Goal: Task Accomplishment & Management: Complete application form

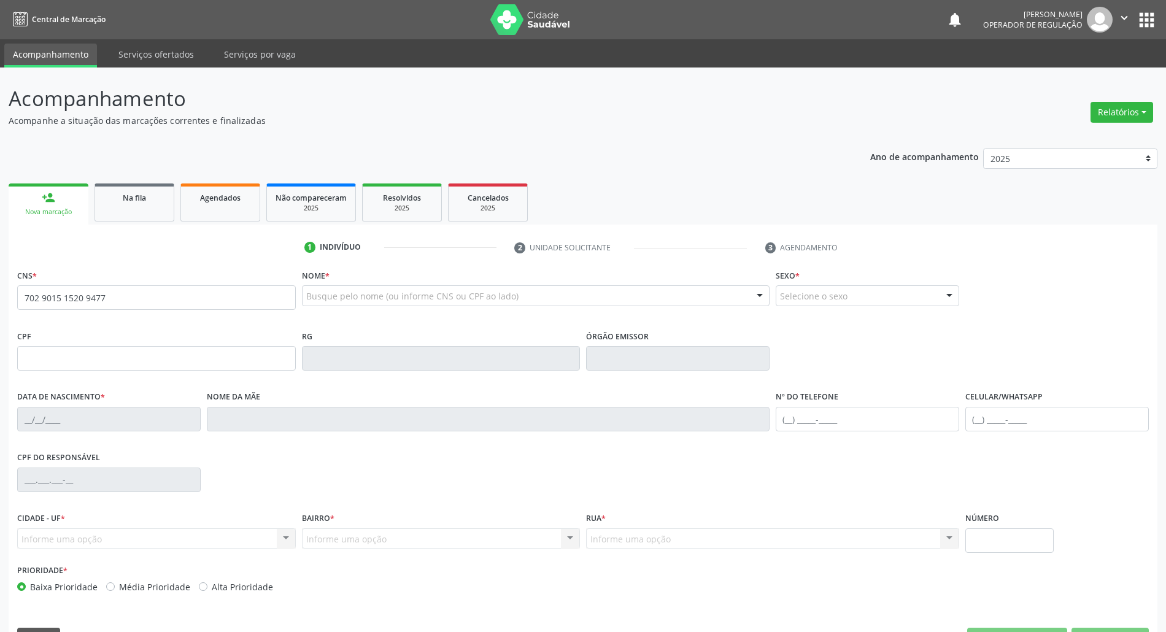
type input "702 9015 1520 9477"
type input "979.835.194-00"
type input "[DATE]"
type input "[PERSON_NAME]"
type input "[PHONE_NUMBER]"
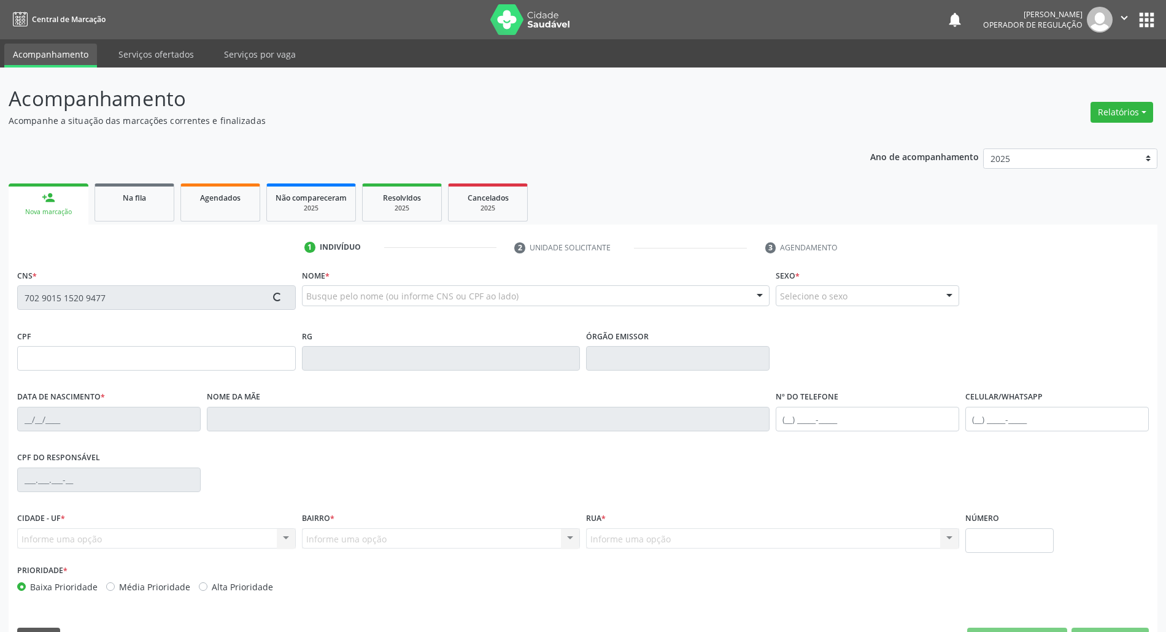
type input "069.838.707-43"
type input "156"
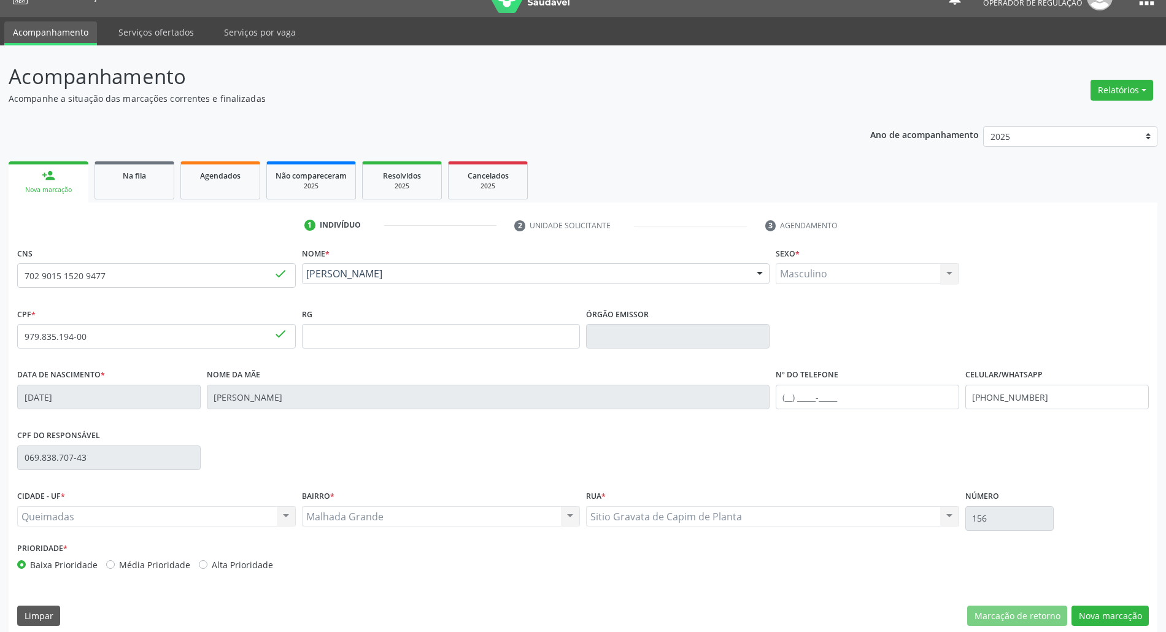
scroll to position [33, 0]
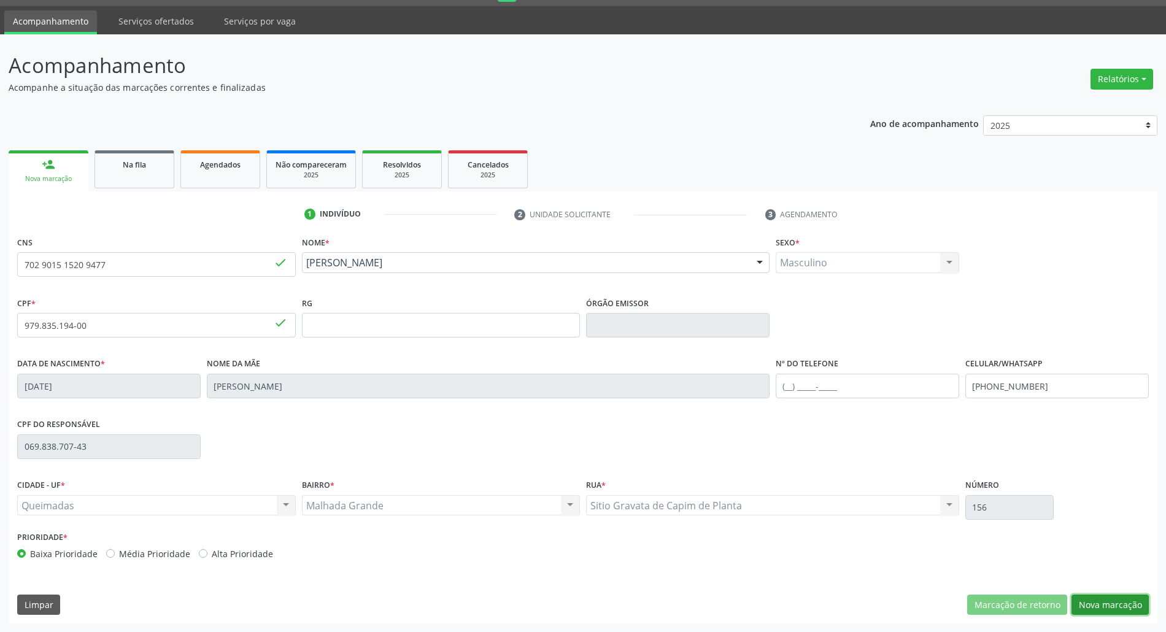
click at [1136, 610] on button "Nova marcação" at bounding box center [1110, 605] width 77 height 21
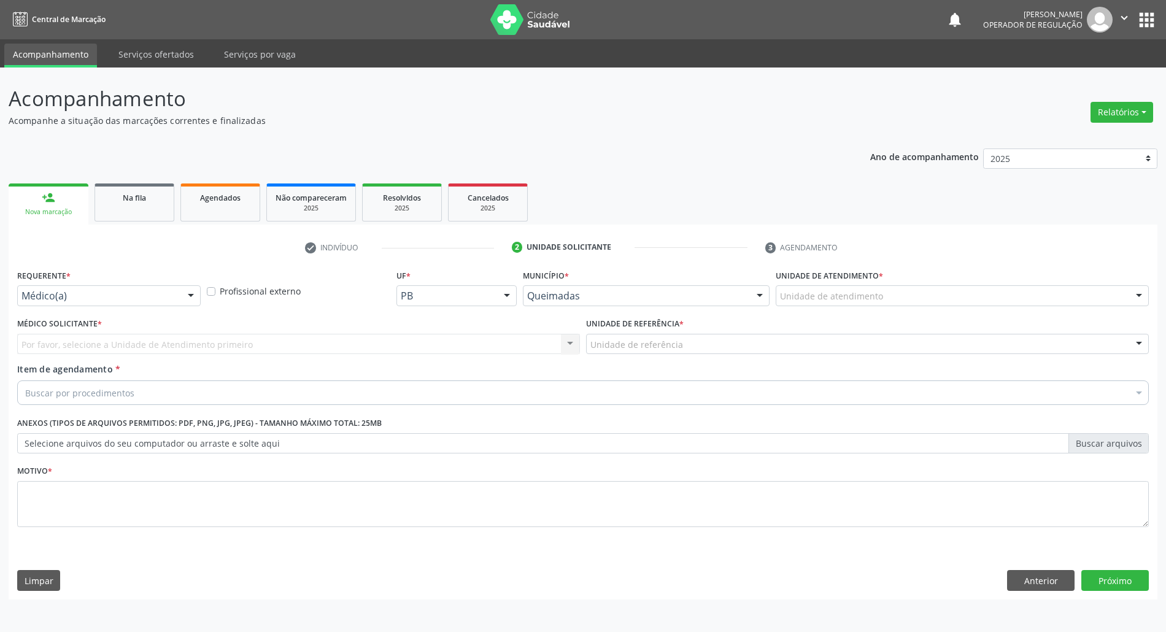
scroll to position [0, 0]
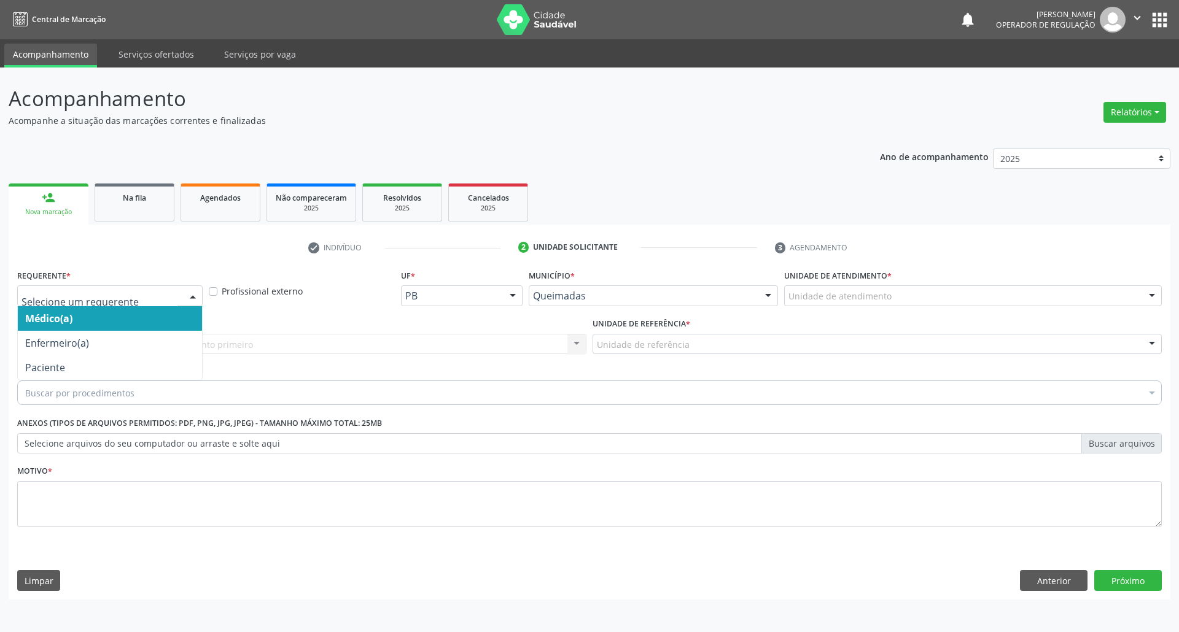
drag, startPoint x: 187, startPoint y: 300, endPoint x: 107, endPoint y: 403, distance: 130.4
click at [184, 301] on div at bounding box center [193, 296] width 18 height 21
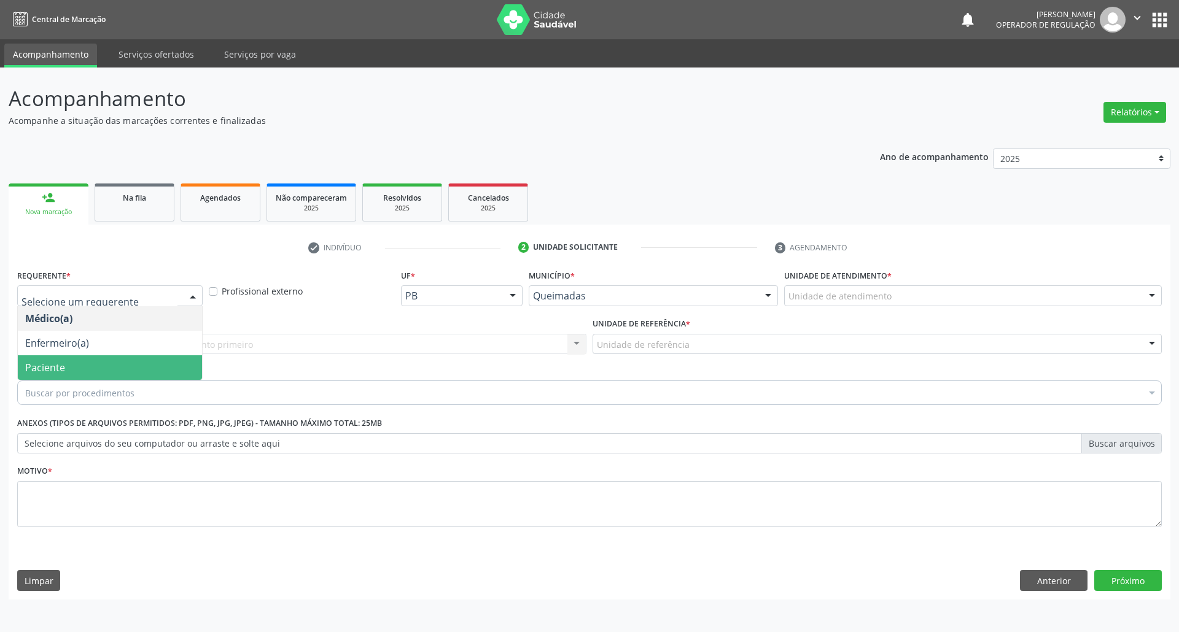
click at [118, 367] on span "Paciente" at bounding box center [110, 367] width 184 height 25
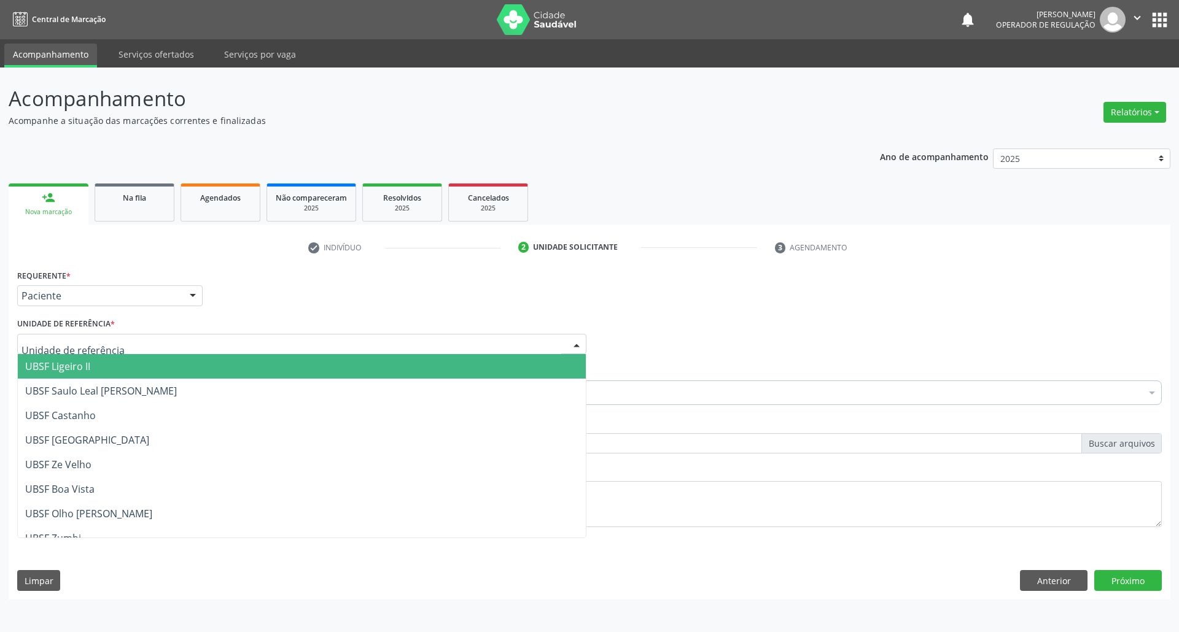
click at [145, 340] on div at bounding box center [301, 344] width 569 height 21
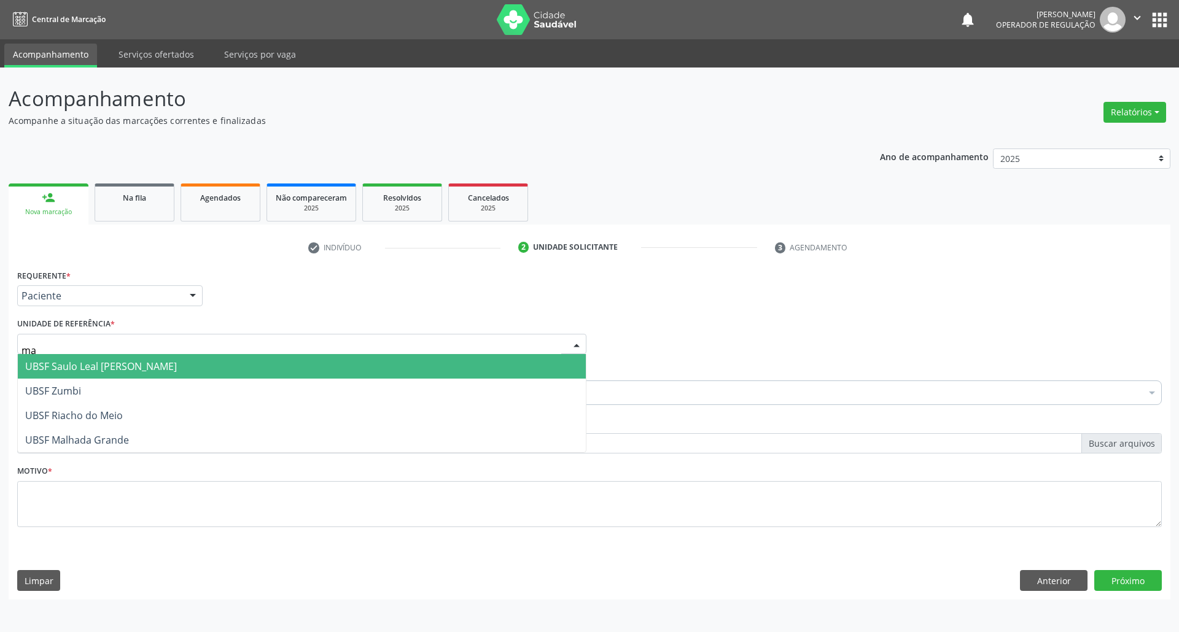
type input "mal"
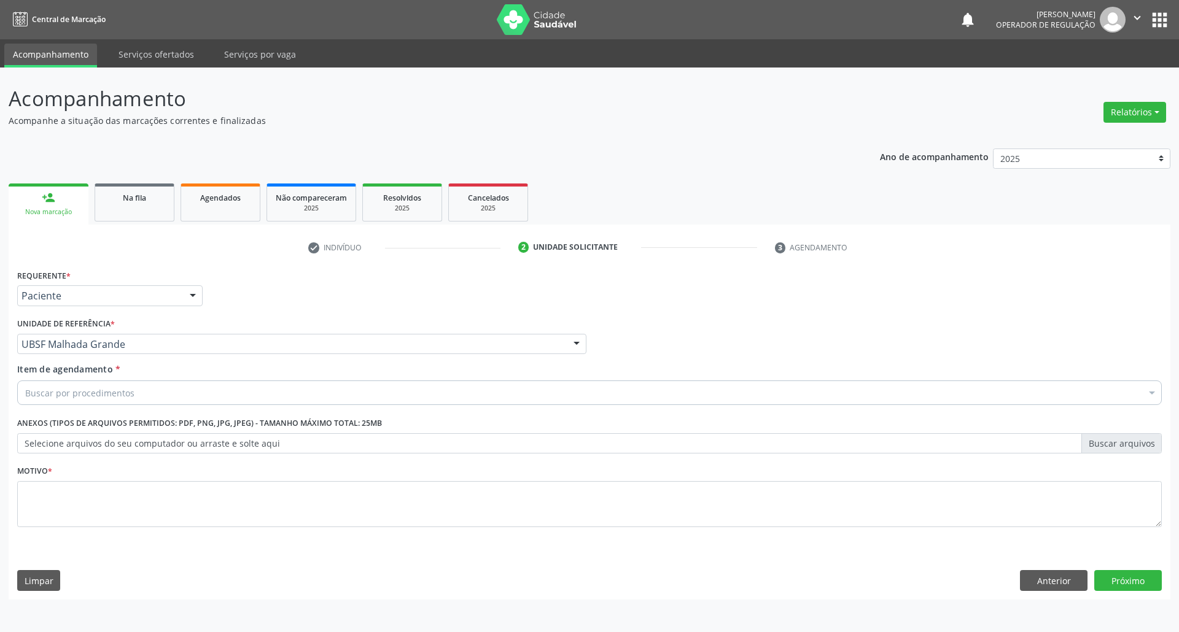
click at [153, 398] on div "Buscar por procedimentos" at bounding box center [589, 393] width 1144 height 25
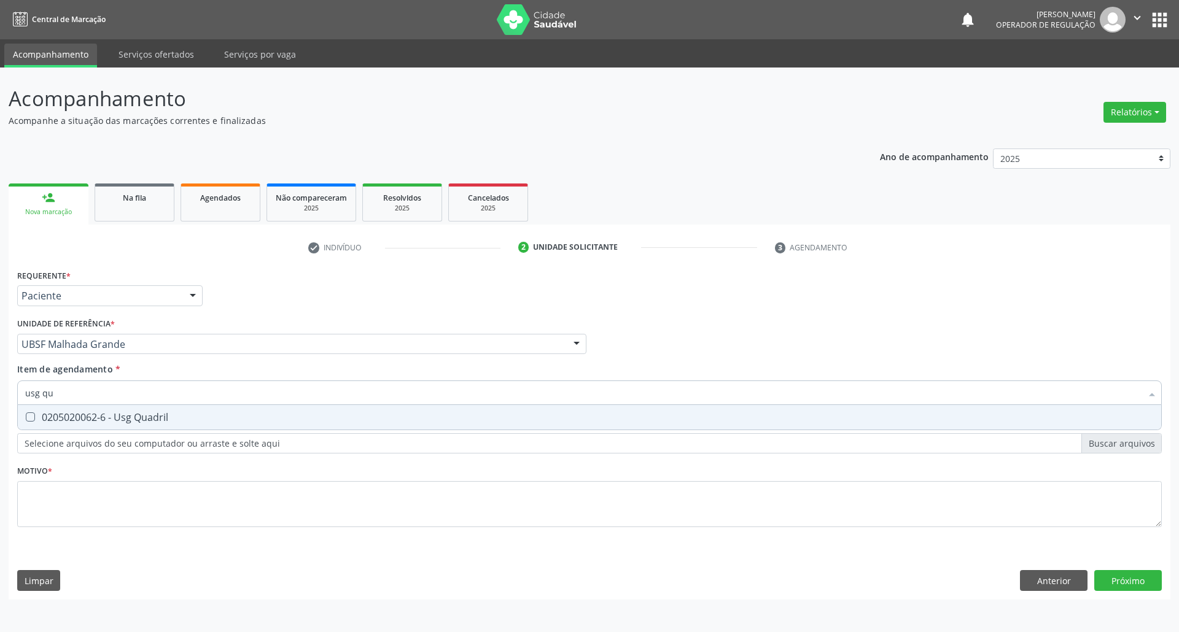
type input "usg qua"
click at [139, 415] on div "0205020062-6 - Usg Quadril" at bounding box center [589, 417] width 1128 height 10
checkbox Quadril "true"
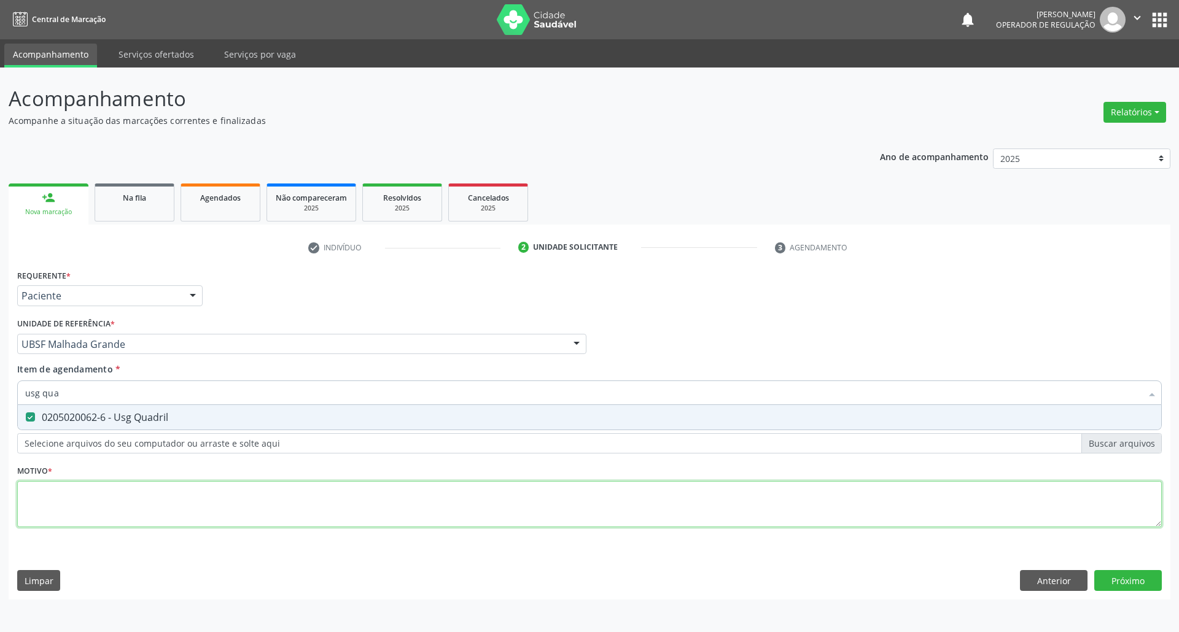
click at [64, 514] on div "Requerente * Paciente Médico(a) Enfermeiro(a) Paciente Nenhum resultado encontr…" at bounding box center [589, 405] width 1144 height 278
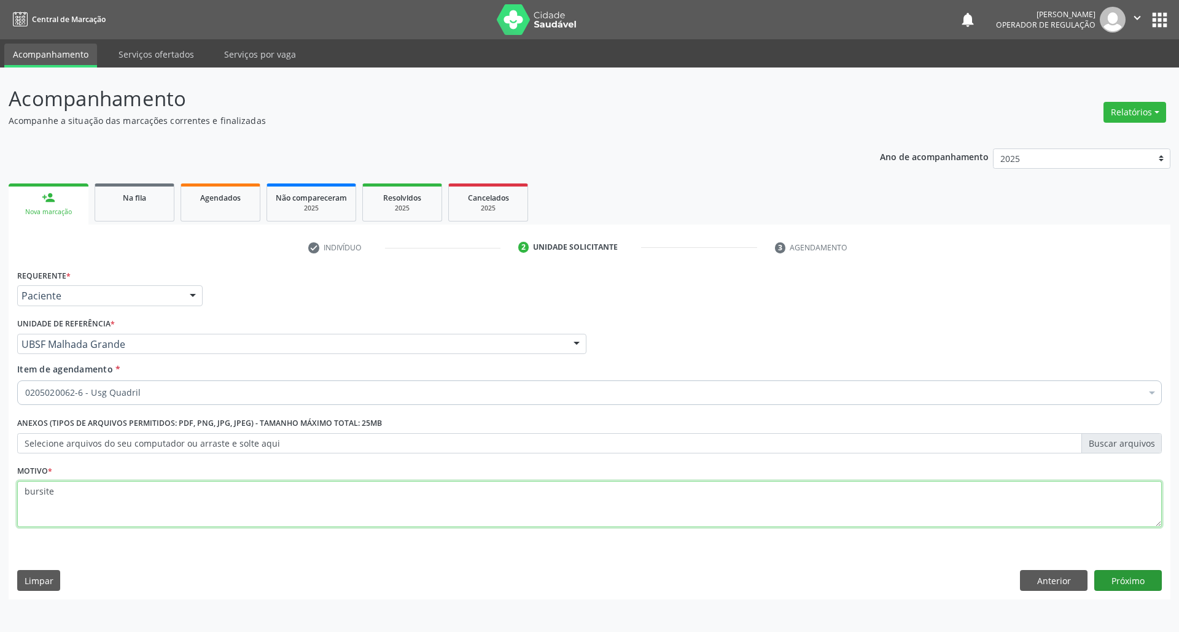
type textarea "bursite"
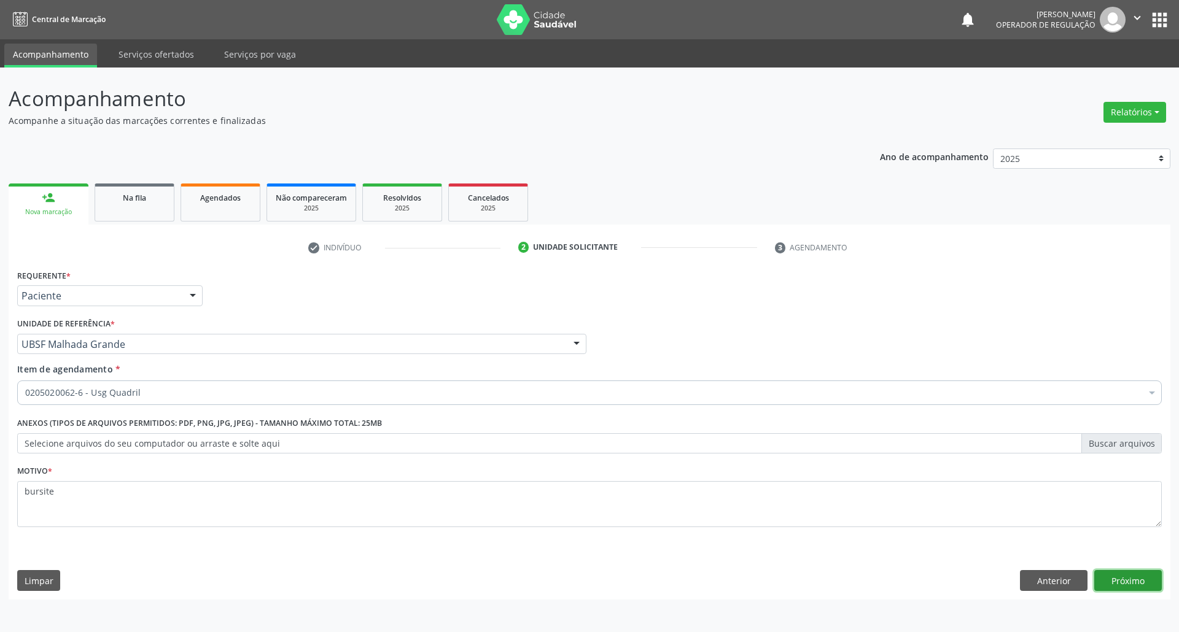
click at [1132, 587] on button "Próximo" at bounding box center [1128, 580] width 68 height 21
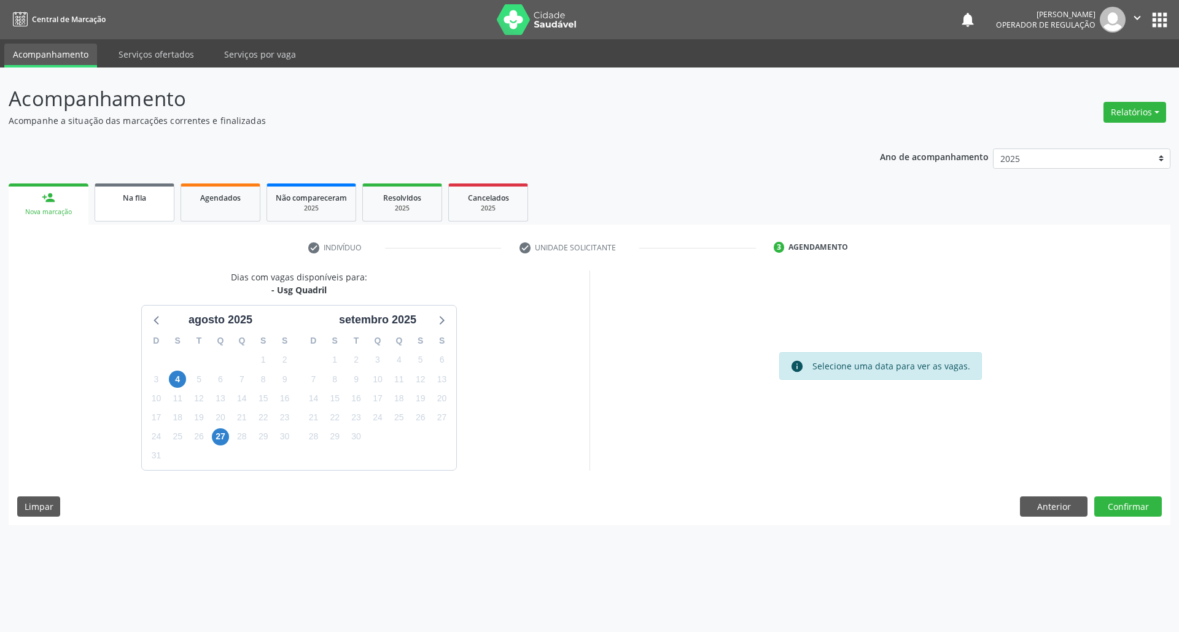
click at [167, 187] on link "Na fila" at bounding box center [135, 203] width 80 height 38
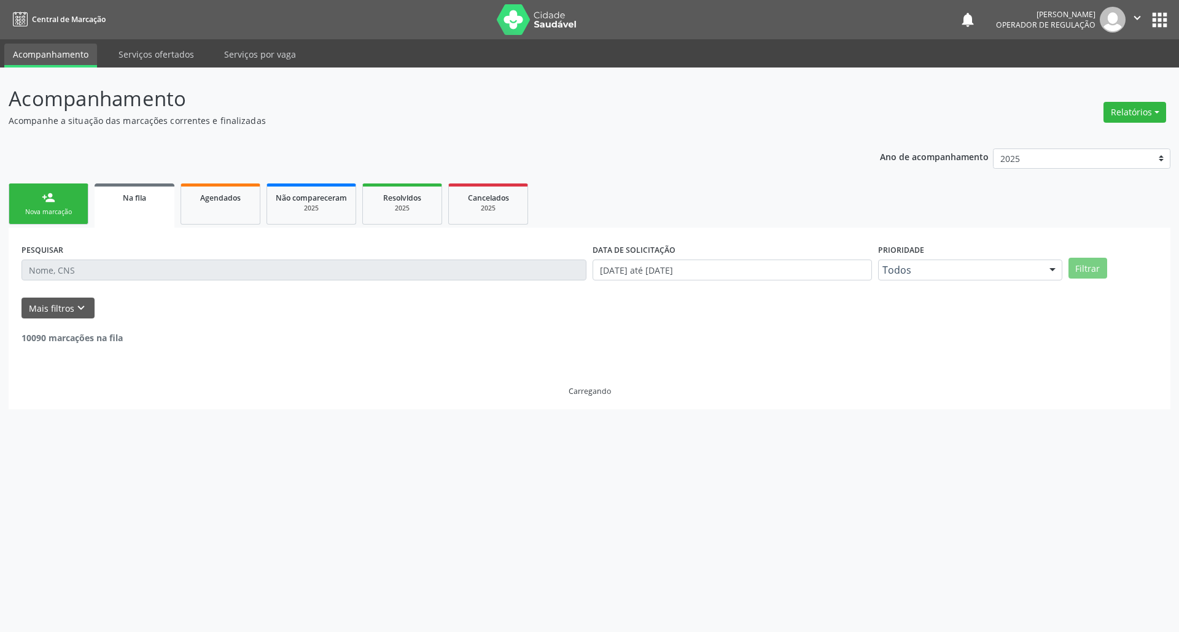
click at [77, 203] on link "person_add Nova marcação" at bounding box center [49, 204] width 80 height 41
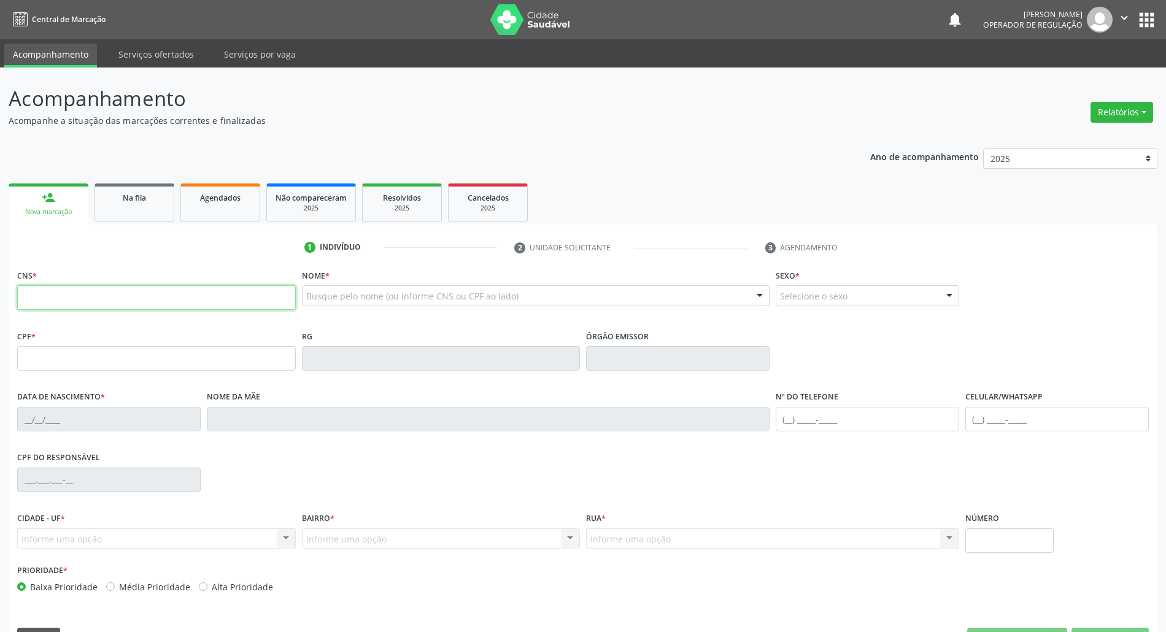
click at [152, 287] on input "text" at bounding box center [156, 297] width 279 height 25
click at [136, 193] on span "Na fila" at bounding box center [134, 198] width 23 height 10
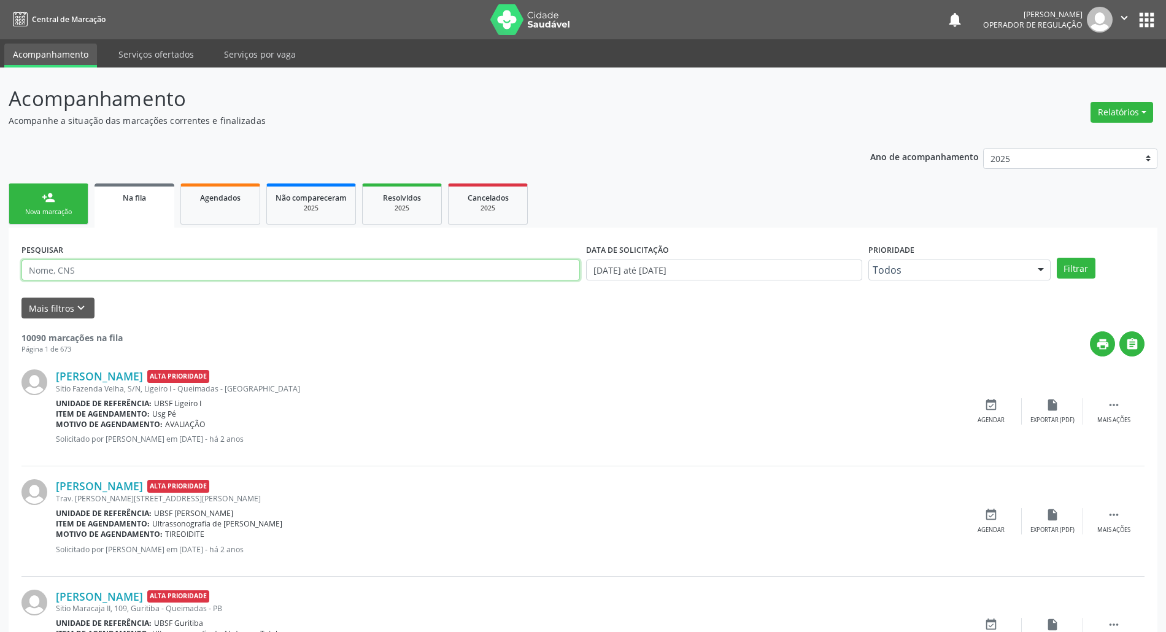
click at [115, 279] on input "text" at bounding box center [300, 270] width 559 height 21
type input "706204002104968"
click at [1057, 258] on button "Filtrar" at bounding box center [1076, 268] width 39 height 21
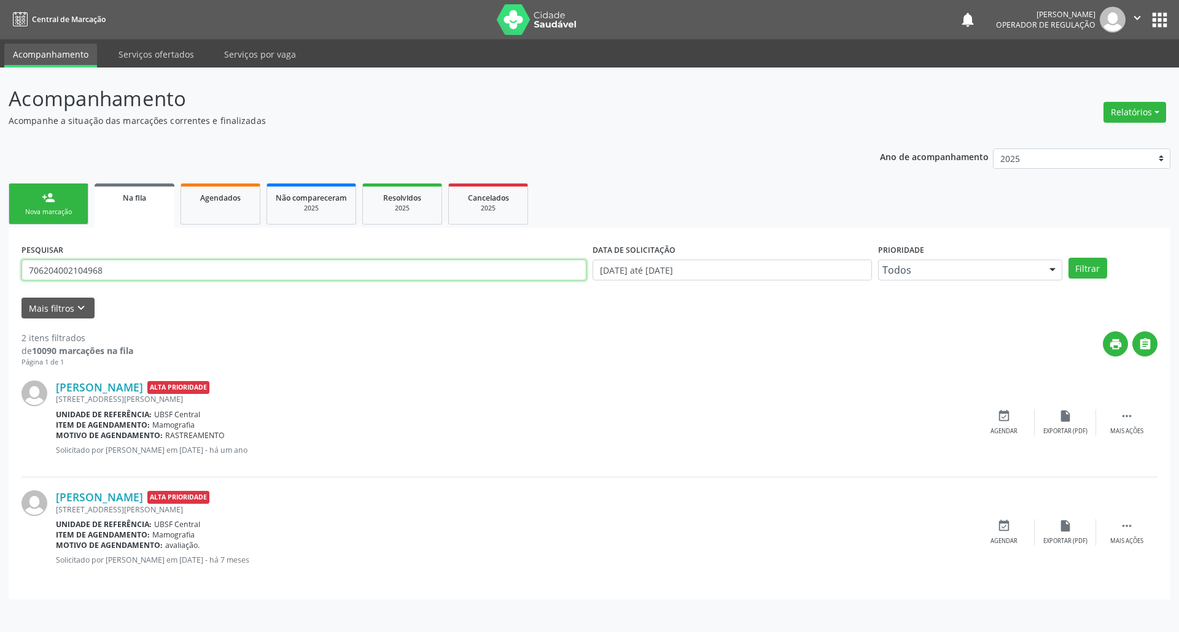
click at [106, 273] on input "706204002104968" at bounding box center [303, 270] width 565 height 21
click at [71, 197] on link "person_add Nova marcação" at bounding box center [49, 204] width 80 height 41
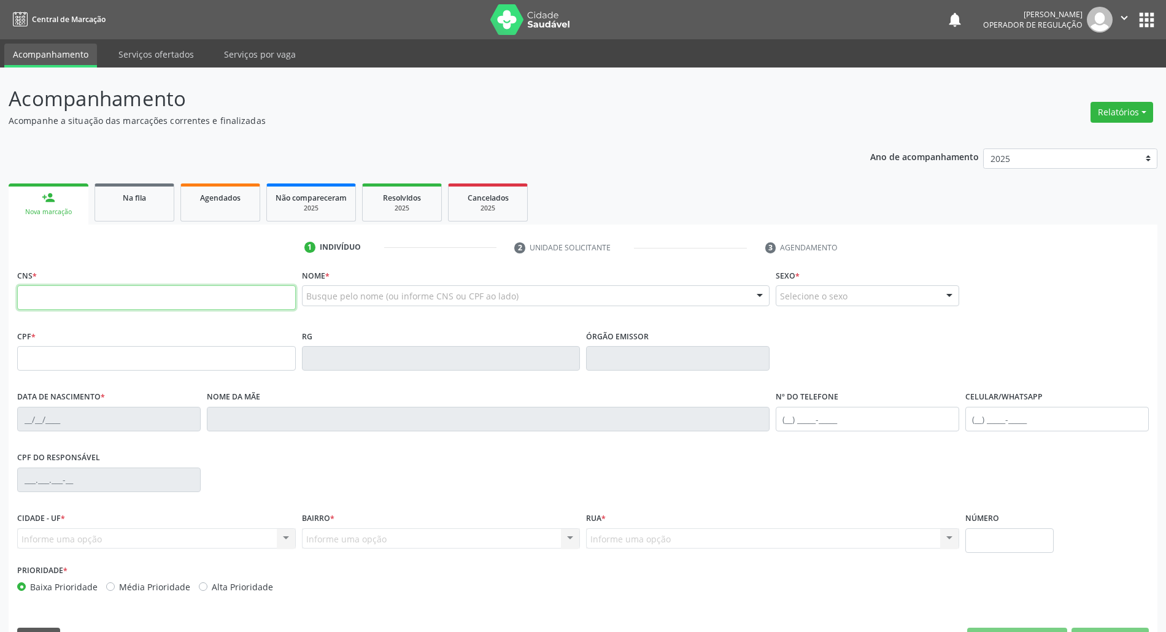
click at [91, 293] on input "text" at bounding box center [156, 297] width 279 height 25
paste input "706 2040 0210 4968"
type input "706 2040 0210 4968"
type input "056.501.534-69"
type input "[DATE]"
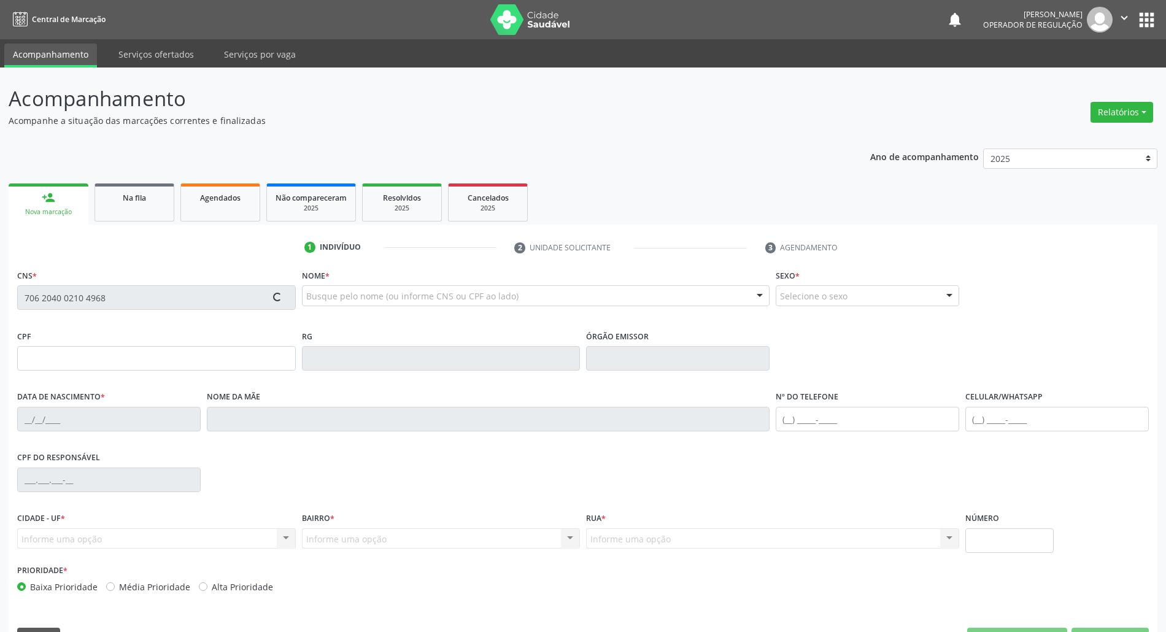
type input "[PERSON_NAME]"
type input "[PHONE_NUMBER]"
type input "372"
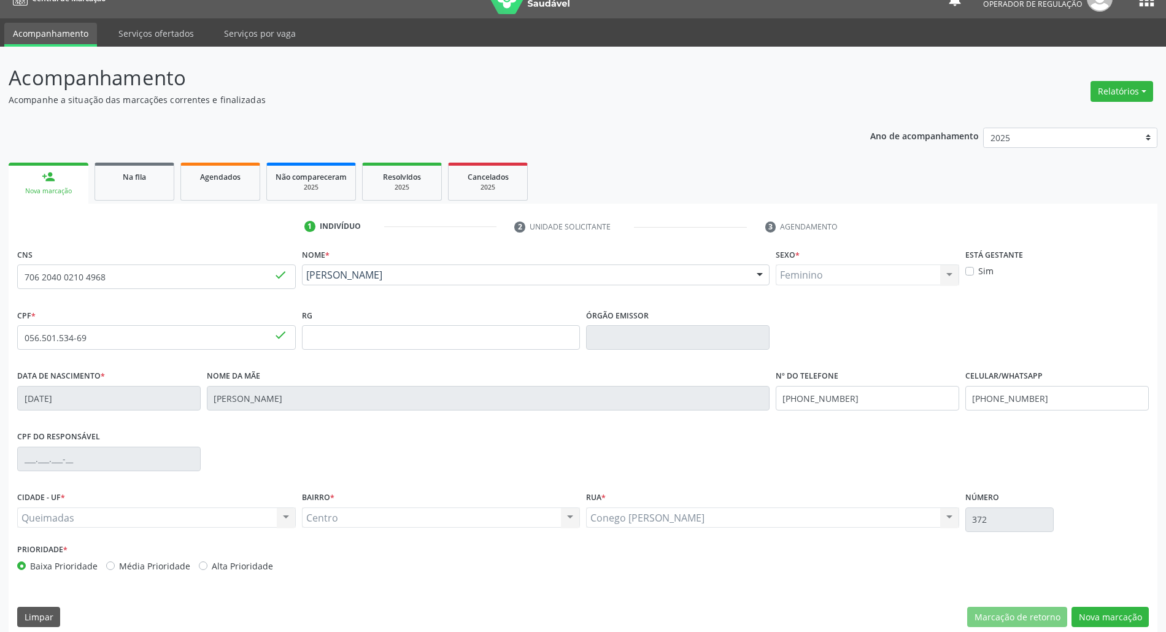
scroll to position [33, 0]
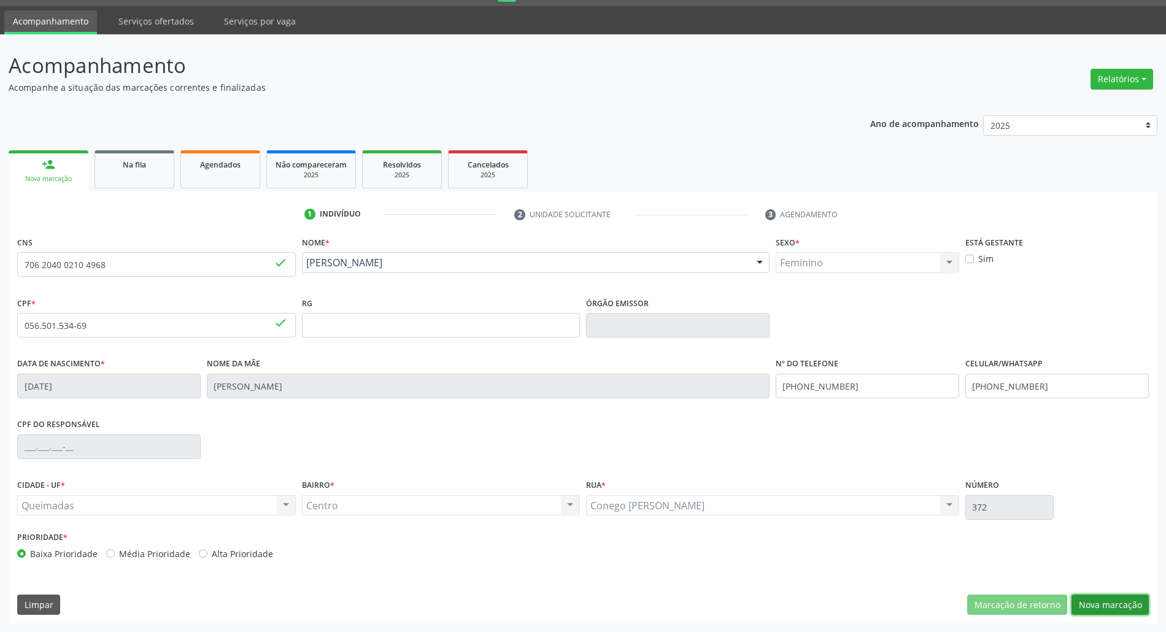
drag, startPoint x: 1143, startPoint y: 606, endPoint x: 1123, endPoint y: 612, distance: 20.4
click at [1142, 606] on button "Nova marcação" at bounding box center [1110, 605] width 77 height 21
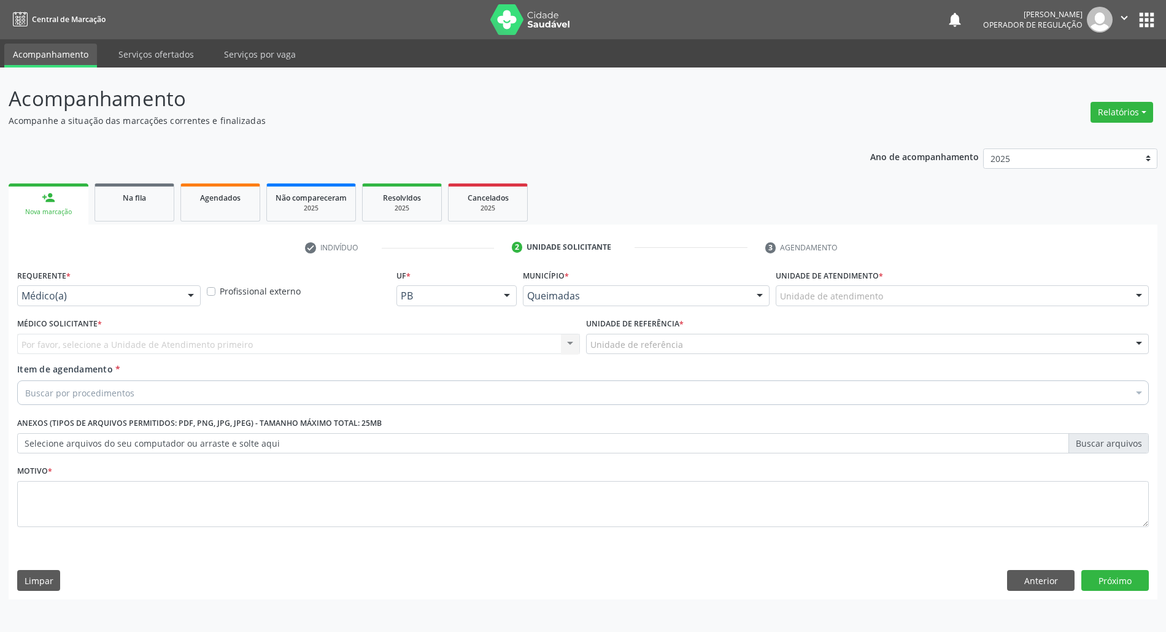
scroll to position [0, 0]
click at [188, 301] on div at bounding box center [193, 296] width 18 height 21
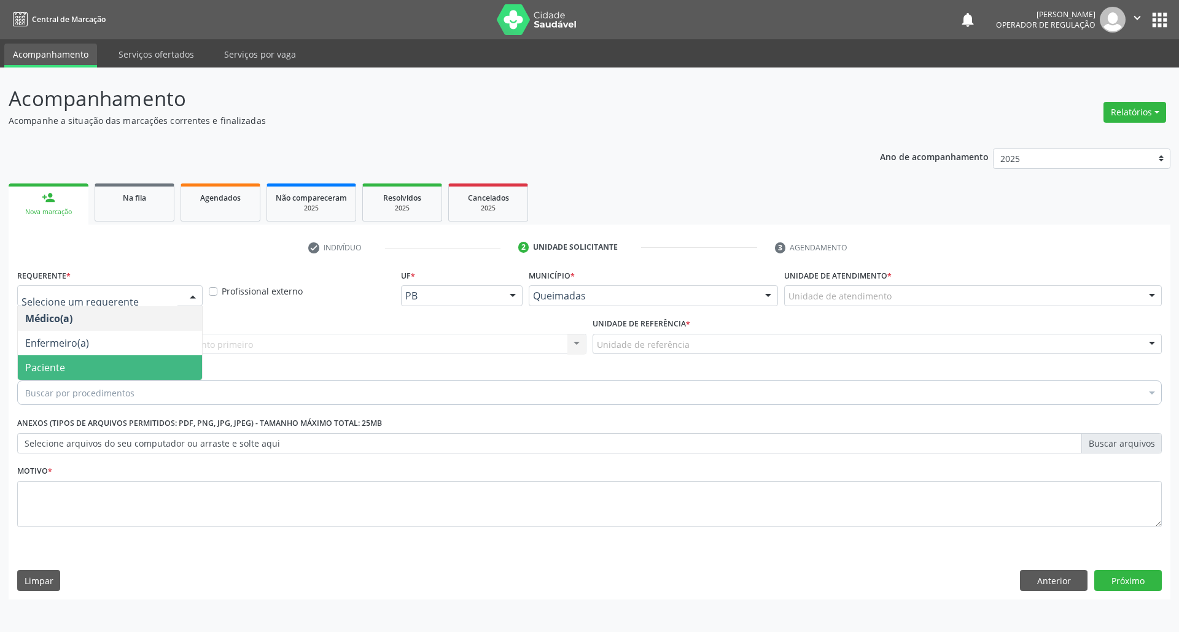
click at [158, 361] on span "Paciente" at bounding box center [110, 367] width 184 height 25
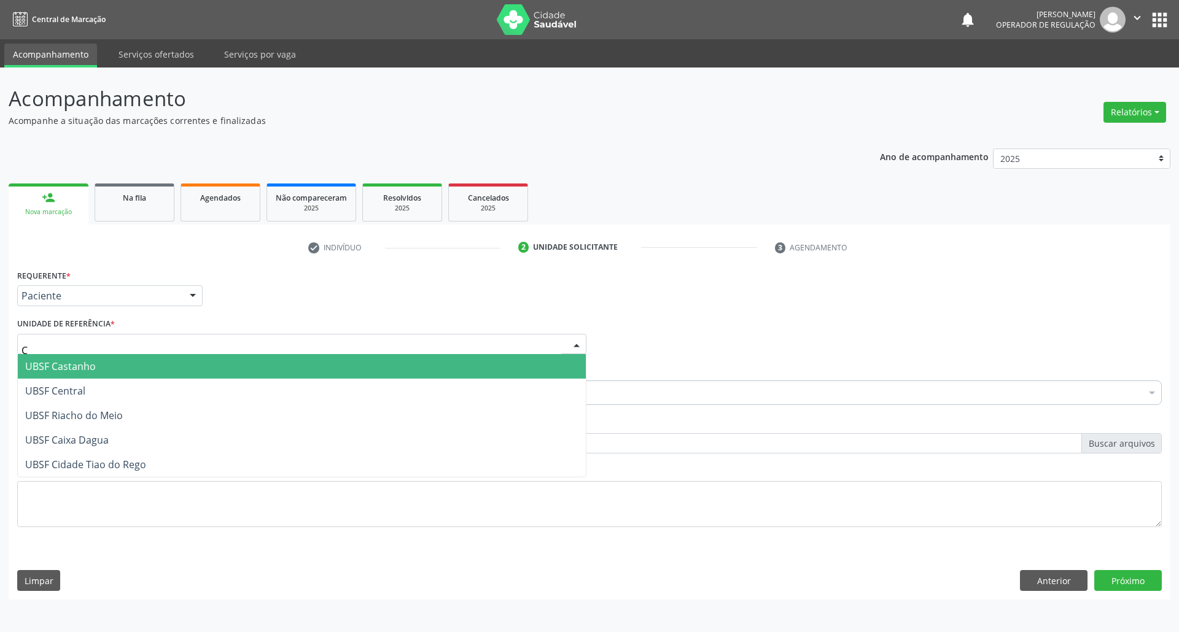
click at [212, 339] on div "C" at bounding box center [301, 344] width 569 height 21
type input "CE"
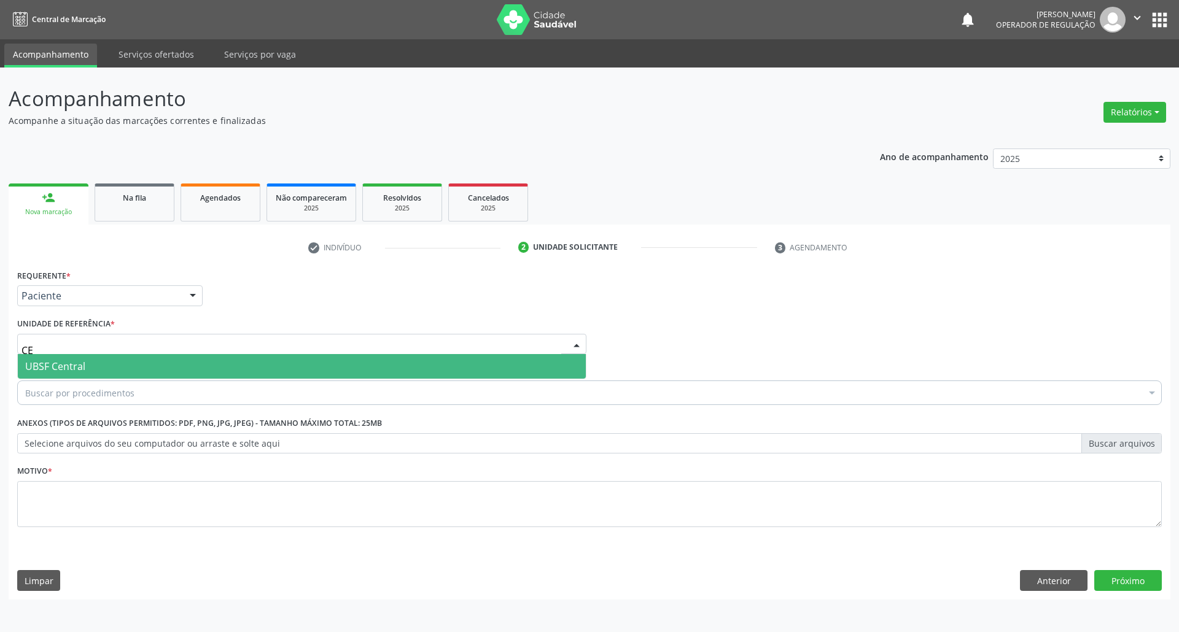
click at [171, 361] on span "UBSF Central" at bounding box center [302, 366] width 568 height 25
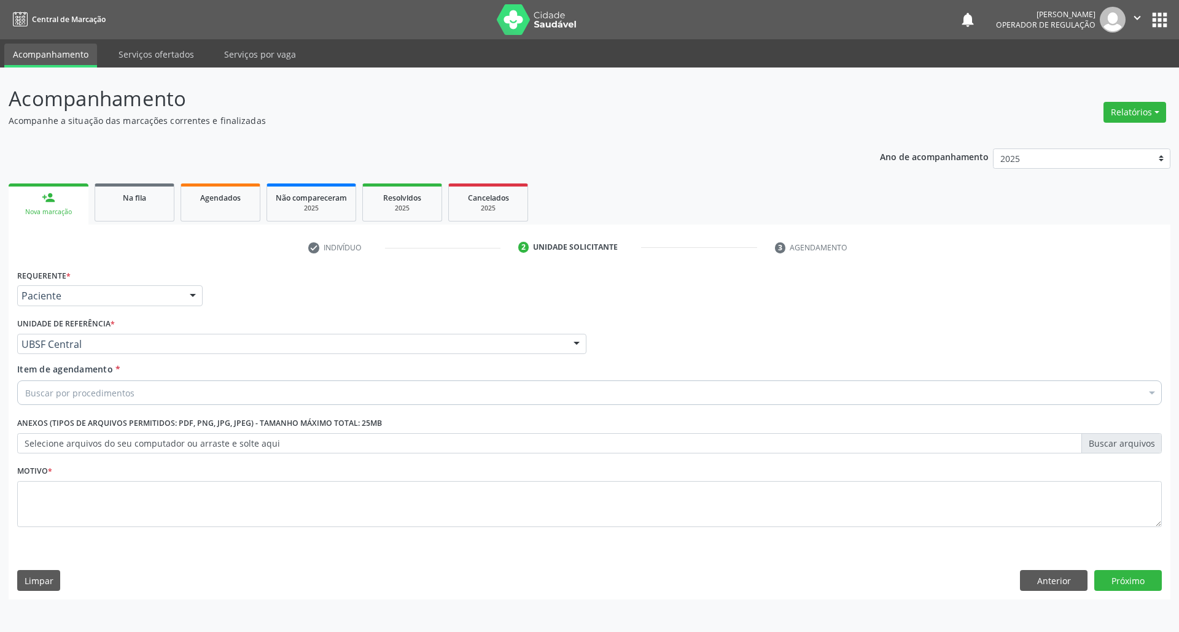
click at [165, 404] on div "Buscar por procedimentos" at bounding box center [589, 393] width 1144 height 25
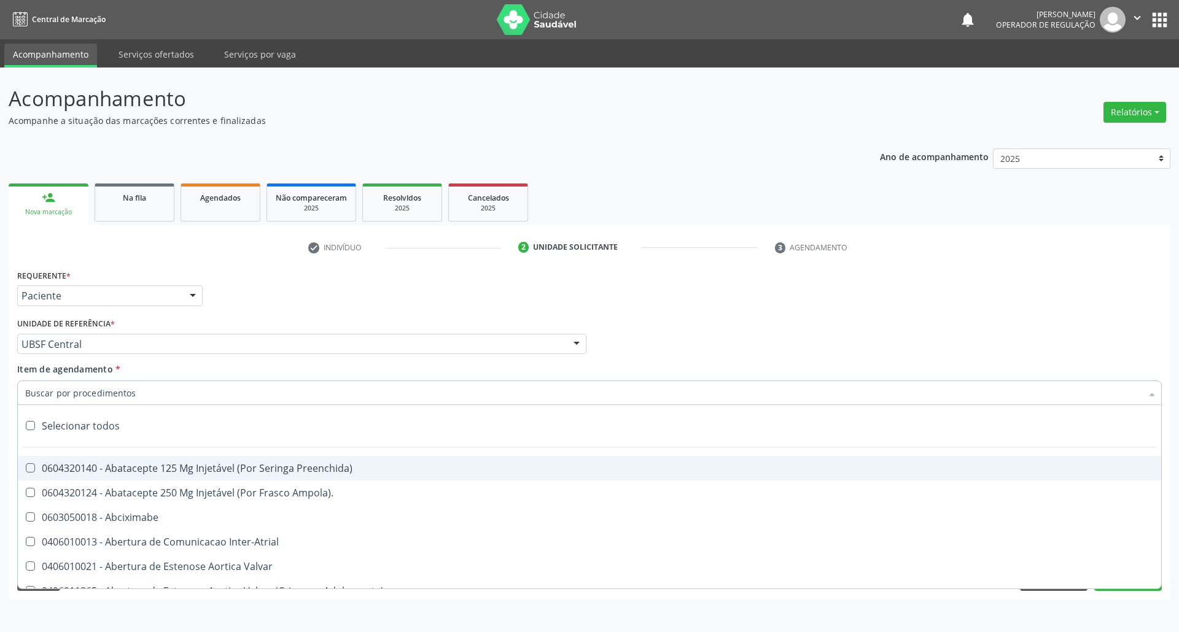
click at [155, 392] on input "Item de agendamento *" at bounding box center [583, 393] width 1116 height 25
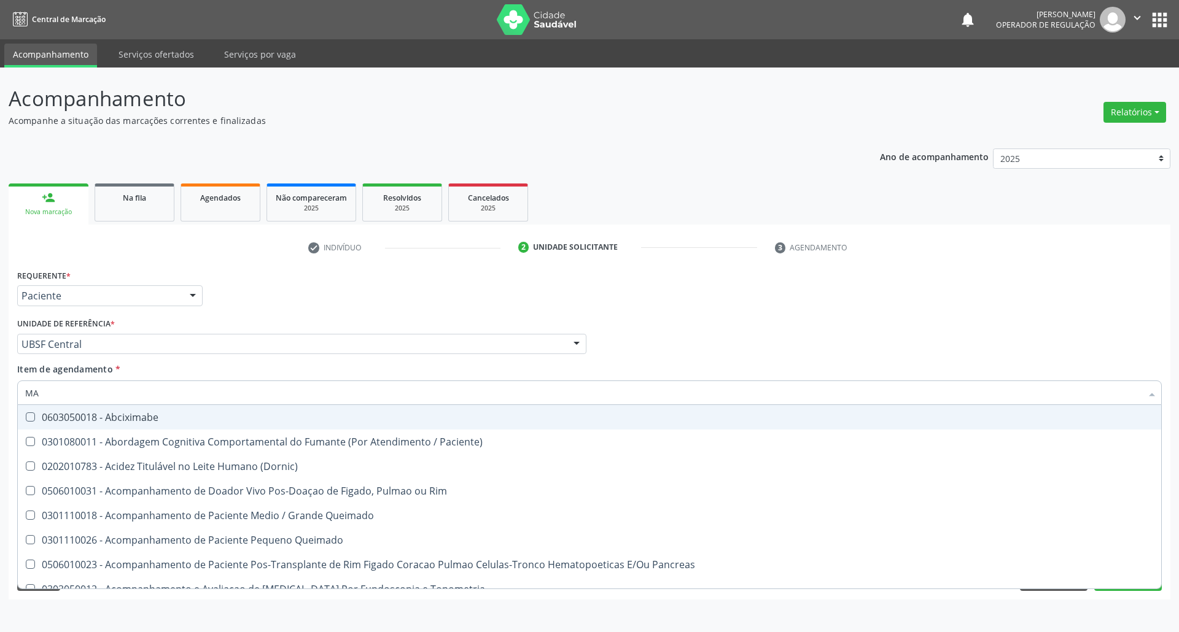
type input "MAMARIA BILATERAL"
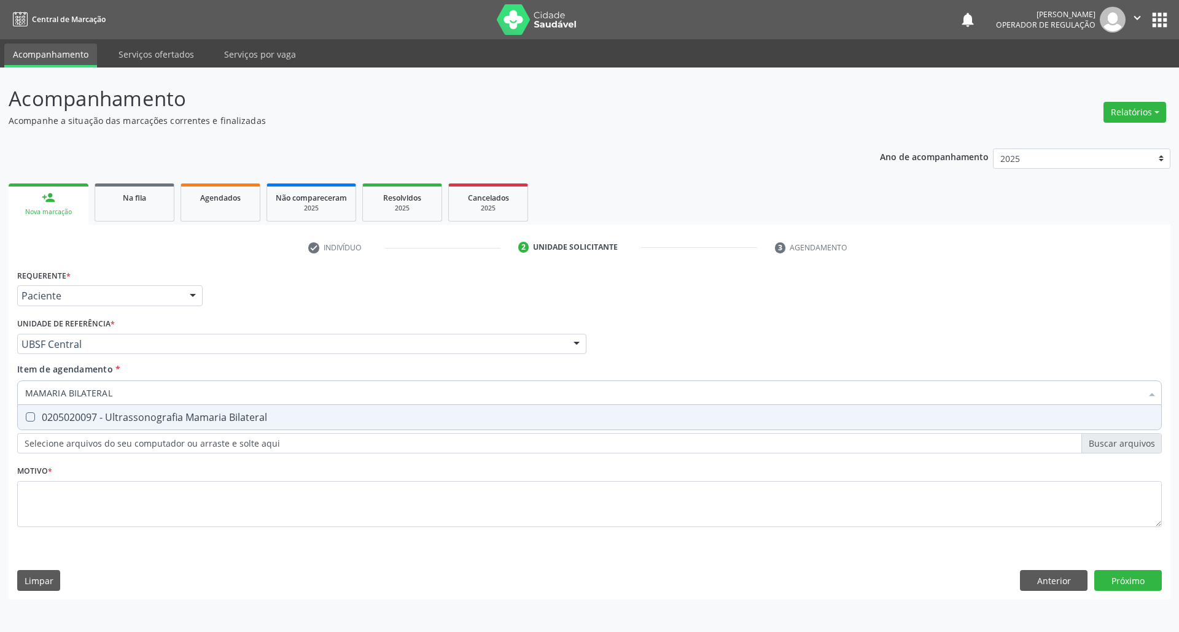
click at [144, 425] on span "0205020097 - Ultrassonografia Mamaria Bilateral" at bounding box center [589, 417] width 1143 height 25
checkbox Bilateral "true"
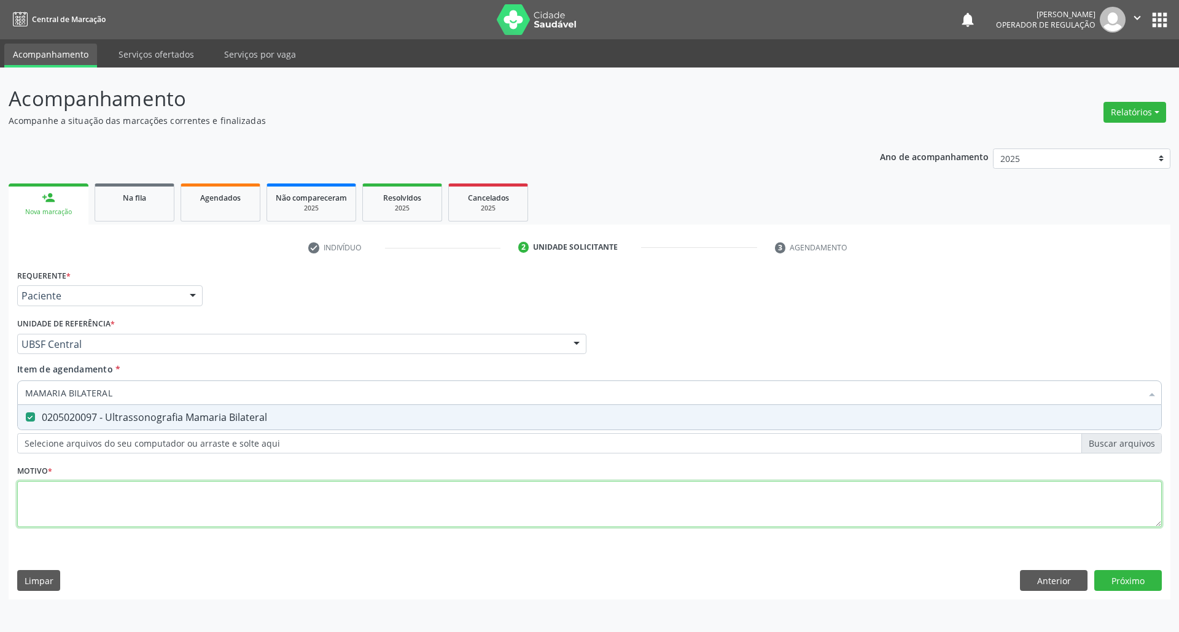
click at [114, 508] on div "Requerente * Paciente Médico(a) Enfermeiro(a) Paciente Nenhum resultado encontr…" at bounding box center [589, 405] width 1144 height 278
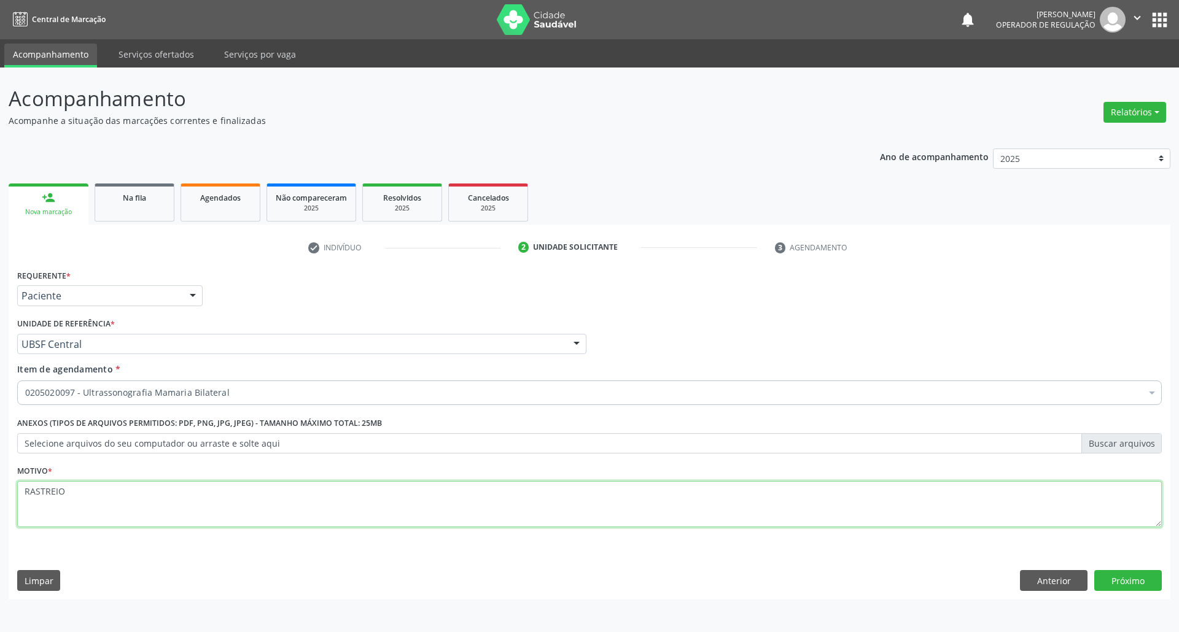
type textarea "RASTREIO"
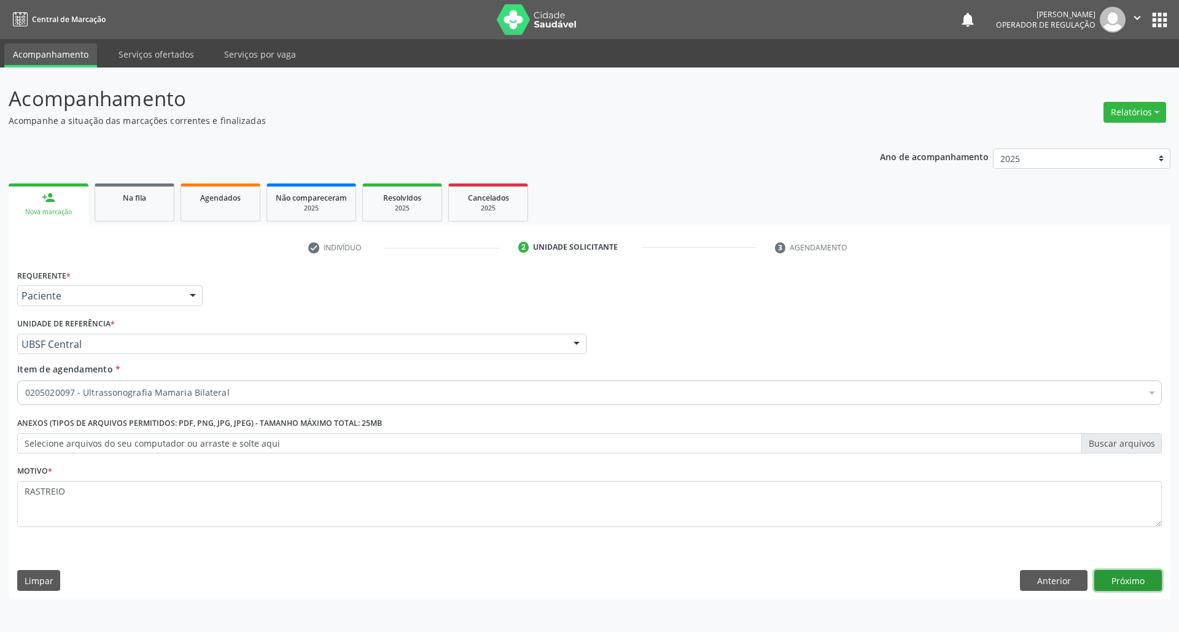
click button "Próximo" at bounding box center [1128, 580] width 68 height 21
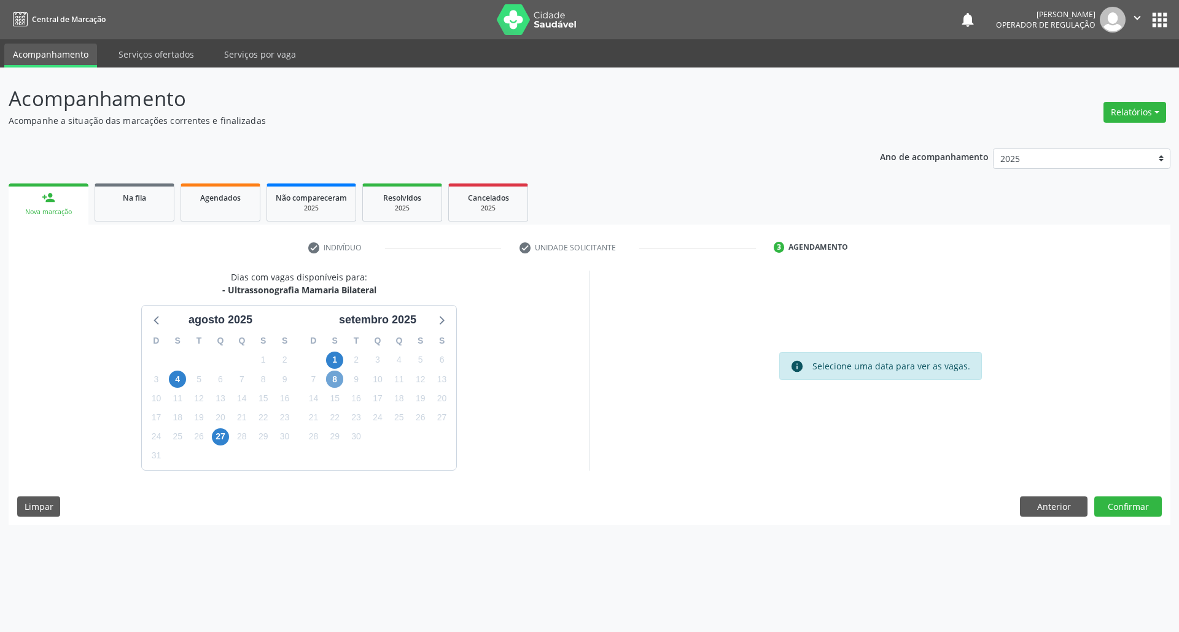
click at [331, 382] on span "8" at bounding box center [334, 379] width 17 height 17
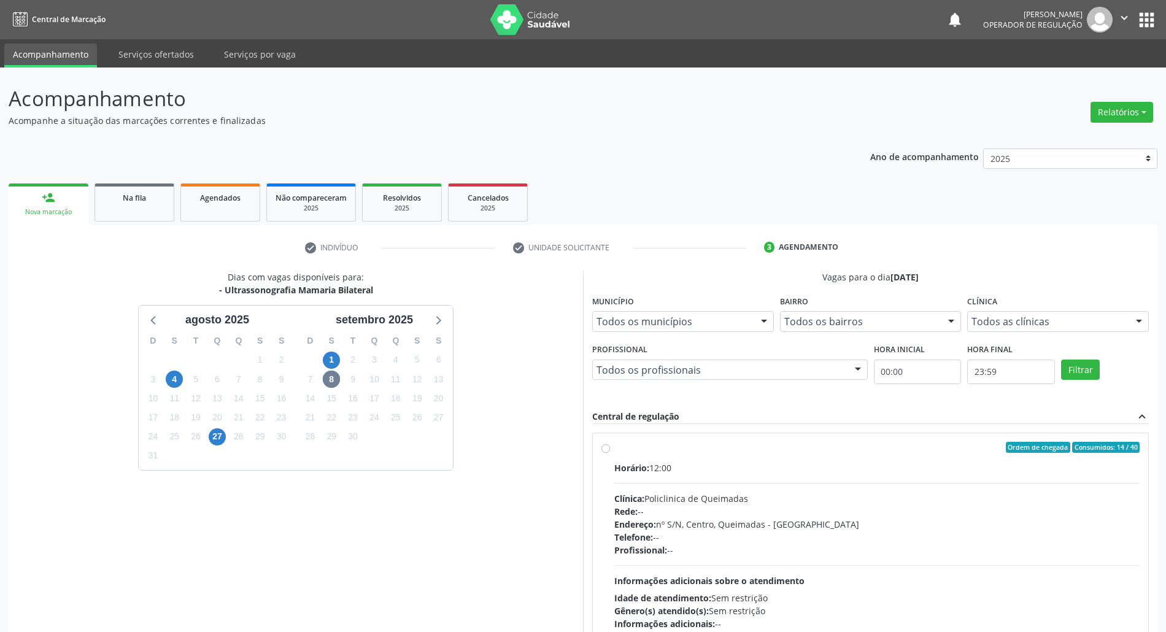
click at [634, 457] on label "Ordem de chegada Consumidos: 14 / 40 Horário: 12:00 Clínica: Policlinica de Que…" at bounding box center [876, 536] width 525 height 188
click at [610, 453] on input "Ordem de chegada Consumidos: 14 / 40 Horário: 12:00 Clínica: Policlinica de Que…" at bounding box center [606, 447] width 9 height 11
radio input "true"
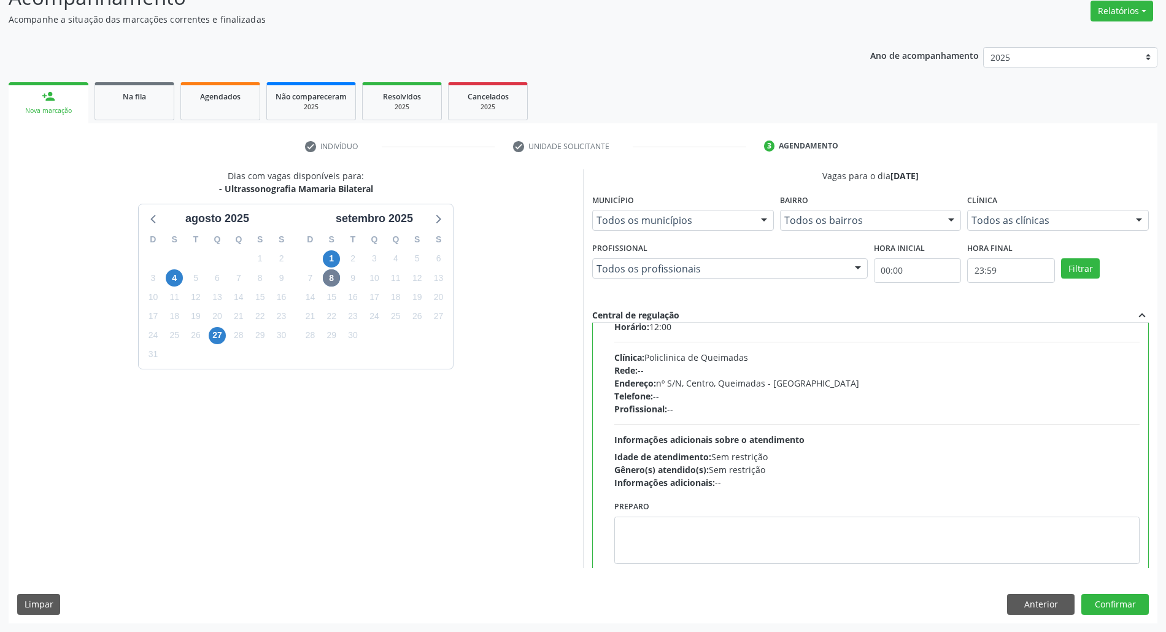
scroll to position [62, 0]
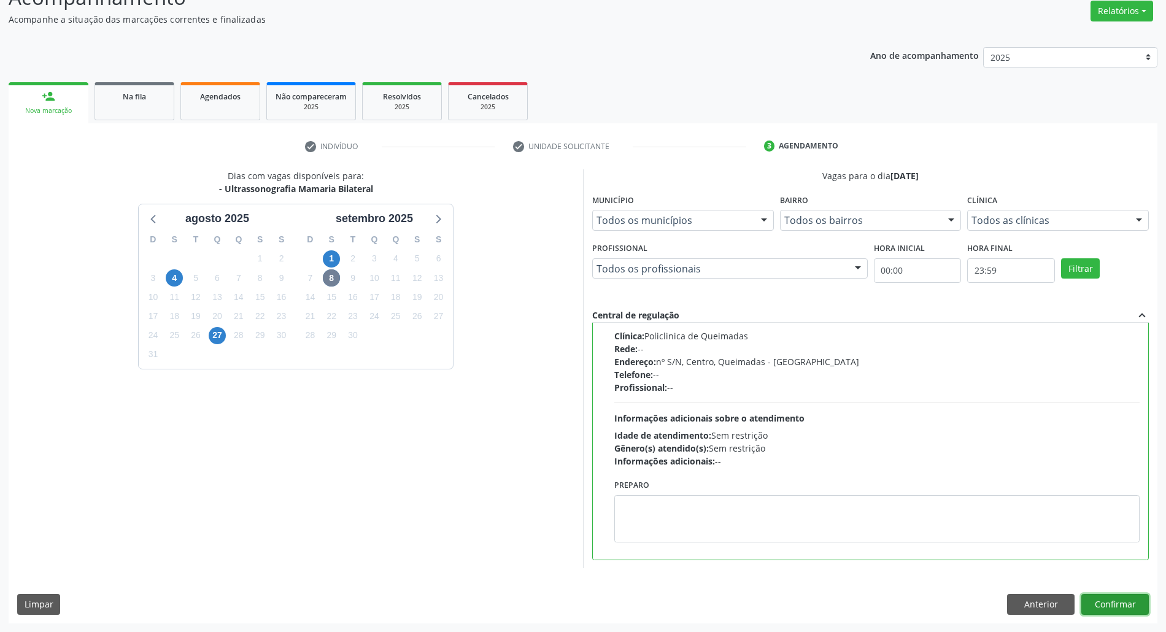
click at [1124, 613] on button "Confirmar" at bounding box center [1116, 604] width 68 height 21
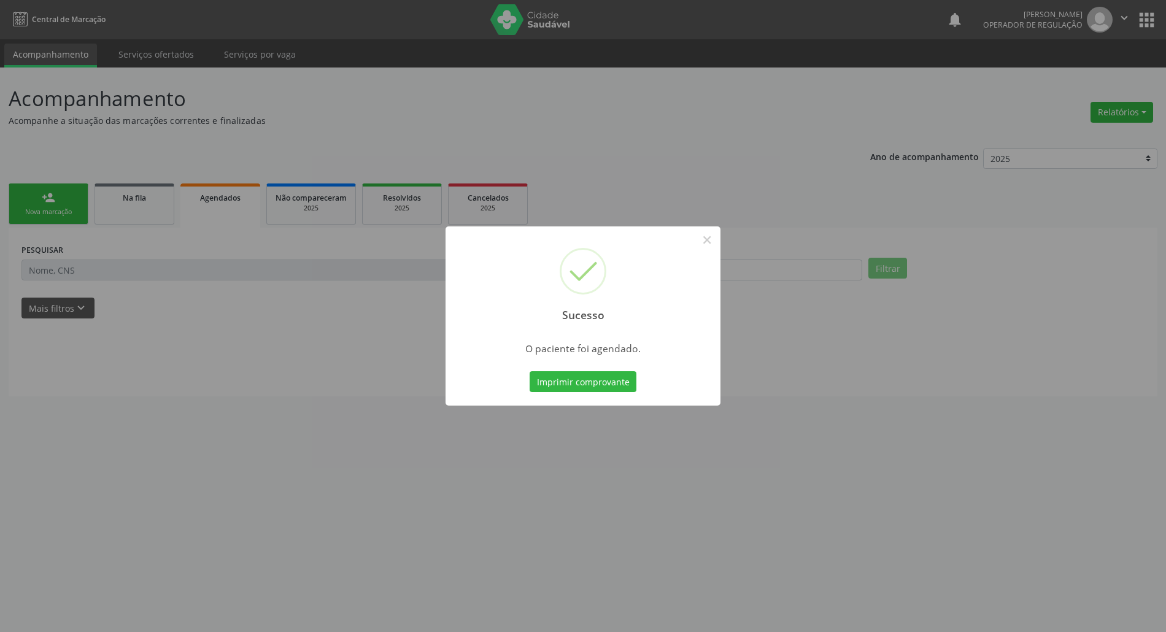
scroll to position [0, 0]
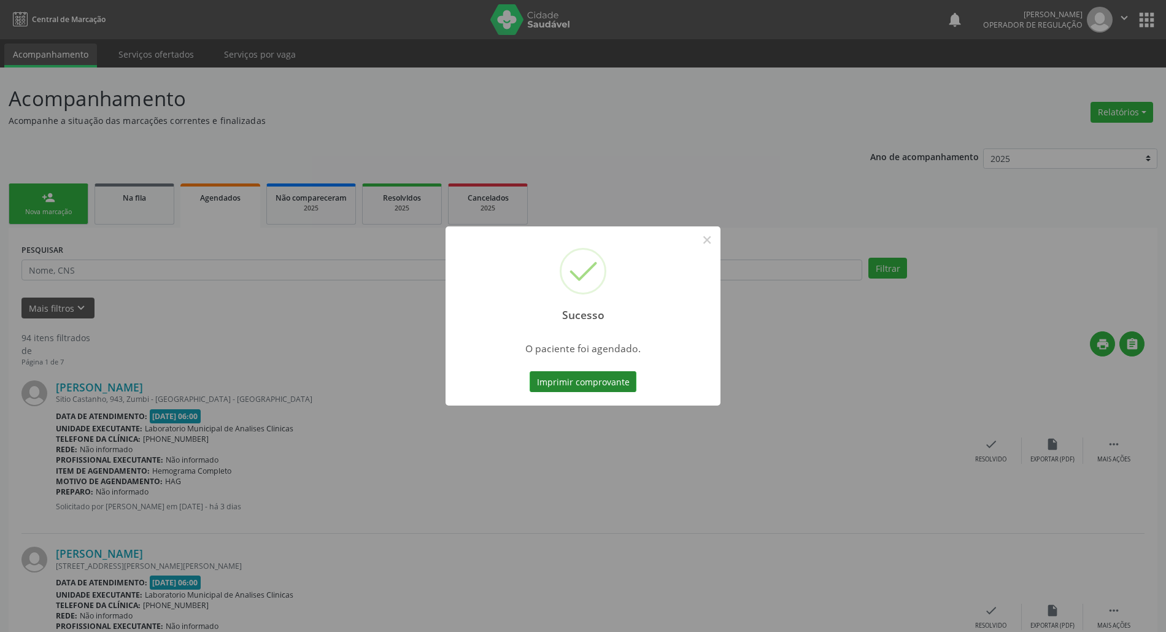
click at [593, 381] on button "Imprimir comprovante" at bounding box center [583, 381] width 107 height 21
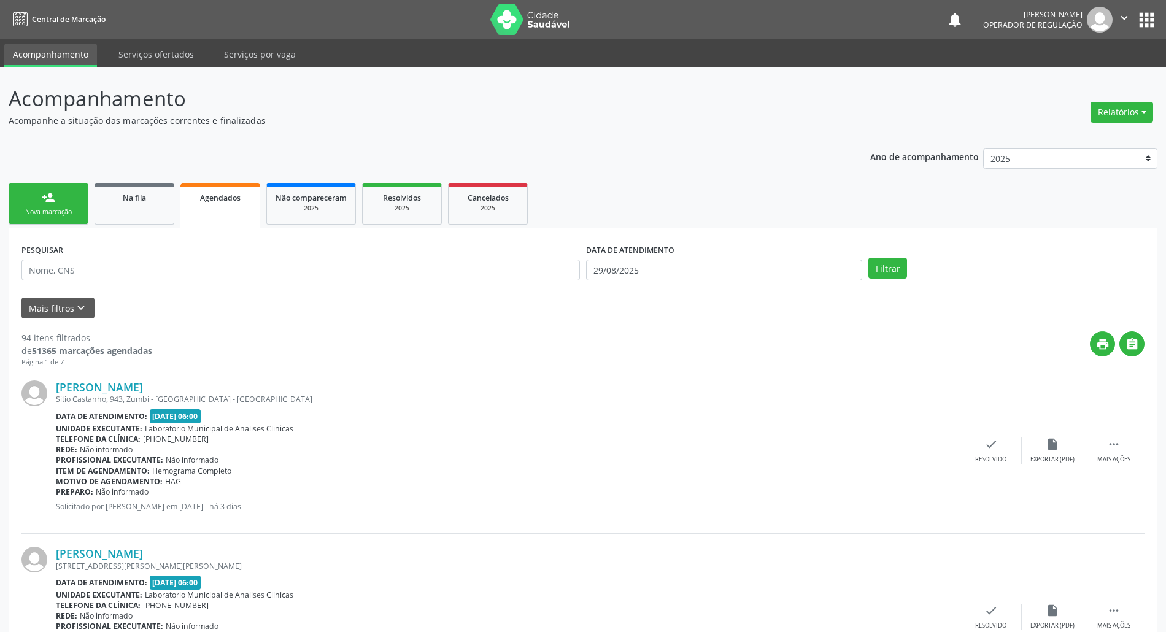
click at [43, 182] on ul "person_add Nova marcação Na fila Agendados Não compareceram 2025 Resolvidos 202…" at bounding box center [583, 203] width 1149 height 47
drag, startPoint x: 56, startPoint y: 203, endPoint x: 106, endPoint y: 202, distance: 49.1
click at [57, 203] on link "person_add Nova marcação" at bounding box center [49, 204] width 80 height 41
click at [106, 202] on div "Na fila" at bounding box center [134, 197] width 61 height 13
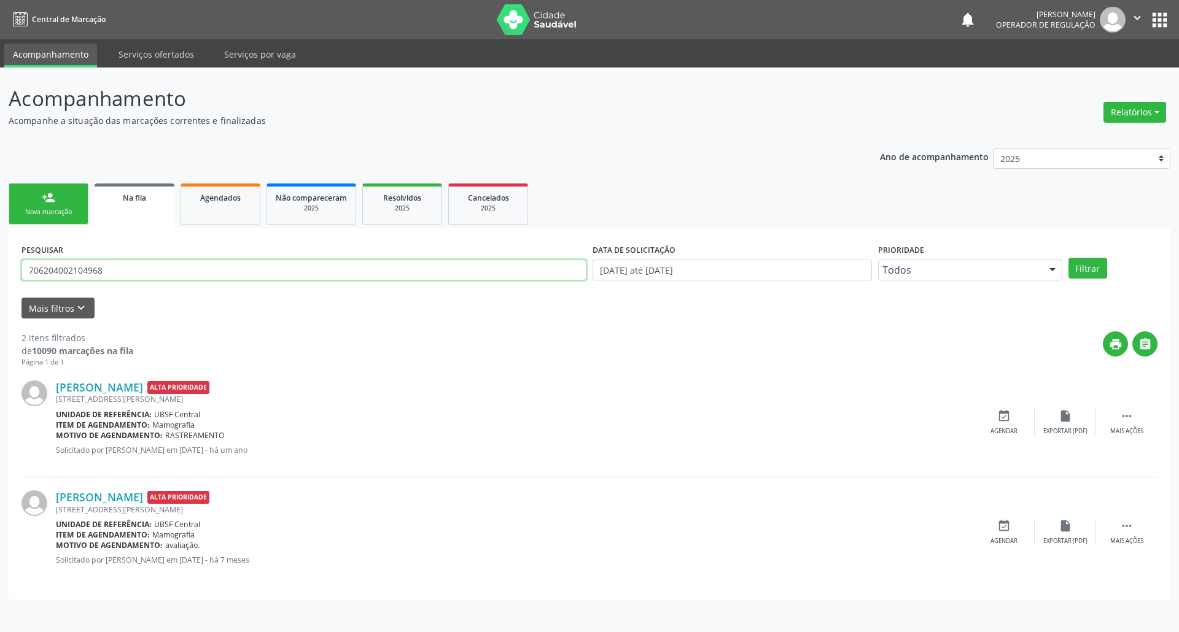
click at [155, 268] on input "706204002104968" at bounding box center [303, 270] width 565 height 21
type input "700001439083309"
click at [1068, 258] on button "Filtrar" at bounding box center [1087, 268] width 39 height 21
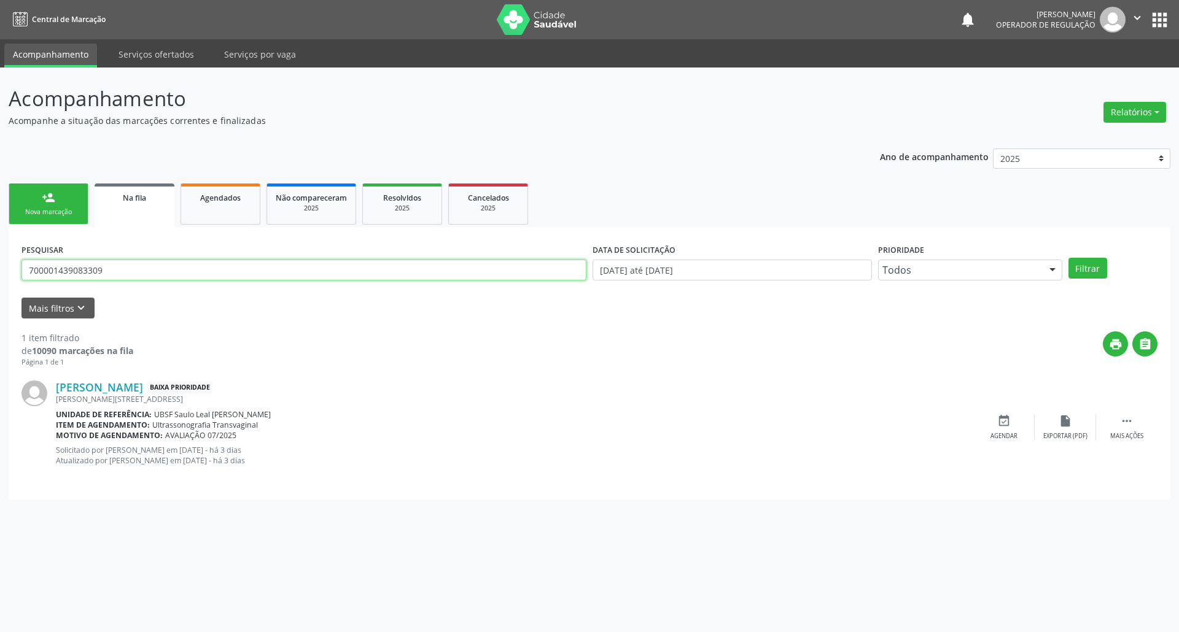
click at [79, 279] on input "700001439083309" at bounding box center [303, 270] width 565 height 21
click at [251, 190] on link "Agendados" at bounding box center [220, 204] width 80 height 41
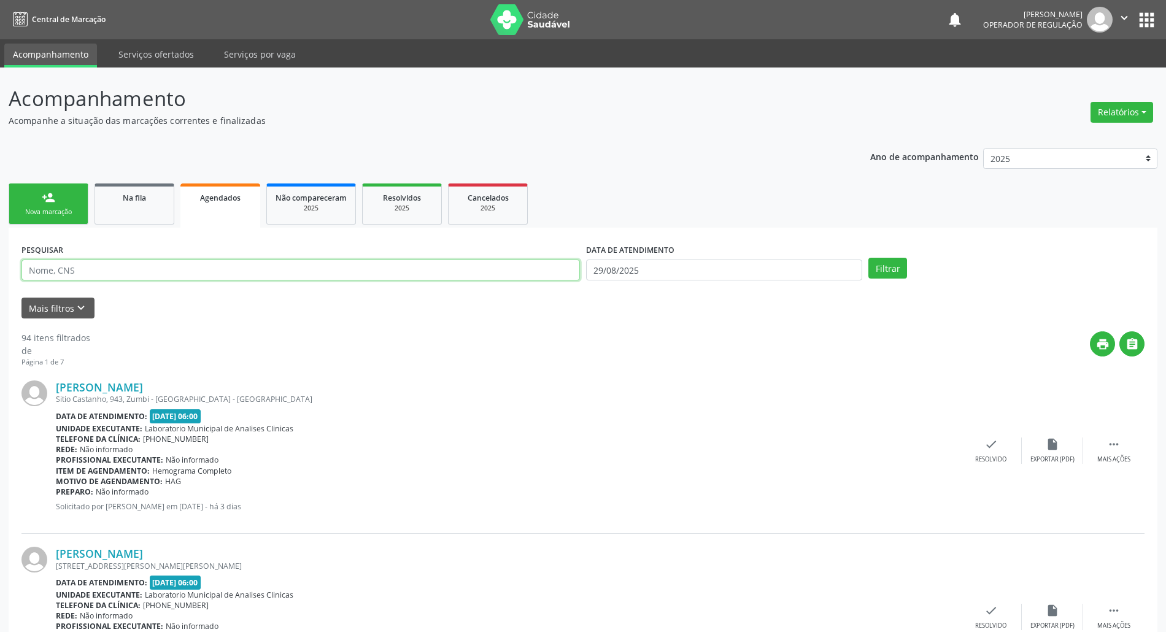
click at [146, 266] on input "text" at bounding box center [300, 270] width 559 height 21
paste input "700001439083309"
type input "700001439083309"
drag, startPoint x: 624, startPoint y: 277, endPoint x: 600, endPoint y: 330, distance: 57.1
click at [624, 279] on body "Central de Marcação notifications [PERSON_NAME] Operador de regulação  Configu…" at bounding box center [583, 316] width 1166 height 632
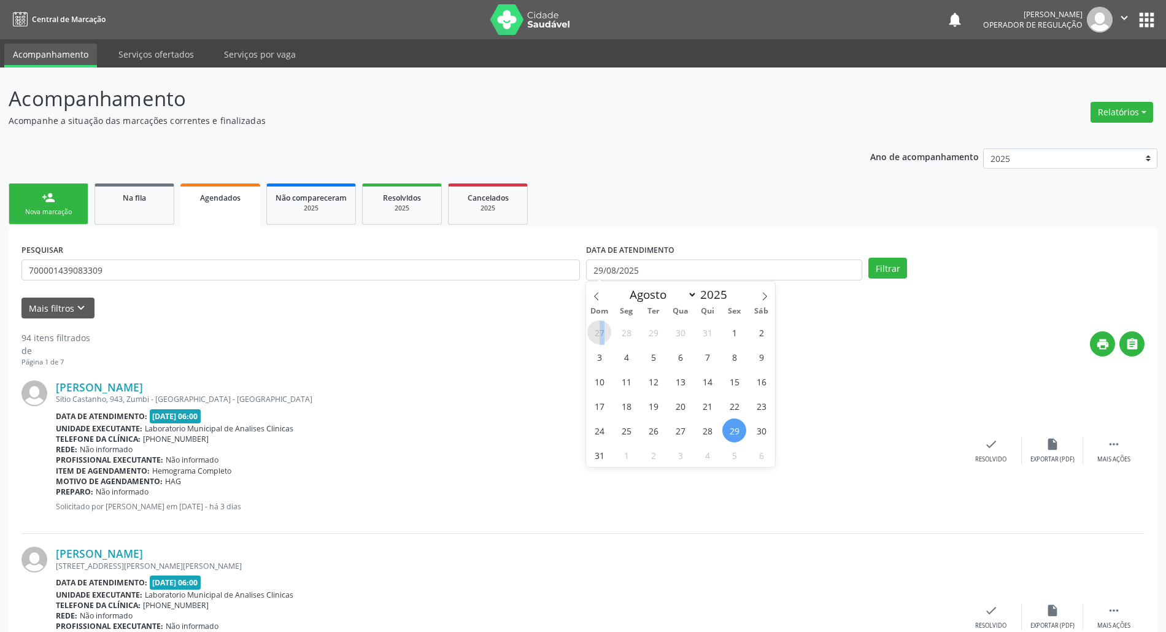
drag, startPoint x: 602, startPoint y: 339, endPoint x: 576, endPoint y: 356, distance: 31.5
click at [602, 339] on span "27" at bounding box center [599, 332] width 24 height 24
type input "27[DATE]"
click at [554, 362] on div "print " at bounding box center [617, 349] width 1055 height 36
click at [886, 266] on button "Filtrar" at bounding box center [888, 268] width 39 height 21
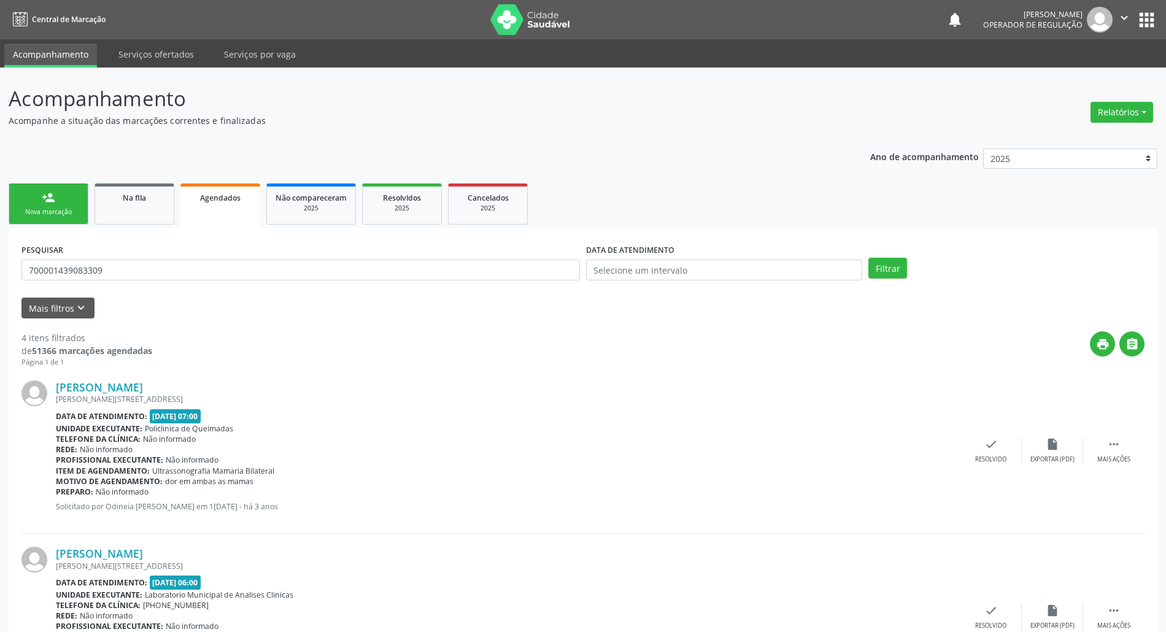
click at [63, 209] on div "Nova marcação" at bounding box center [48, 211] width 61 height 9
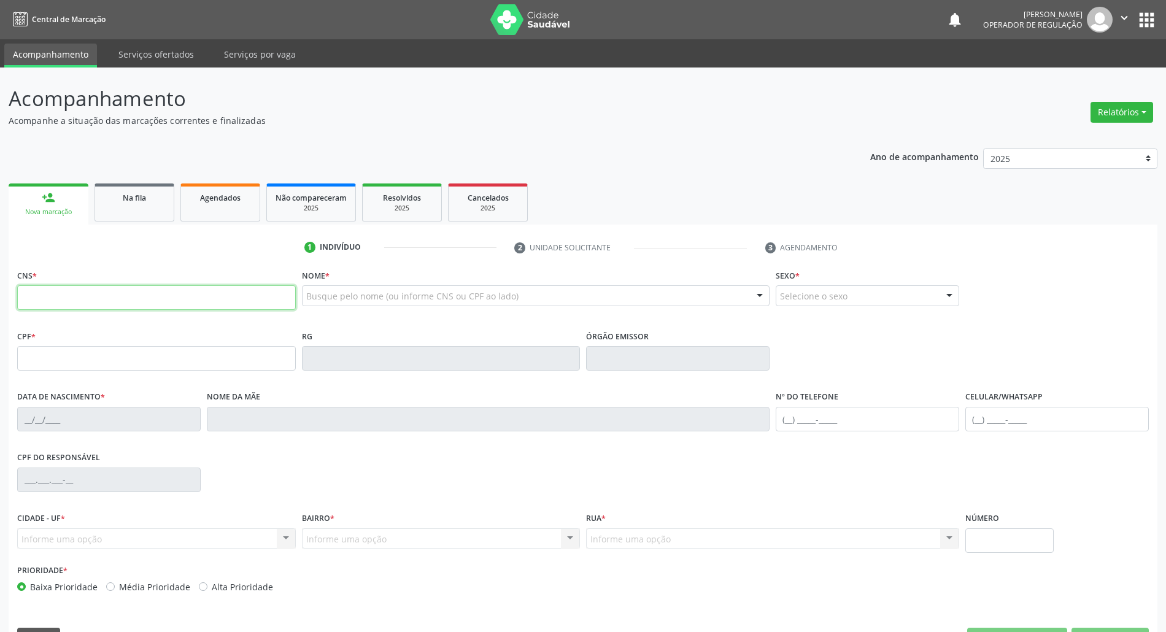
click at [103, 298] on input "text" at bounding box center [156, 297] width 279 height 25
paste input "700 0014 3908 3309"
type input "700 0014 3908 3309"
type input "106.674.674-59"
type input "1[DATE]"
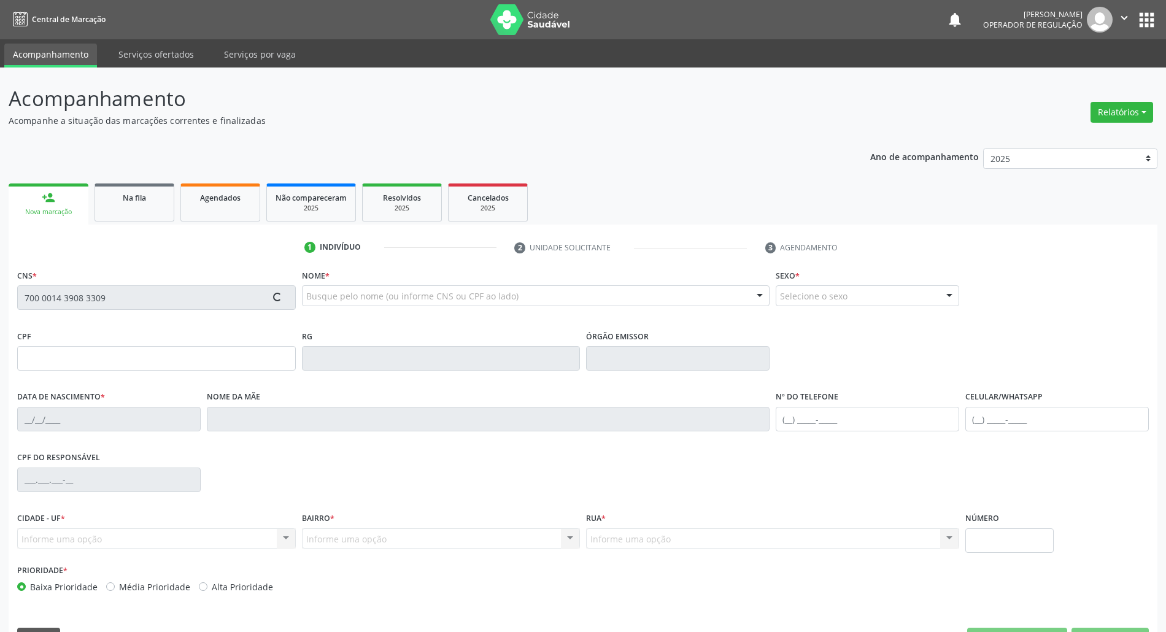
type input "[PERSON_NAME]"
type input "[PHONE_NUMBER]"
type input "32"
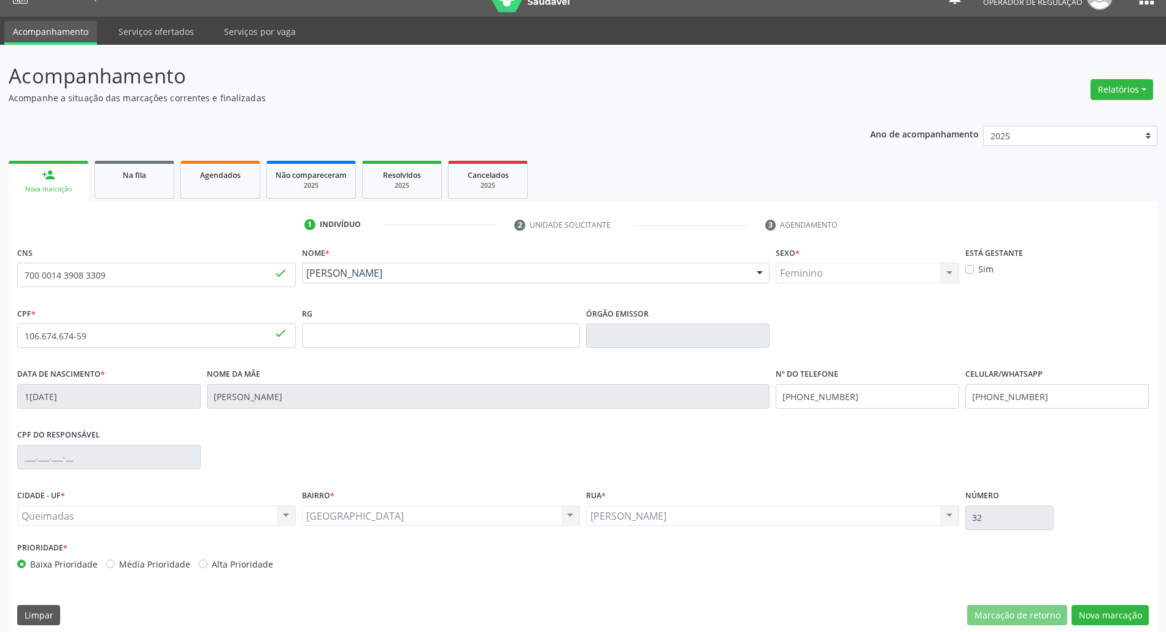
scroll to position [33, 0]
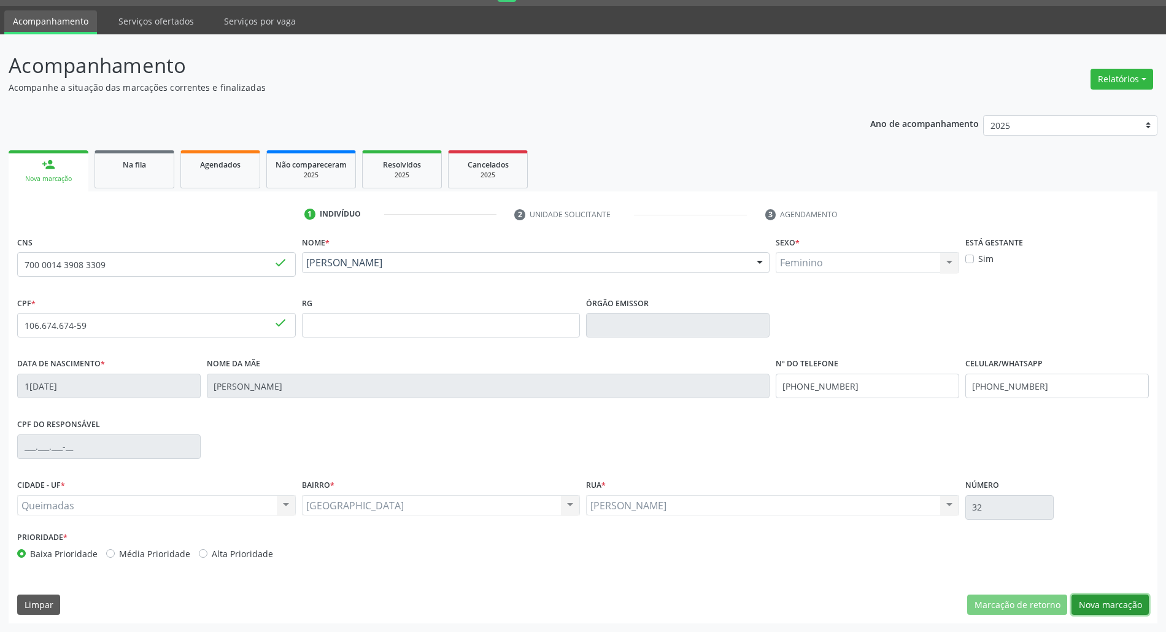
click at [1104, 605] on button "Nova marcação" at bounding box center [1110, 605] width 77 height 21
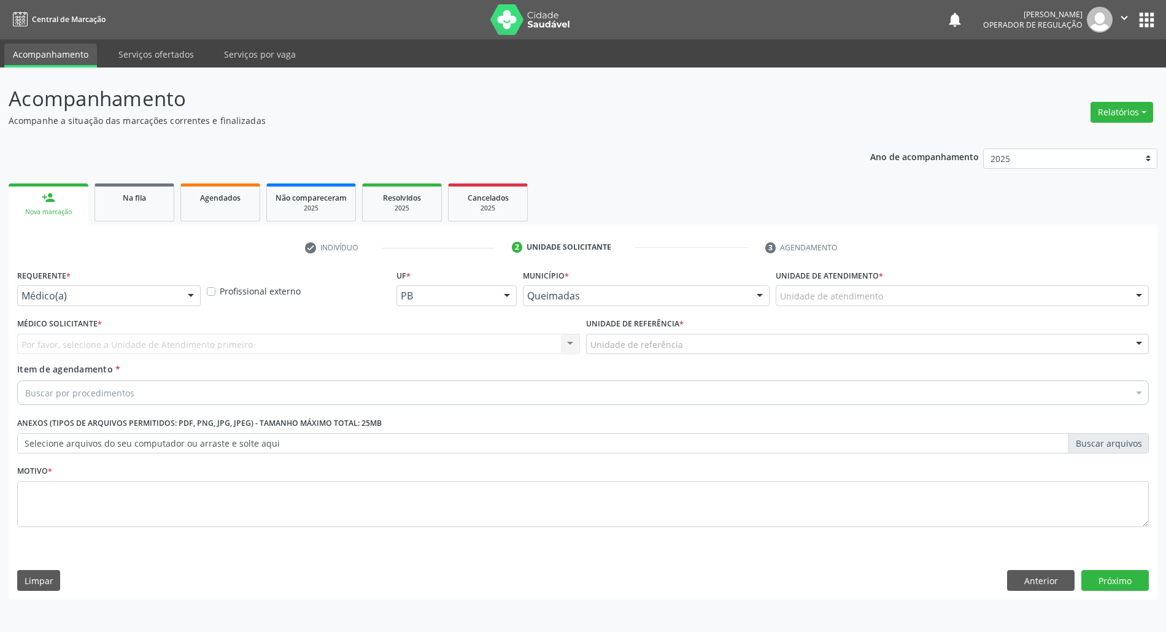
scroll to position [0, 0]
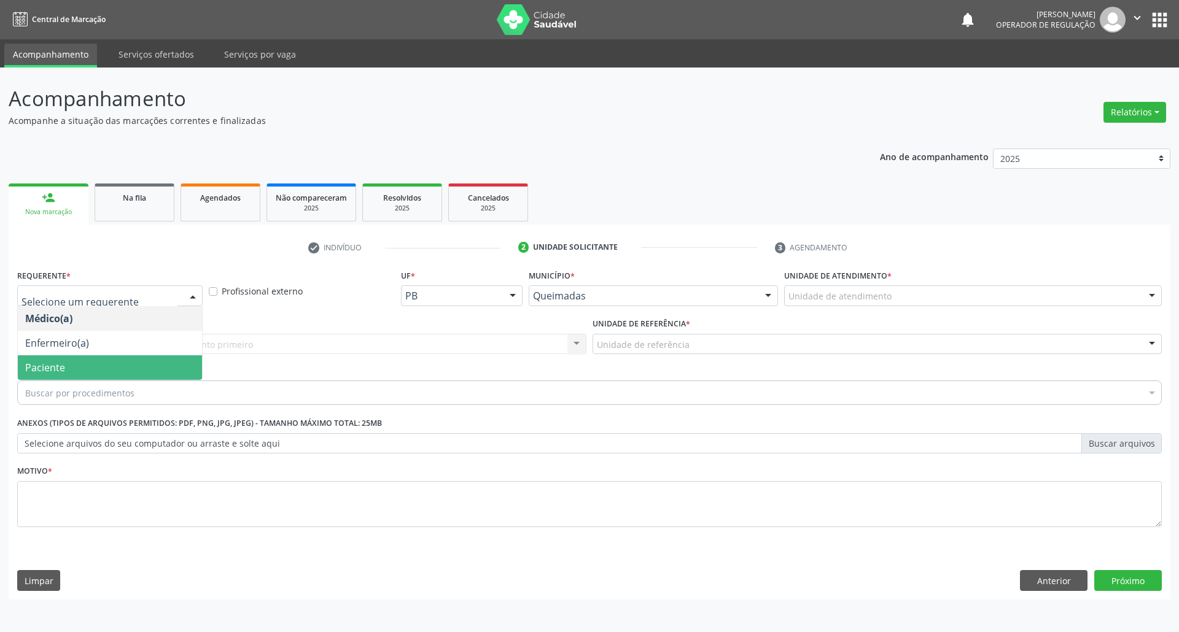
click at [70, 364] on span "Paciente" at bounding box center [110, 367] width 184 height 25
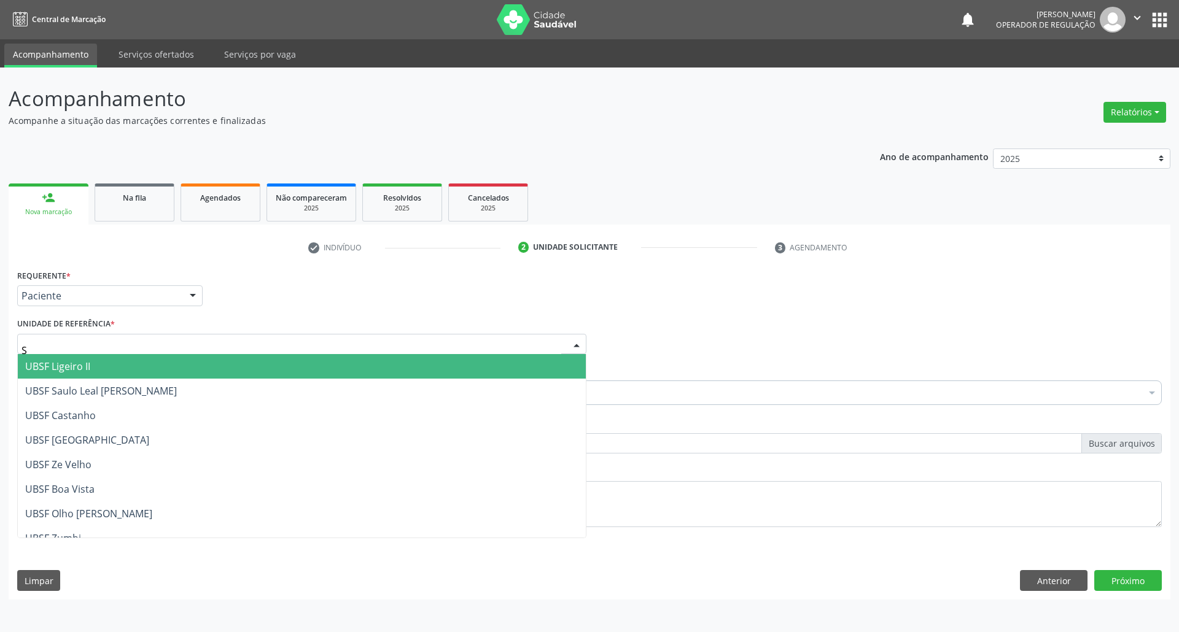
click at [126, 340] on div "S" at bounding box center [301, 344] width 569 height 21
type input "SA"
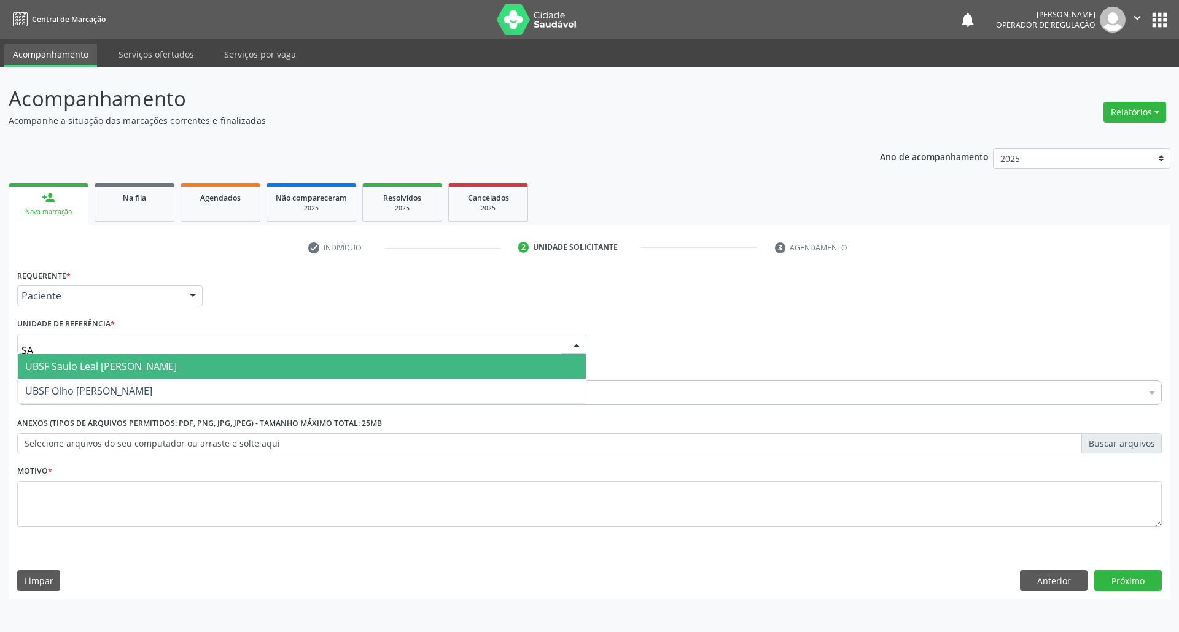
click at [113, 371] on span "UBSF Saulo Leal [PERSON_NAME]" at bounding box center [101, 367] width 152 height 14
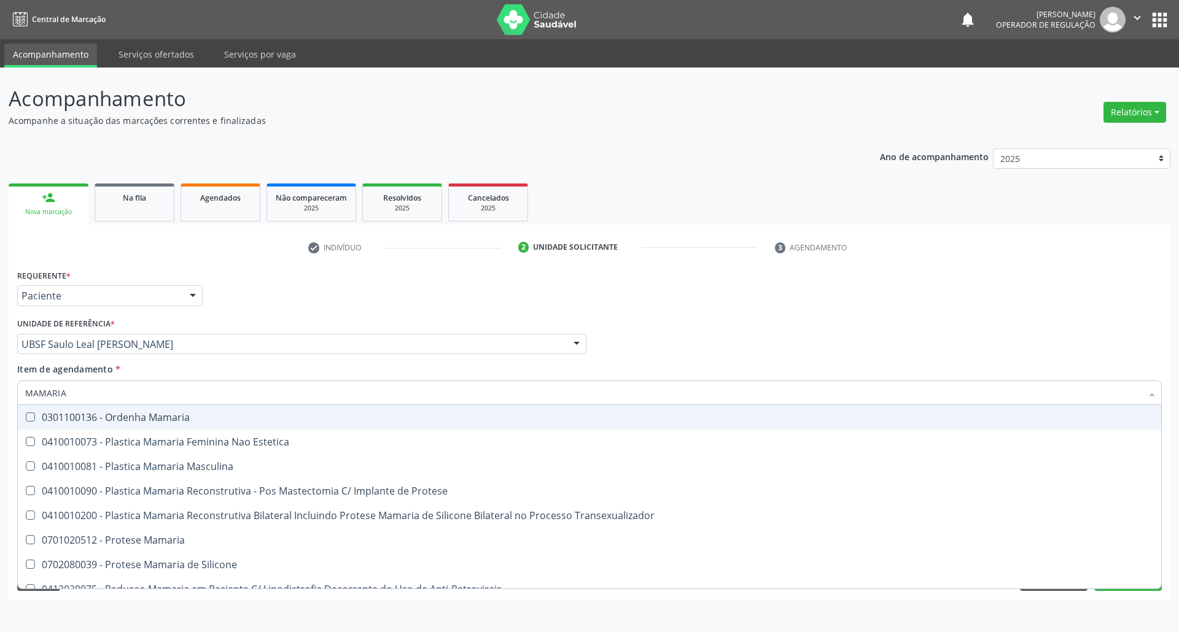
type input "MAMARIA B"
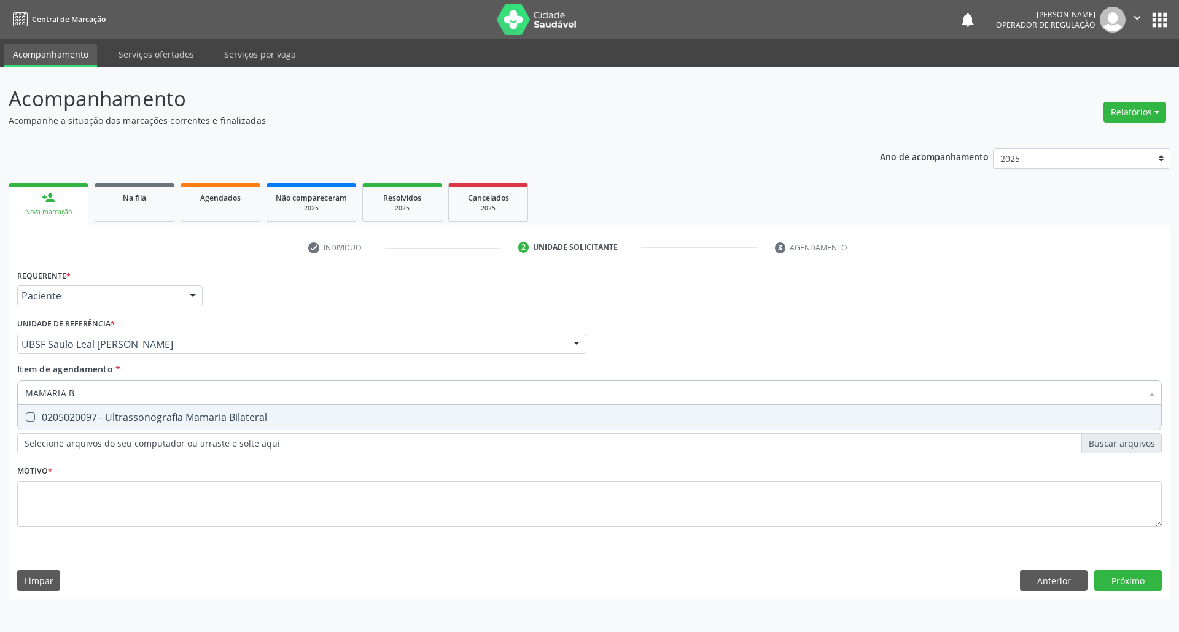
click at [145, 417] on div "0205020097 - Ultrassonografia Mamaria Bilateral" at bounding box center [589, 417] width 1128 height 10
checkbox Bilateral "true"
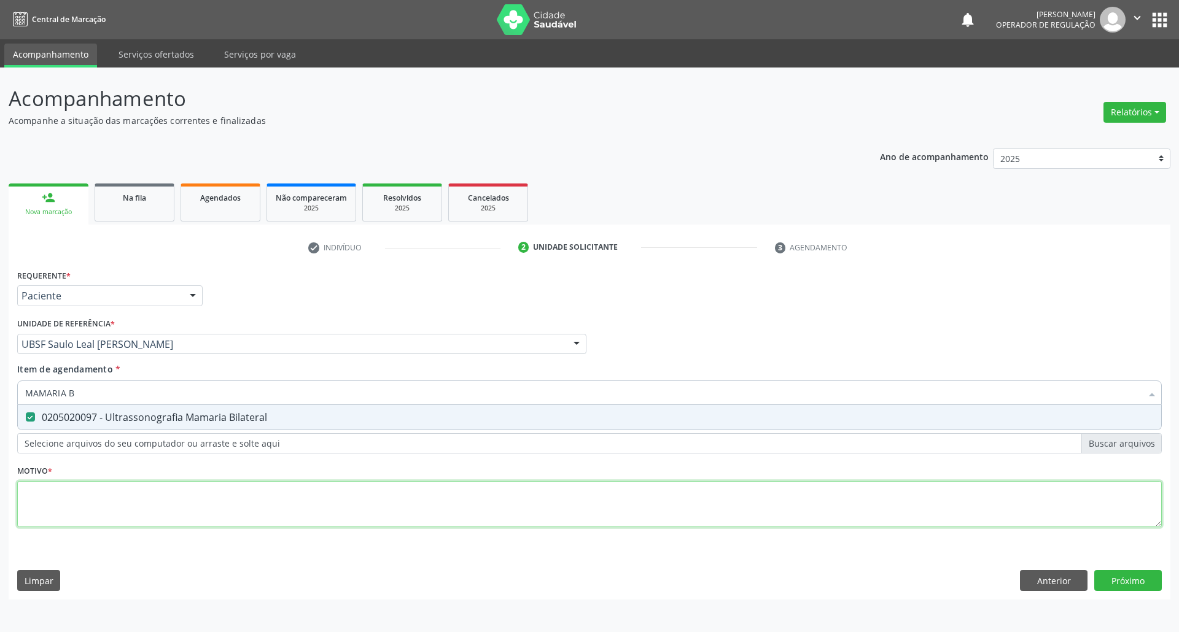
click at [99, 506] on div "Requerente * Paciente Médico(a) Enfermeiro(a) Paciente Nenhum resultado encontr…" at bounding box center [589, 405] width 1144 height 278
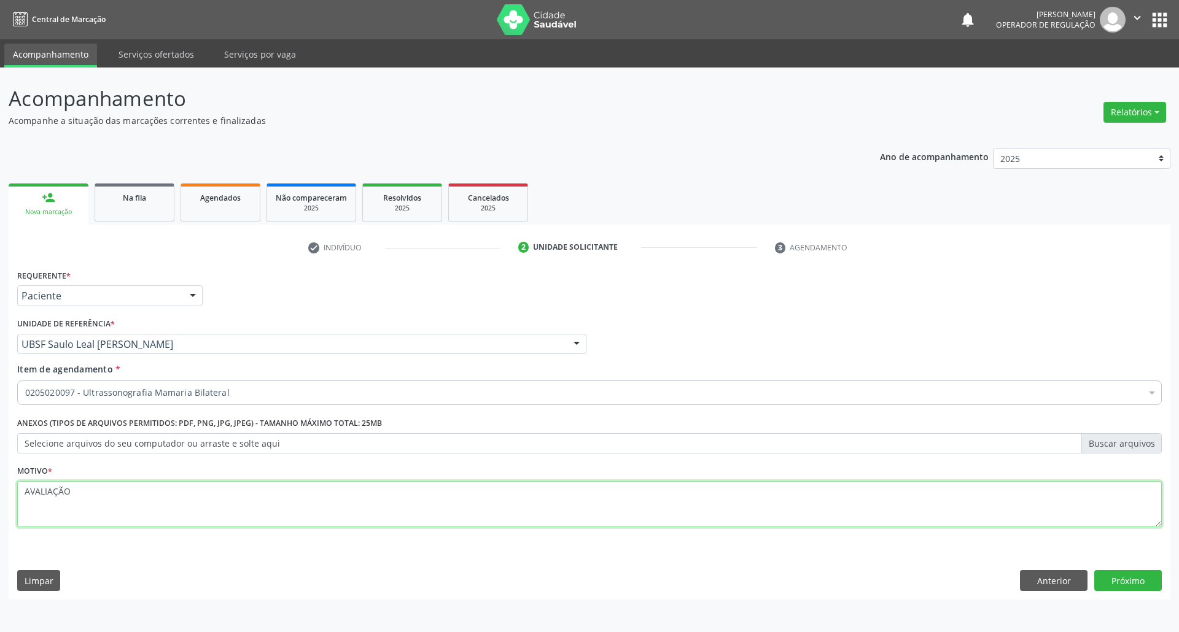
type textarea "AVALIAÇÃO"
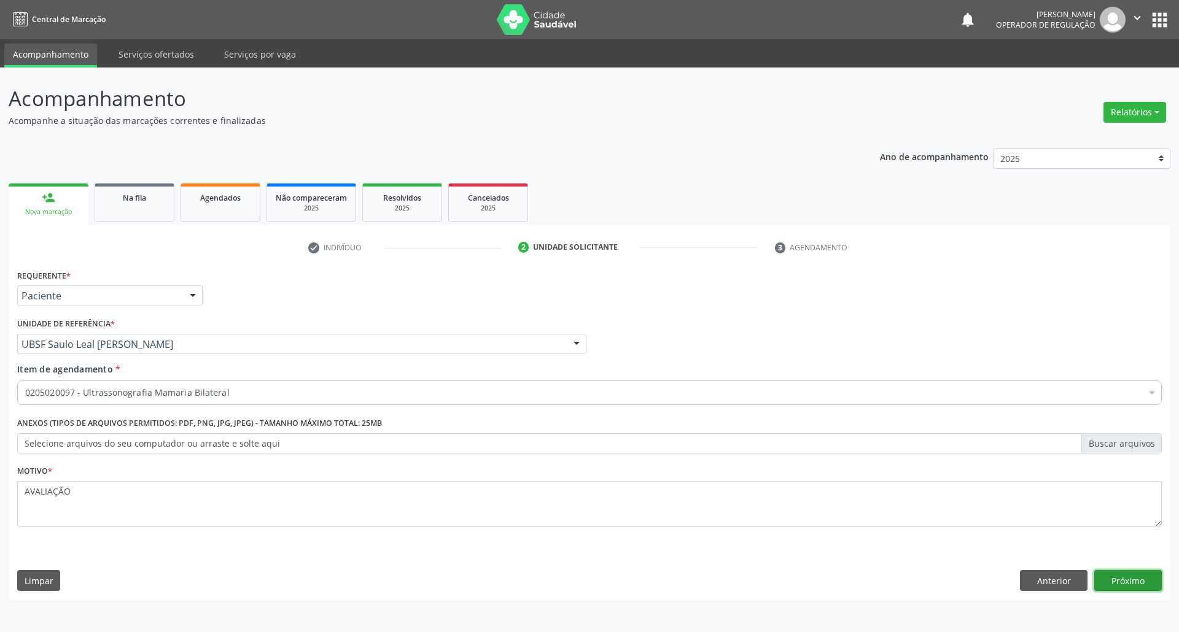
click button "Próximo" at bounding box center [1128, 580] width 68 height 21
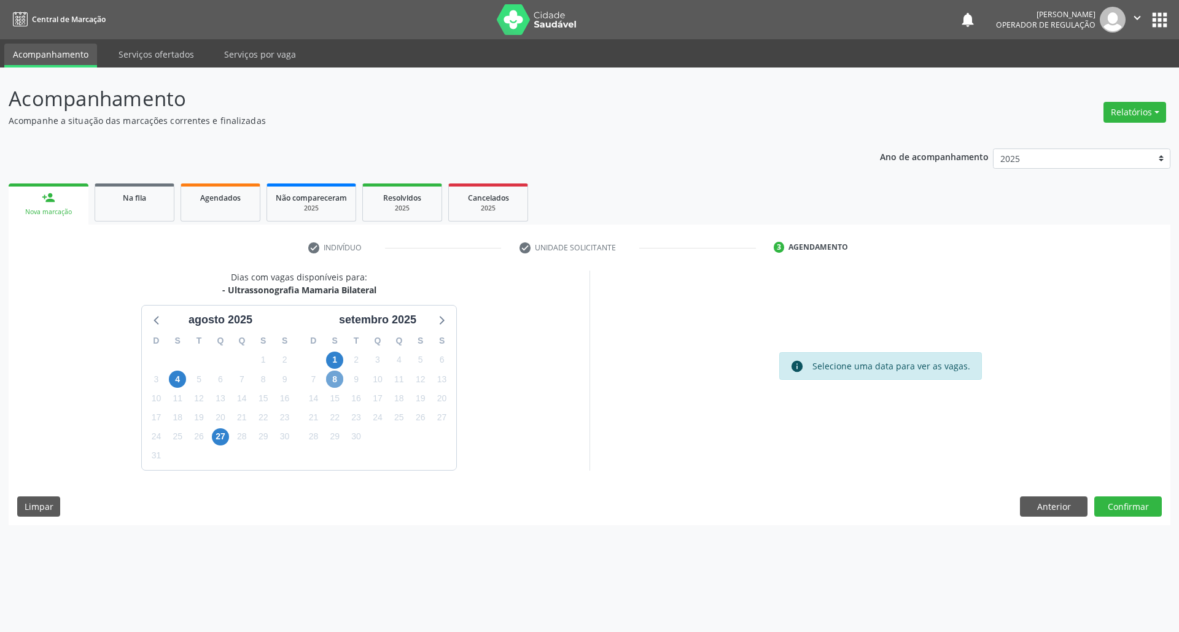
click at [335, 376] on span "8" at bounding box center [334, 379] width 17 height 17
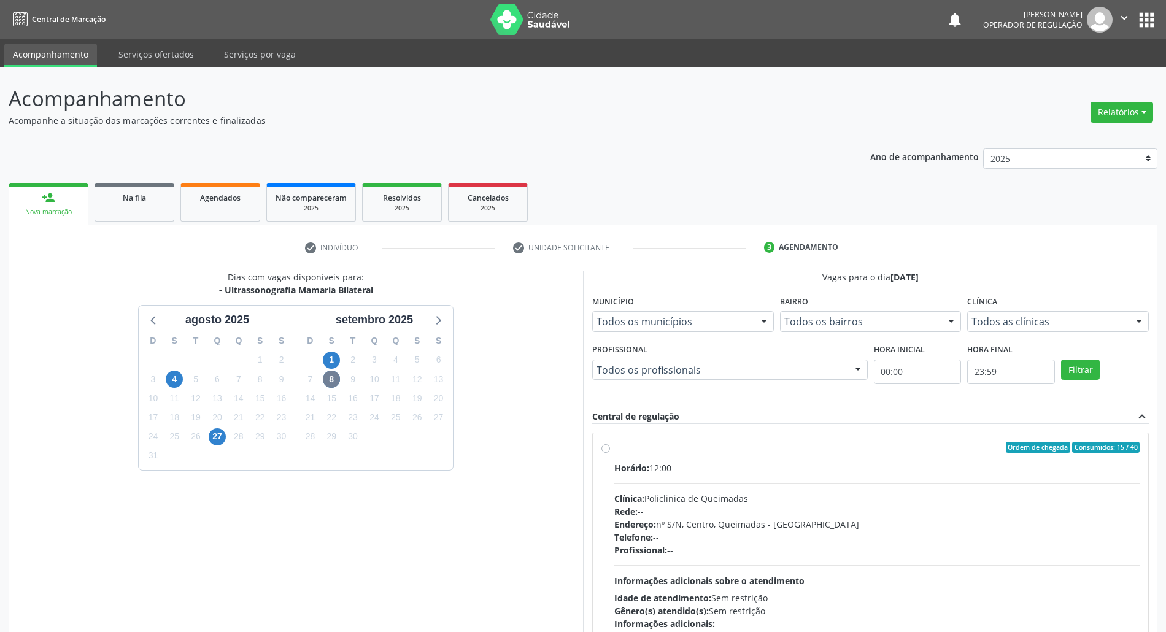
click at [715, 487] on div "Horário: 12:00 Clínica: Policlinica de Queimadas Rede: -- Endereço: nº S/N, Cen…" at bounding box center [876, 546] width 525 height 169
click at [610, 453] on input "Ordem de chegada Consumidos: 15 / 40 Horário: 12:00 Clínica: Policlinica de Que…" at bounding box center [606, 447] width 9 height 11
radio input "true"
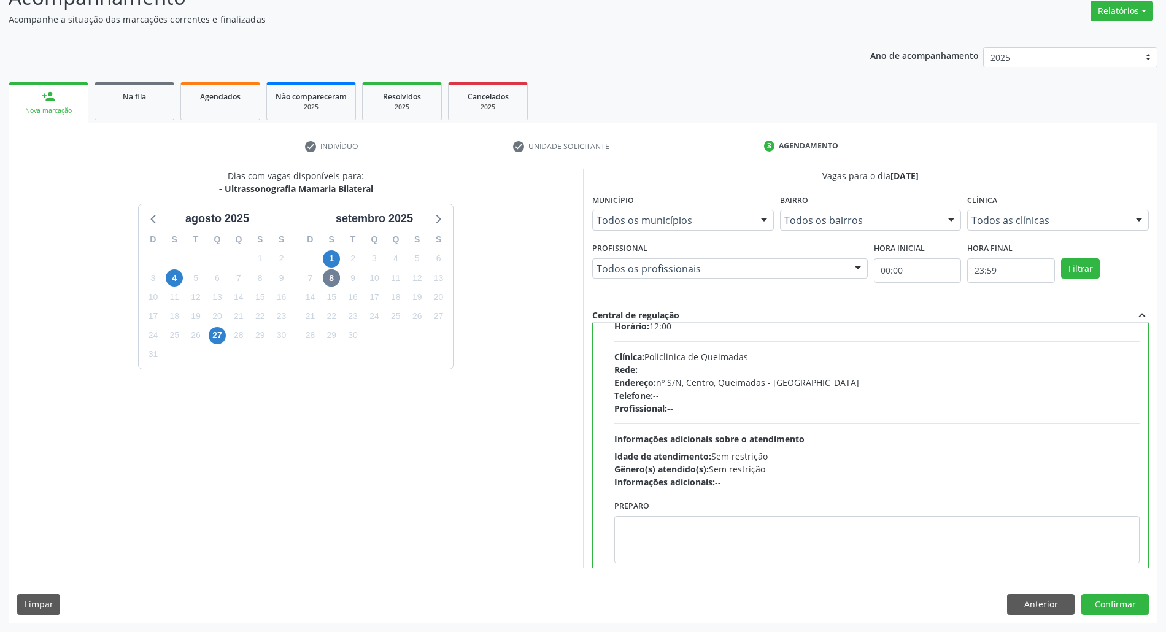
scroll to position [62, 0]
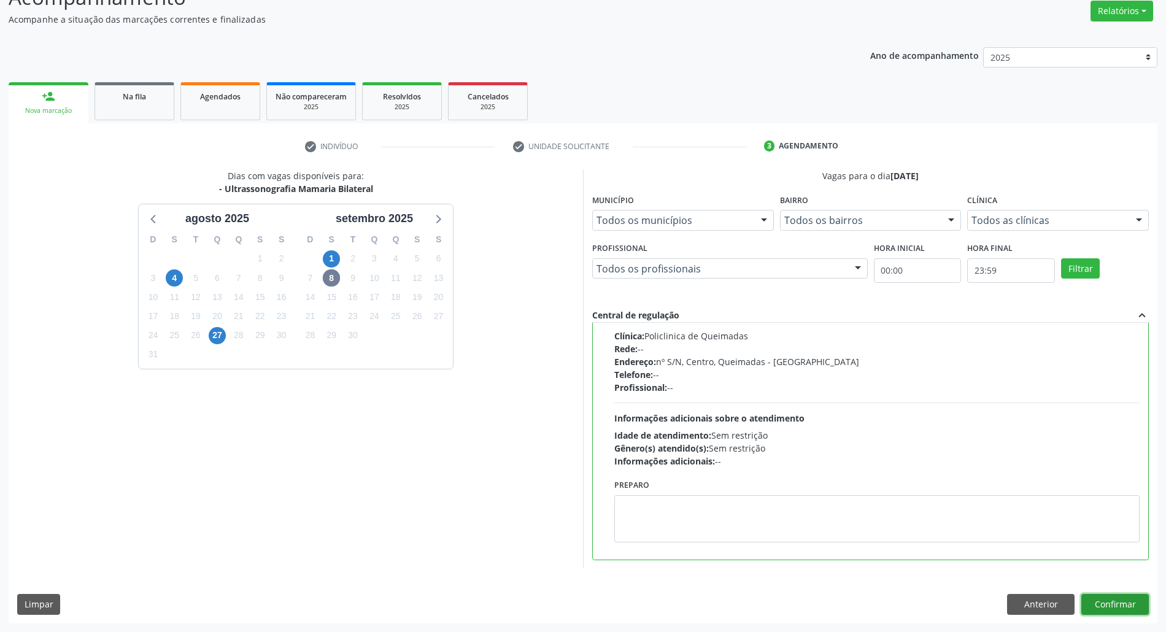
click at [1108, 599] on button "Confirmar" at bounding box center [1116, 604] width 68 height 21
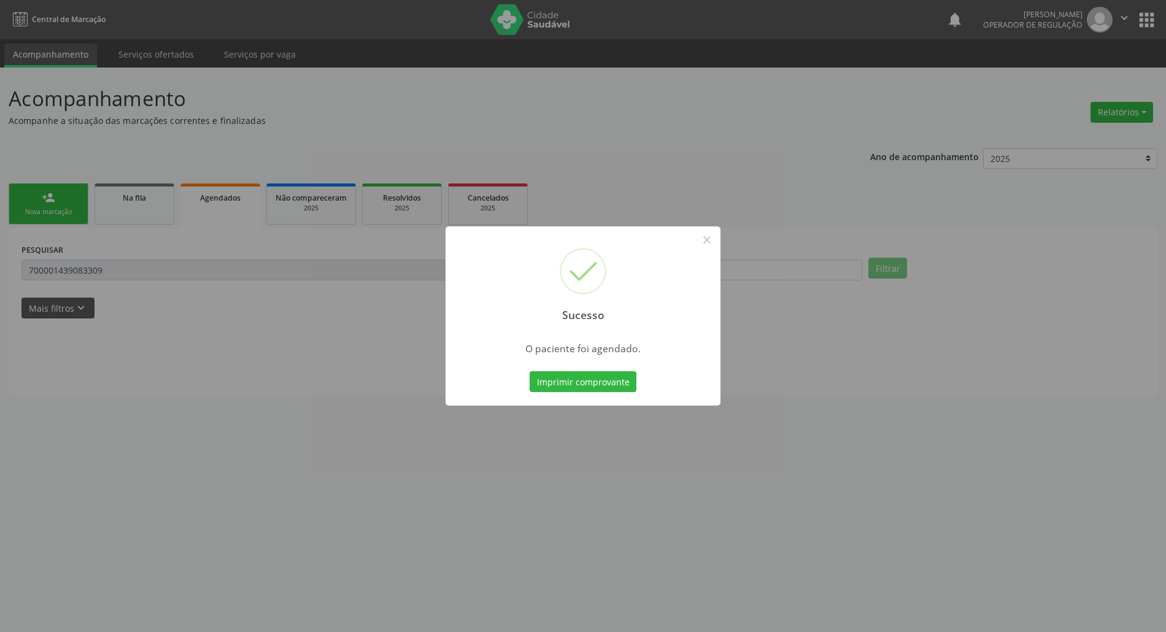
scroll to position [0, 0]
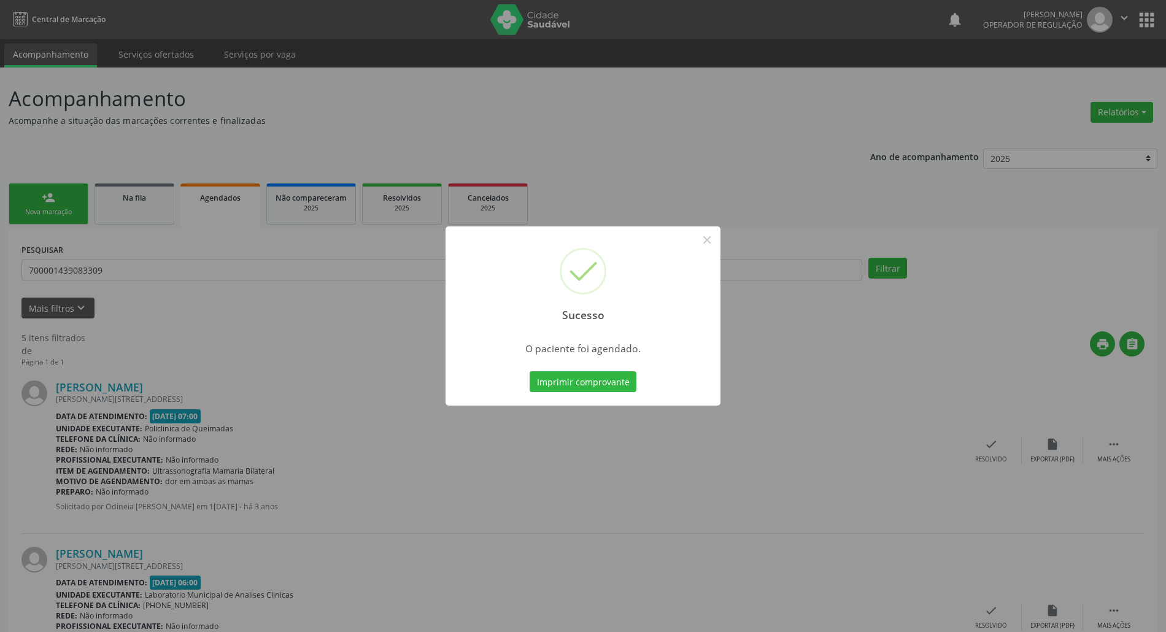
click at [530, 371] on button "Imprimir comprovante" at bounding box center [583, 381] width 107 height 21
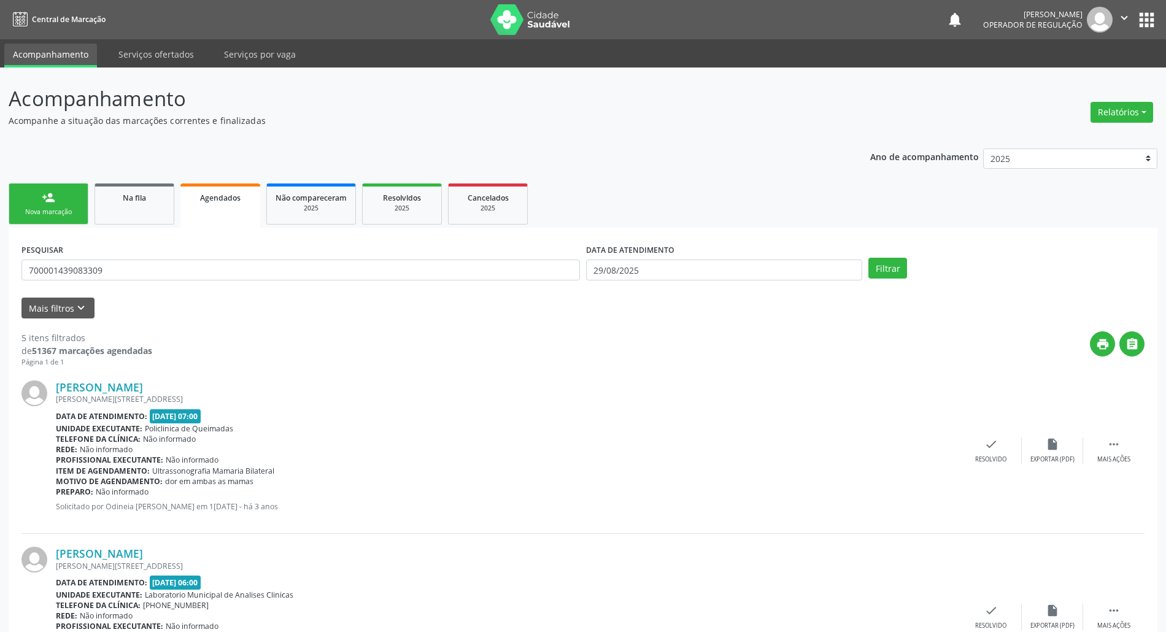
click at [45, 185] on link "person_add Nova marcação" at bounding box center [49, 204] width 80 height 41
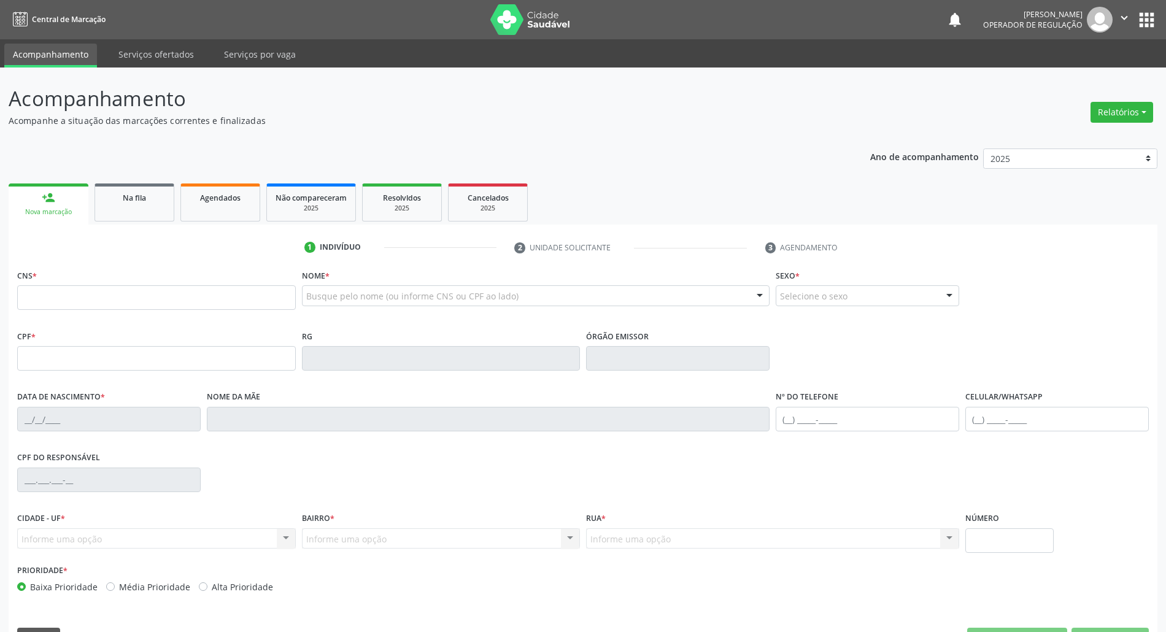
click at [138, 312] on fieldset "CNS *" at bounding box center [156, 292] width 279 height 52
click at [133, 225] on div "1 Indivíduo 2 Unidade solicitante 3 Agendamento CNS * Nome * Busque pelo nome (…" at bounding box center [583, 441] width 1149 height 432
click at [131, 205] on link "Na fila" at bounding box center [135, 203] width 80 height 38
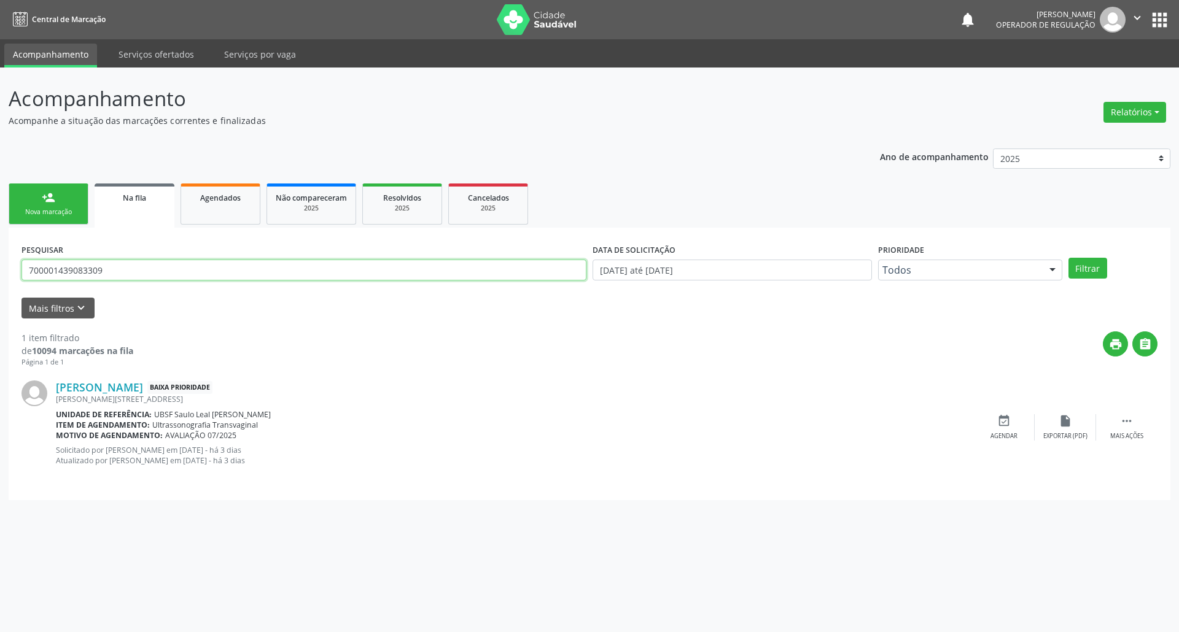
click at [109, 264] on input "700001439083309" at bounding box center [303, 270] width 565 height 21
type input "707402033638977"
click at [1068, 258] on button "Filtrar" at bounding box center [1087, 268] width 39 height 21
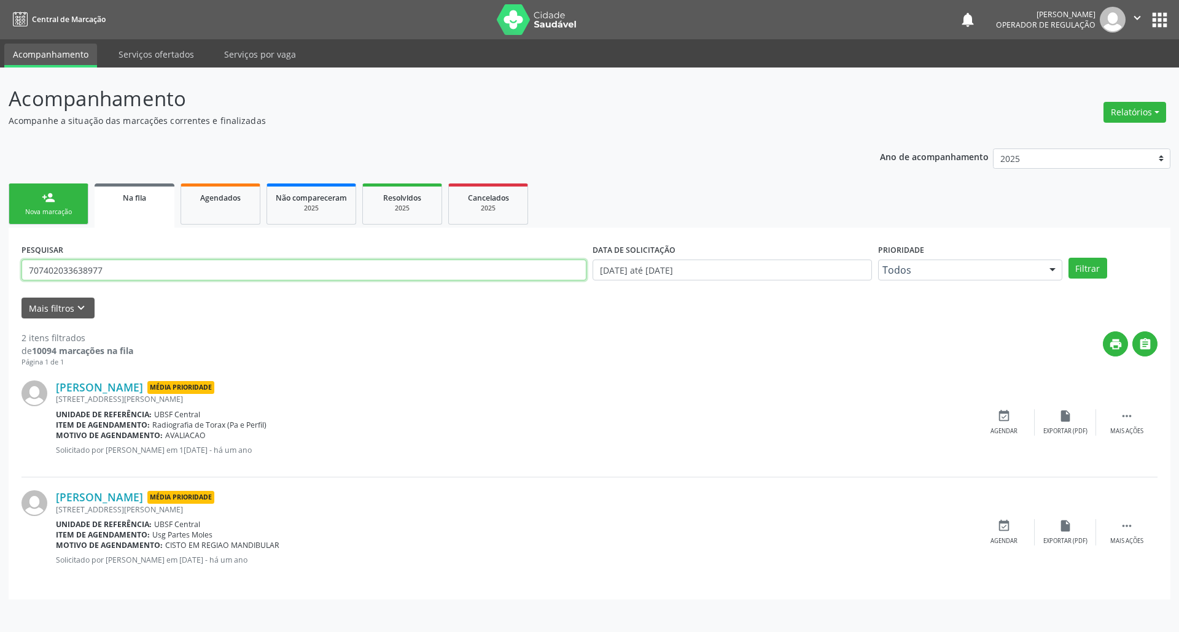
click at [123, 273] on input "707402033638977" at bounding box center [303, 270] width 565 height 21
drag, startPoint x: 58, startPoint y: 204, endPoint x: 76, endPoint y: 210, distance: 19.4
click at [79, 212] on div "Nova marcação" at bounding box center [48, 211] width 61 height 9
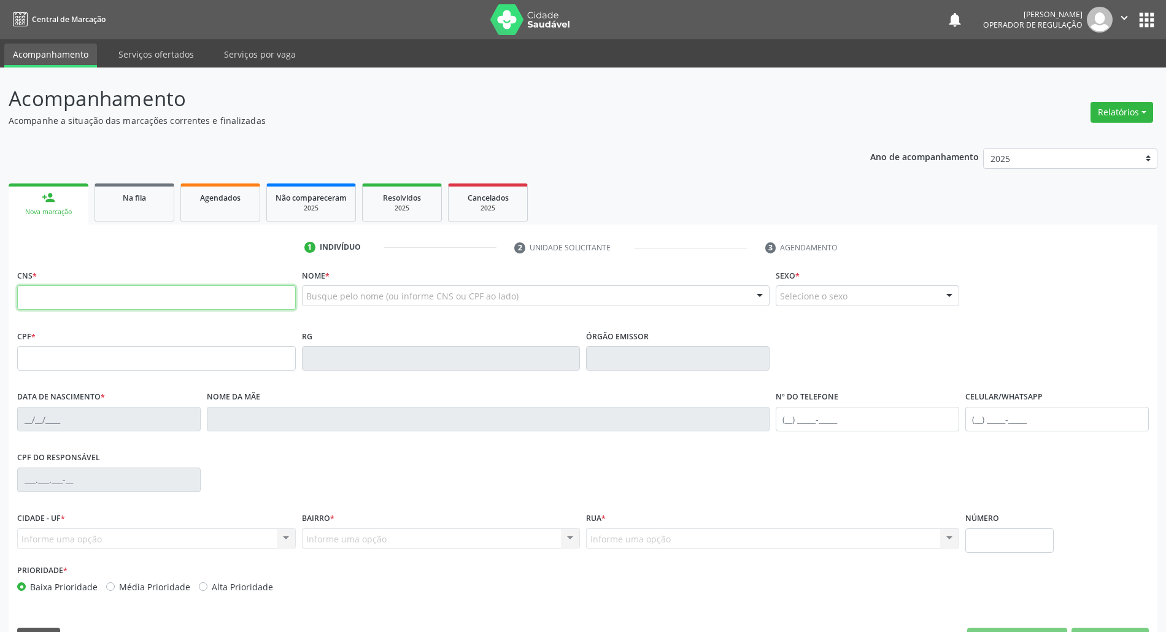
click at [94, 301] on input "text" at bounding box center [156, 297] width 279 height 25
paste input "707 4020 3363 8977"
type input "707 4020 3363 8977"
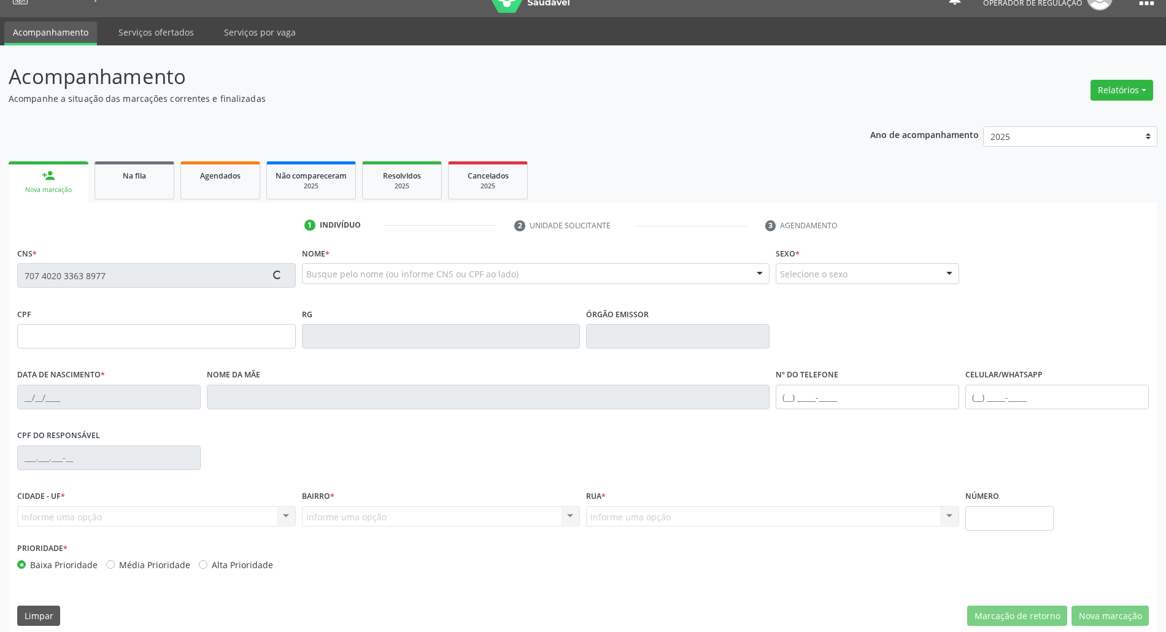
scroll to position [33, 0]
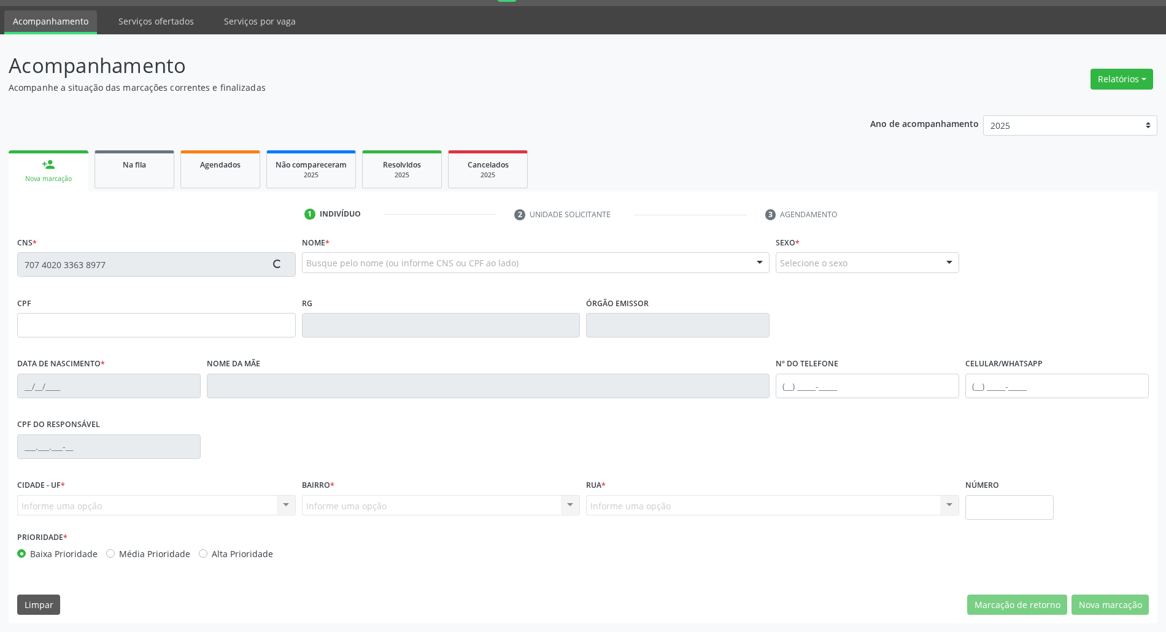
type input "102.020.247-50"
type input "[DATE]"
type input "[PERSON_NAME]"
type input "[PHONE_NUMBER]"
type input "100"
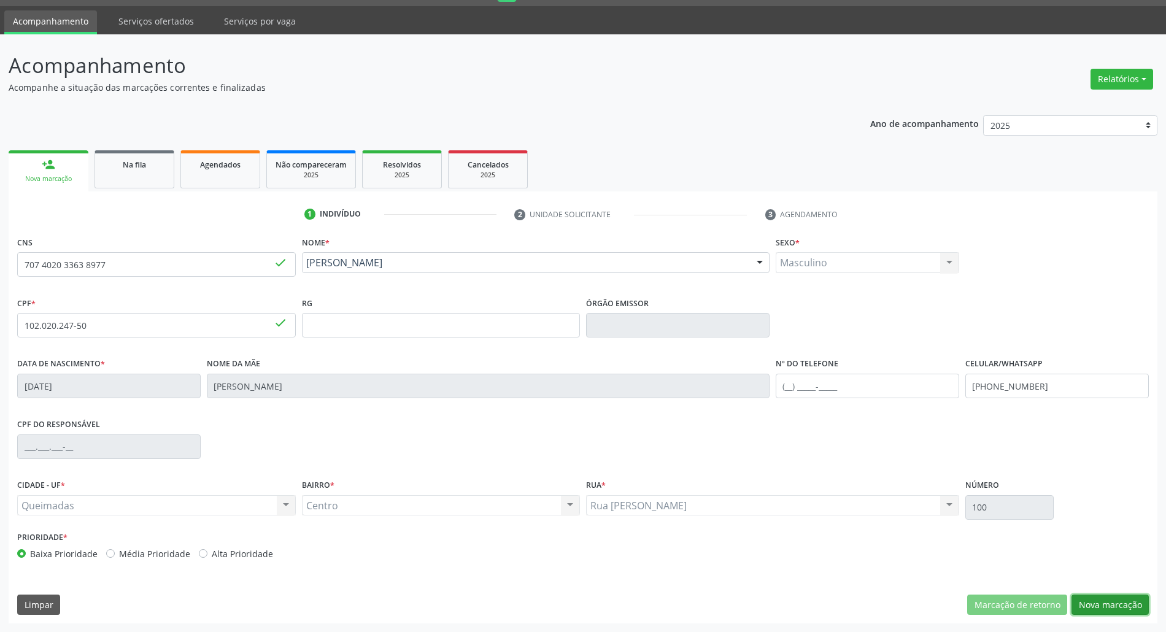
click at [1137, 600] on button "Nova marcação" at bounding box center [1110, 605] width 77 height 21
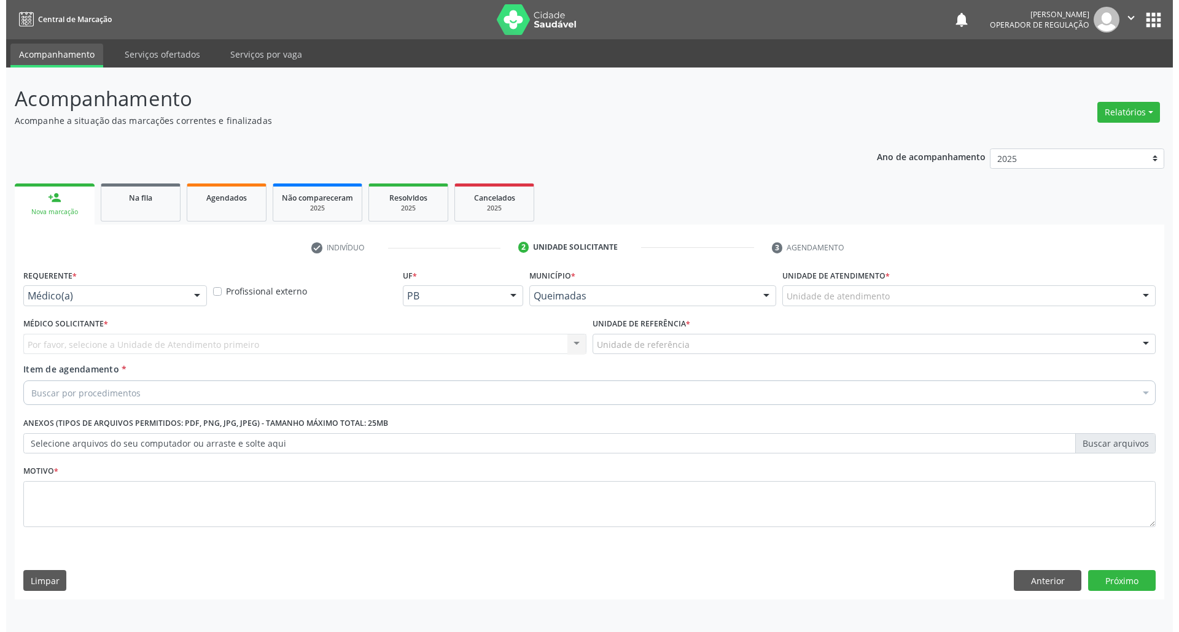
scroll to position [0, 0]
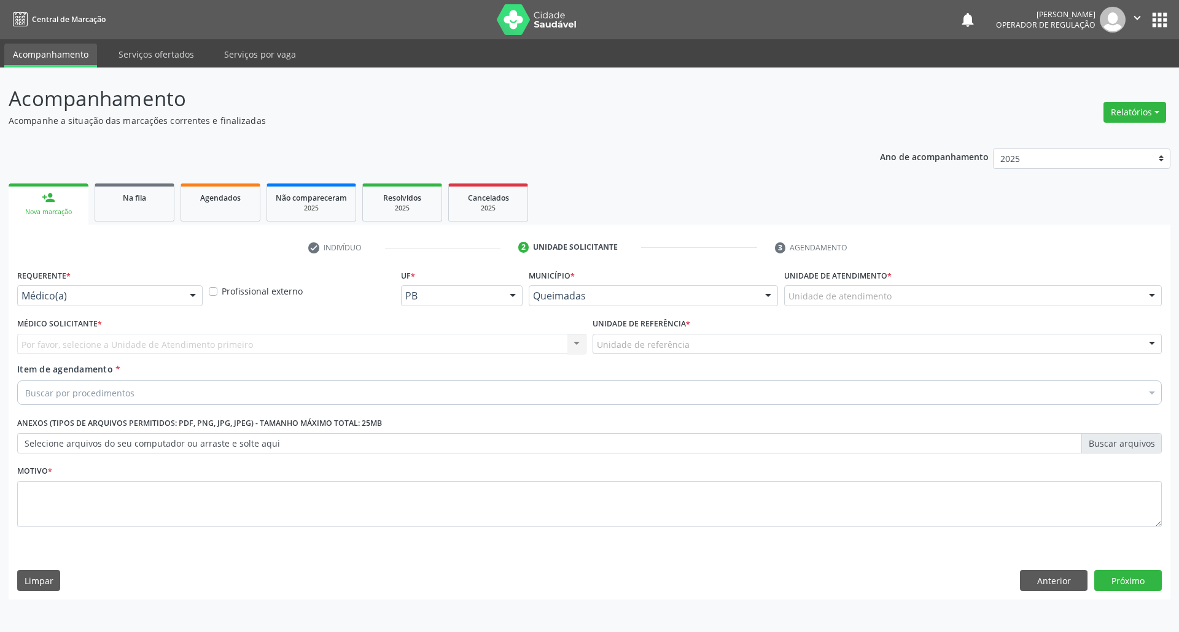
drag, startPoint x: 168, startPoint y: 301, endPoint x: 151, endPoint y: 322, distance: 27.1
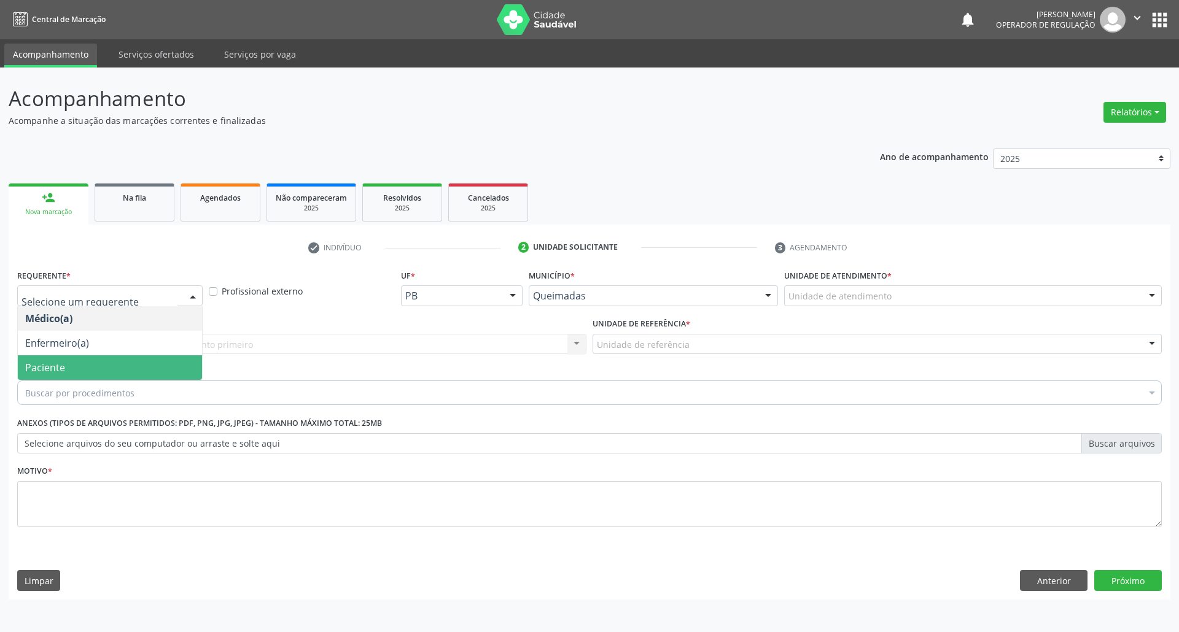
click at [111, 368] on span "Paciente" at bounding box center [110, 367] width 184 height 25
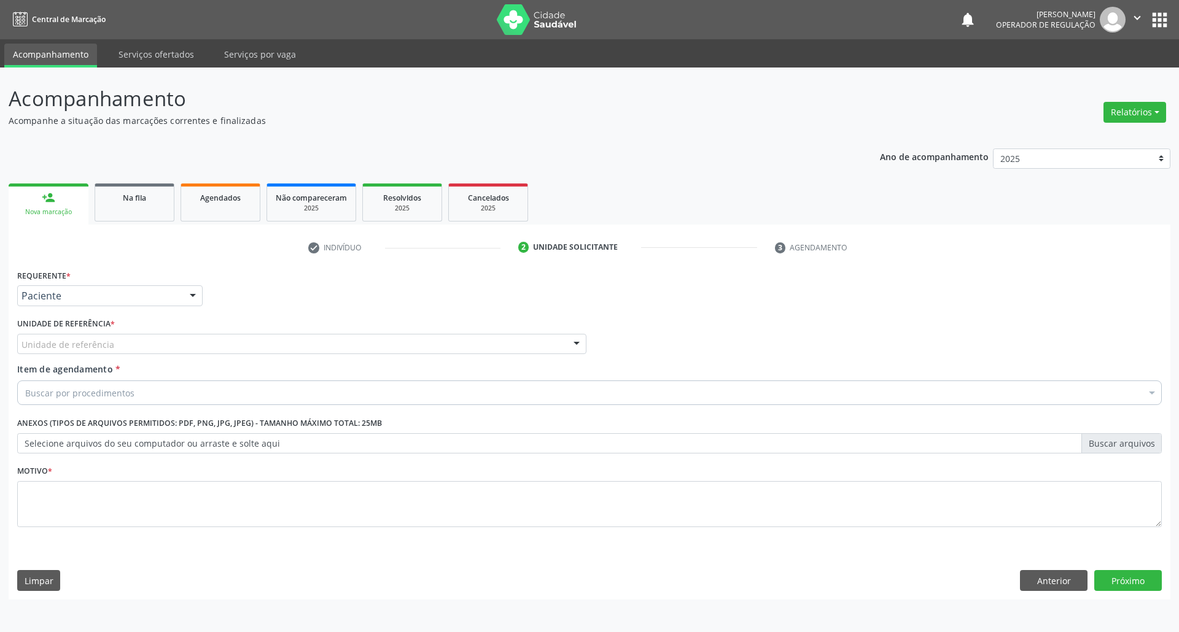
click at [134, 343] on div "C Unidade de referência" at bounding box center [301, 344] width 569 height 21
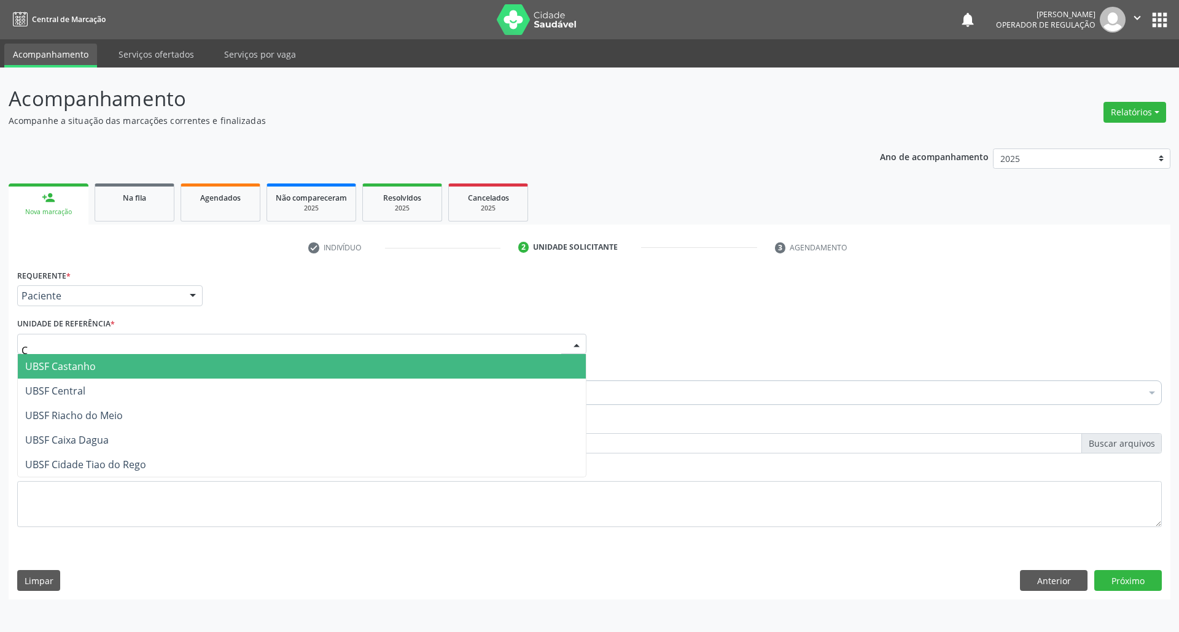
type input "CE"
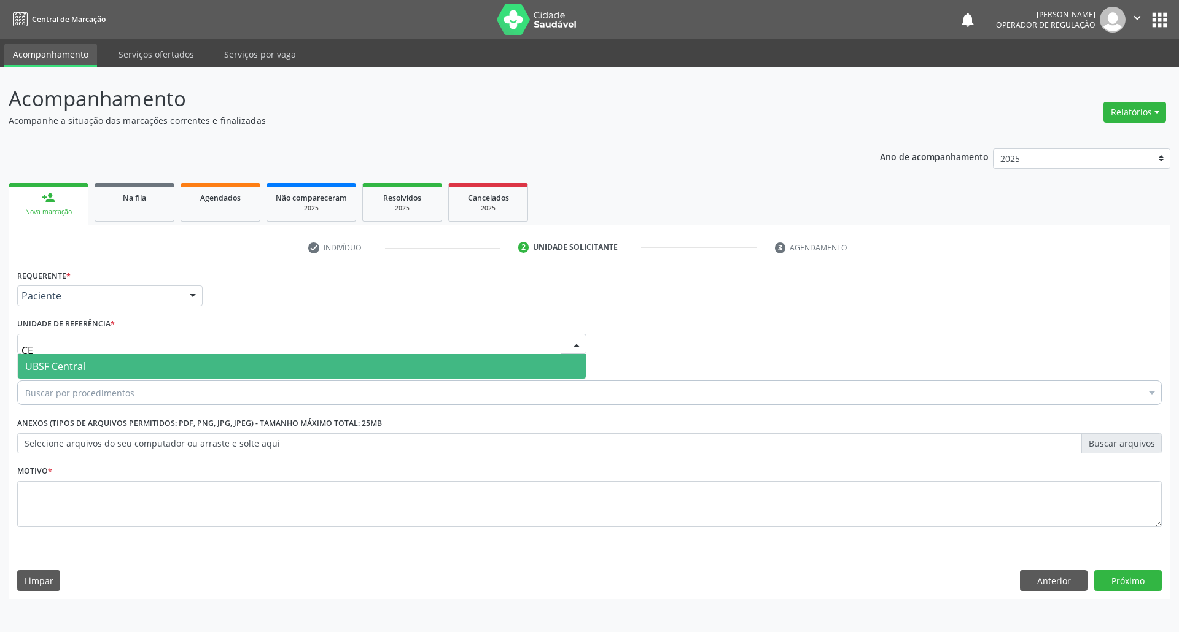
click at [117, 379] on span "UBSF Central" at bounding box center [302, 366] width 568 height 25
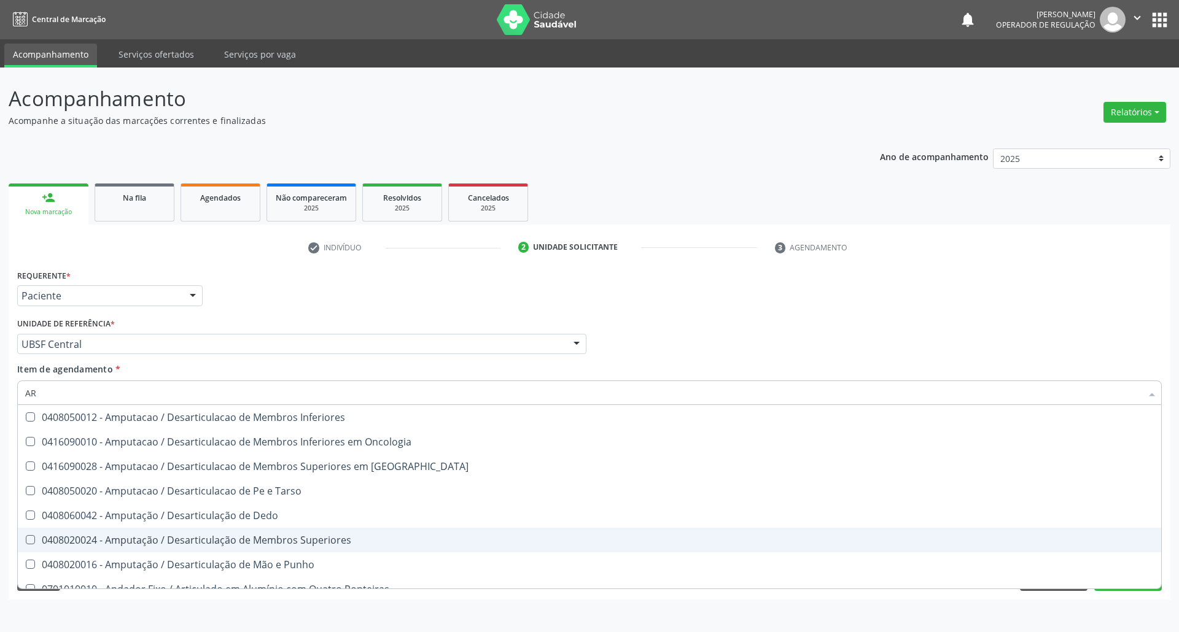
type input "A"
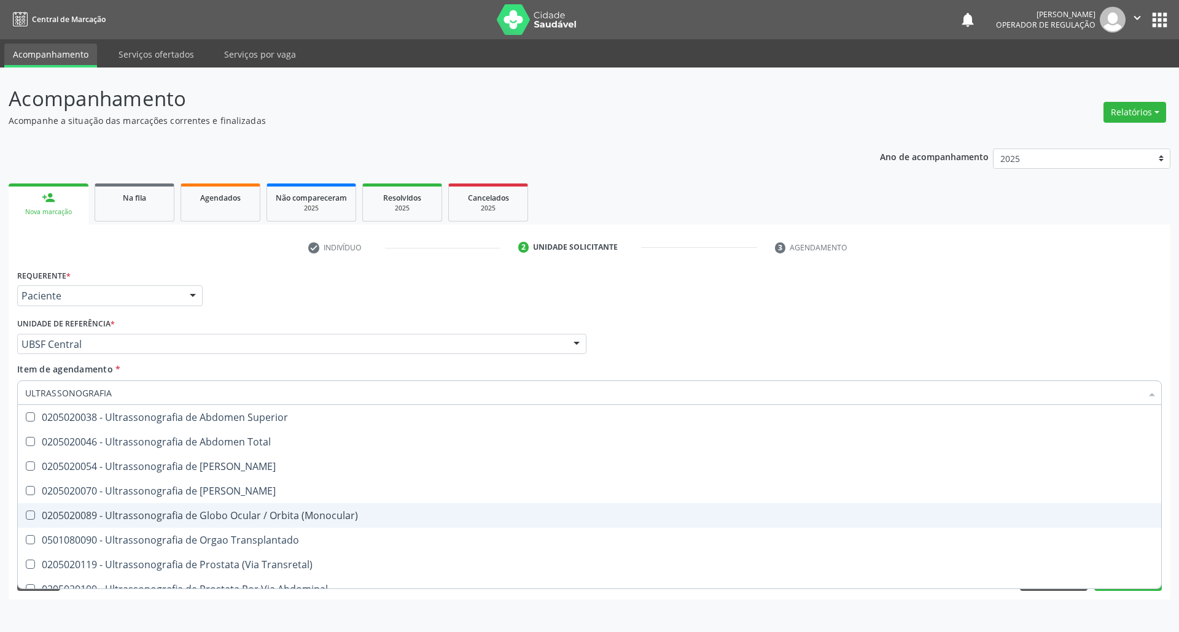
scroll to position [308, 0]
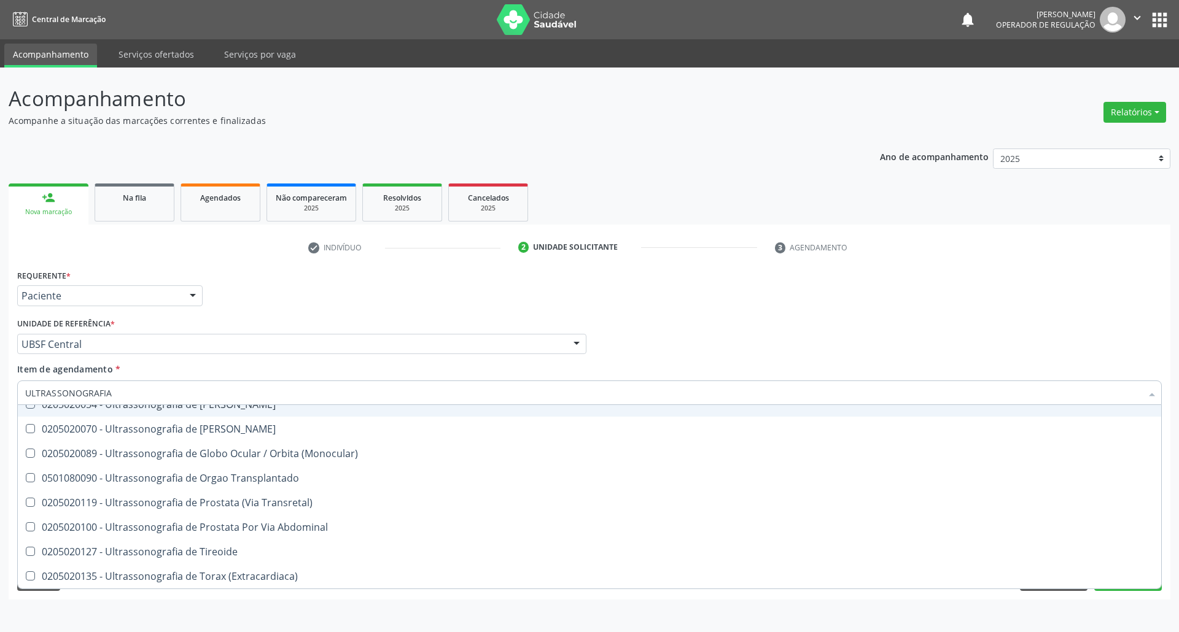
click at [136, 391] on input "ULTRASSONOGRAFIA" at bounding box center [583, 393] width 1116 height 25
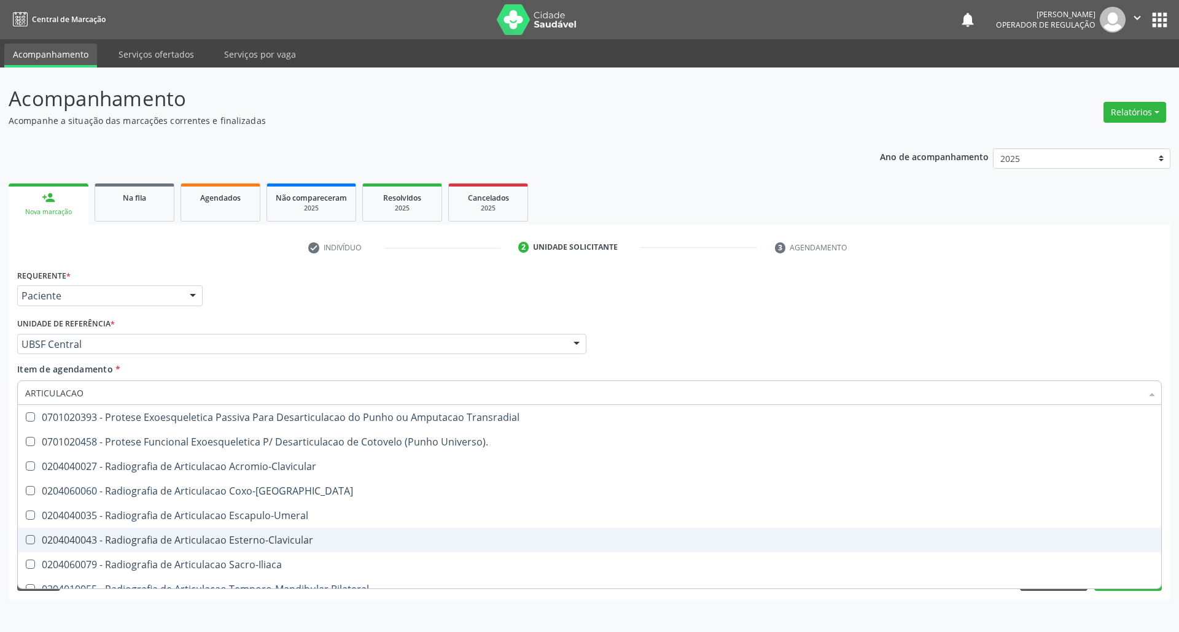
scroll to position [332, 0]
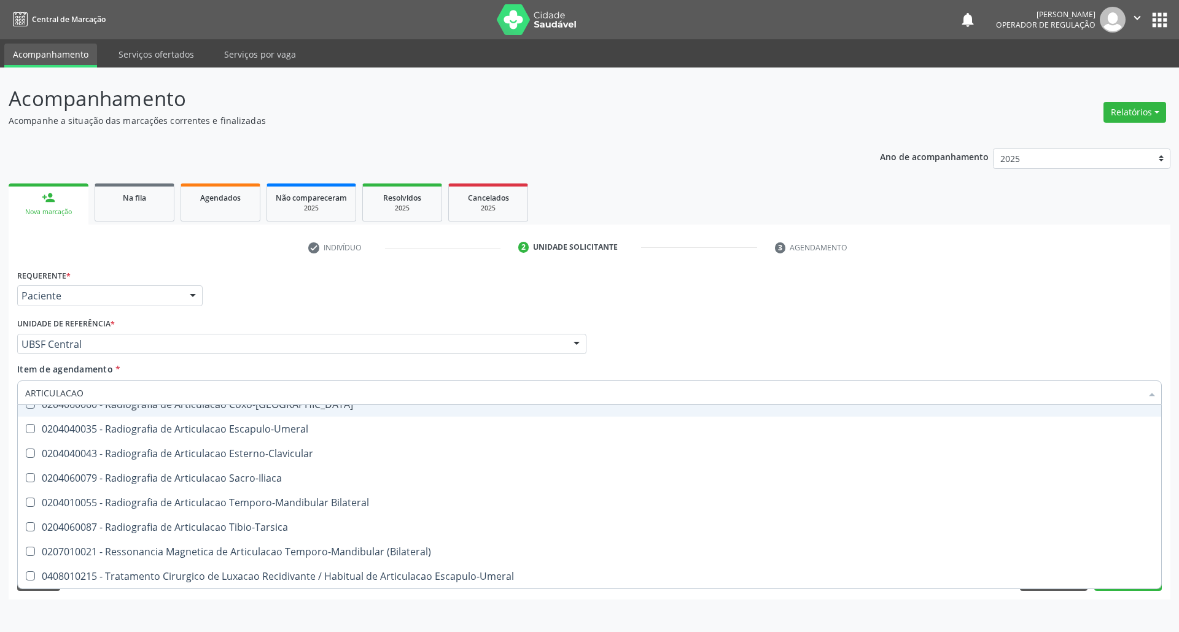
click at [39, 396] on input "ARTICULACAO" at bounding box center [583, 393] width 1116 height 25
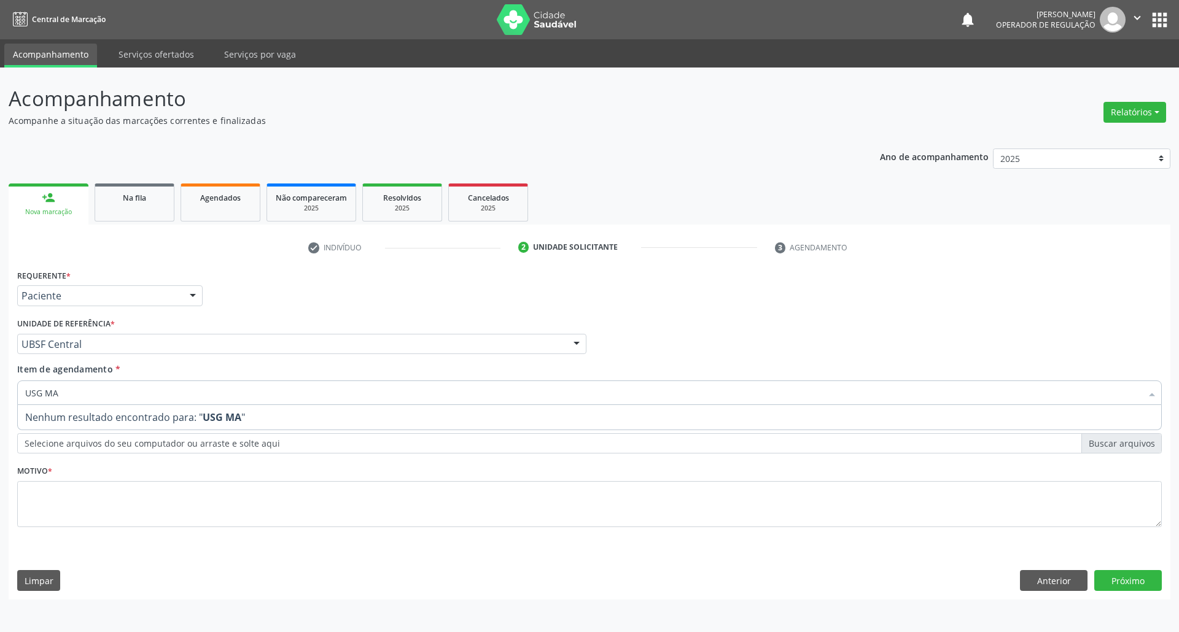
scroll to position [0, 0]
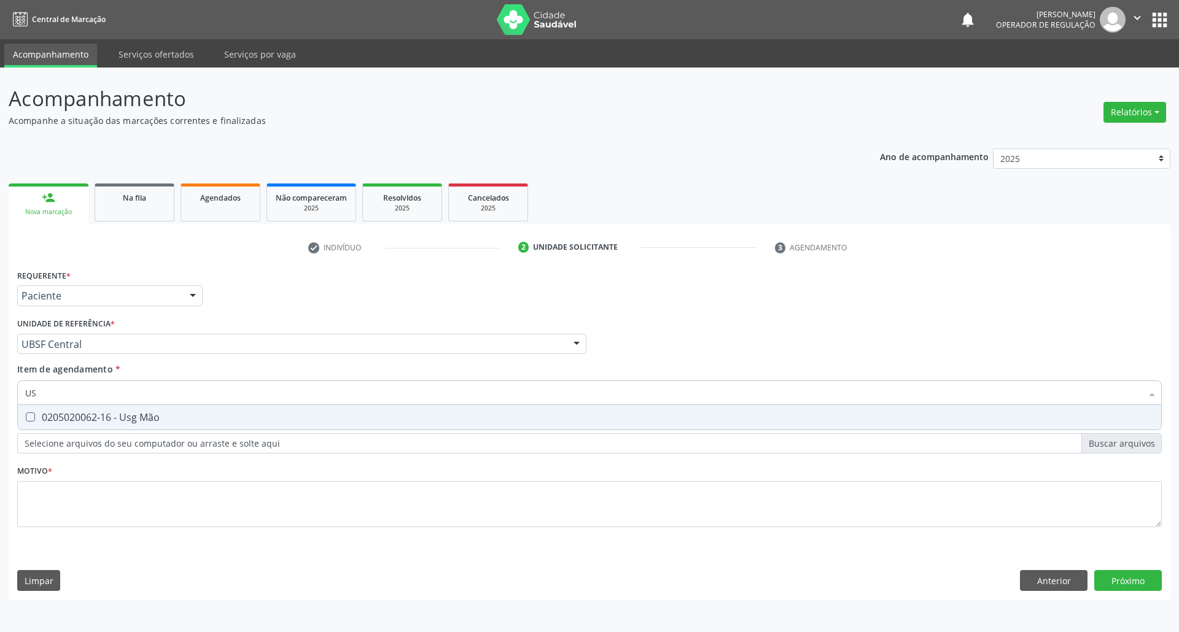
type input "U"
type input "K"
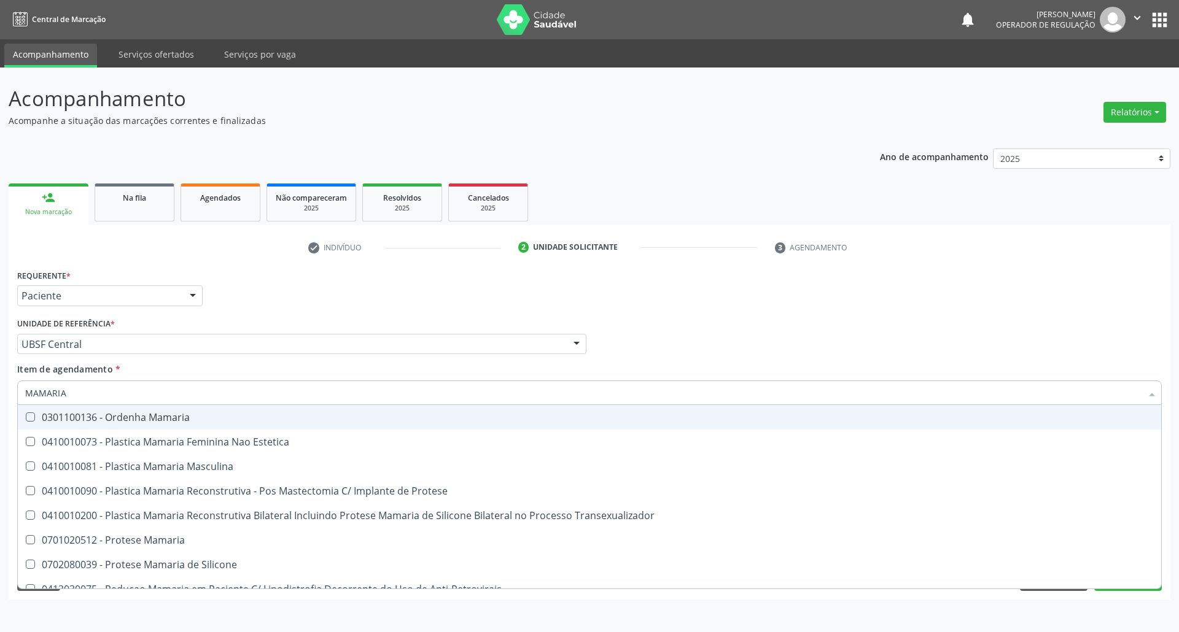
type input "MAMARIA"
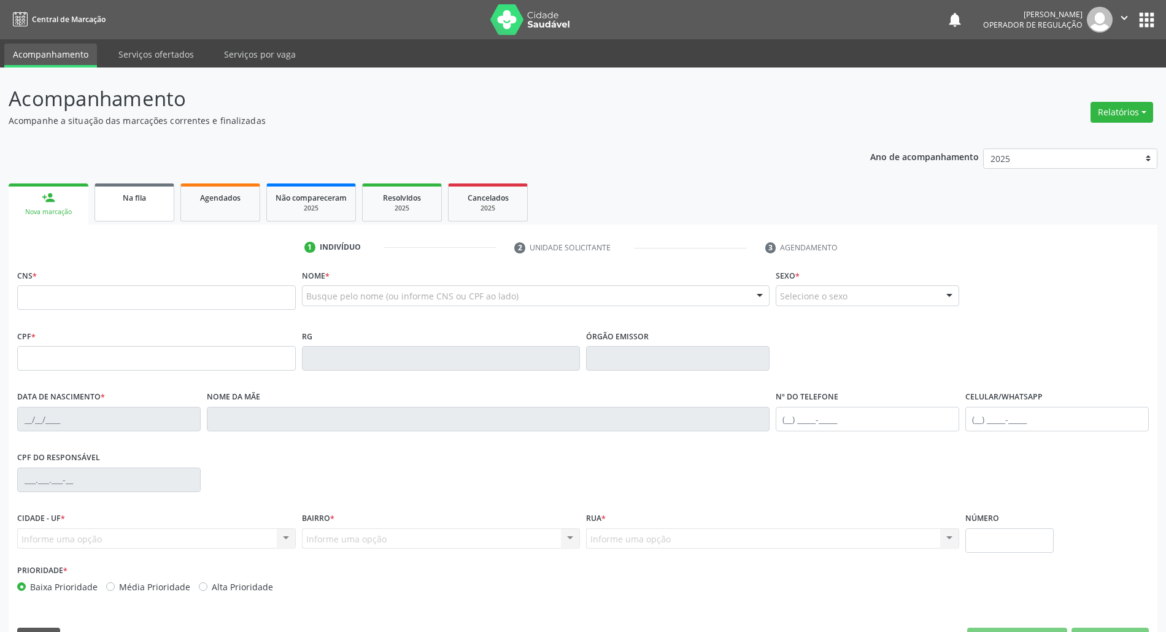
click at [116, 221] on link "Na fila" at bounding box center [135, 203] width 80 height 38
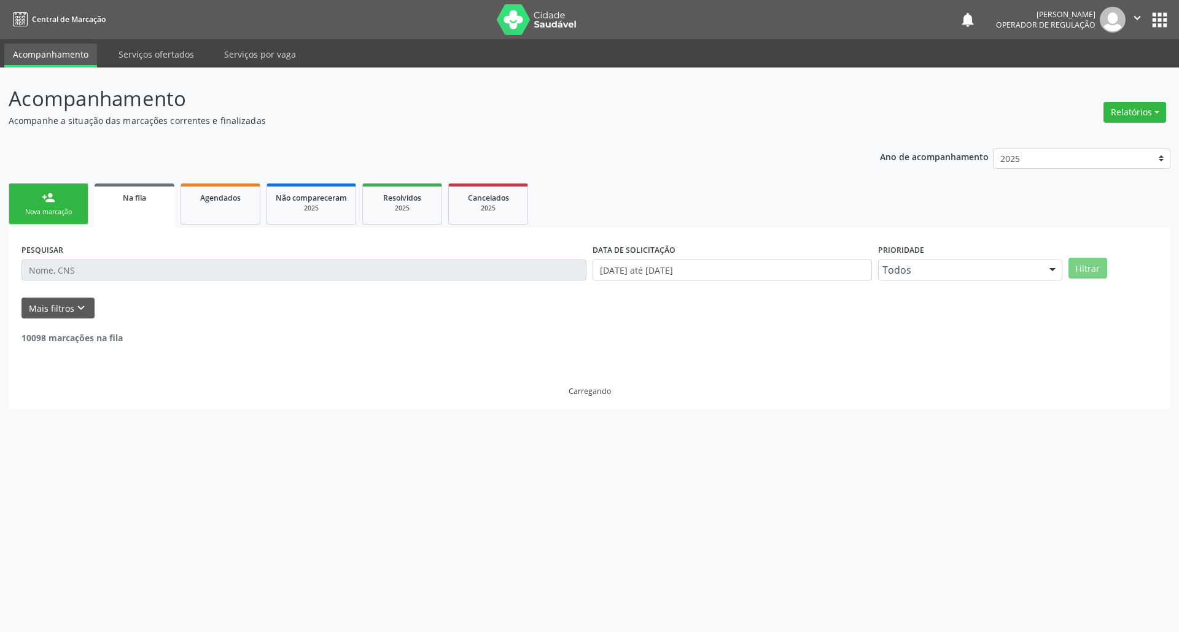
click at [128, 275] on input "text" at bounding box center [303, 270] width 565 height 21
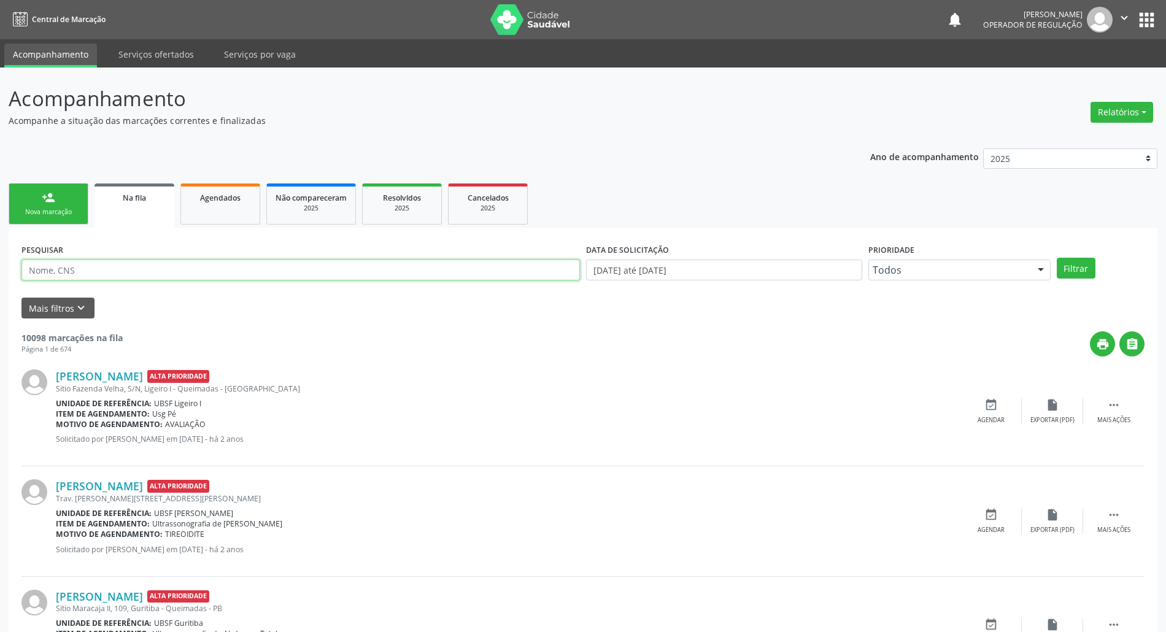
click at [176, 263] on input "text" at bounding box center [300, 270] width 559 height 21
click at [1057, 258] on button "Filtrar" at bounding box center [1076, 268] width 39 height 21
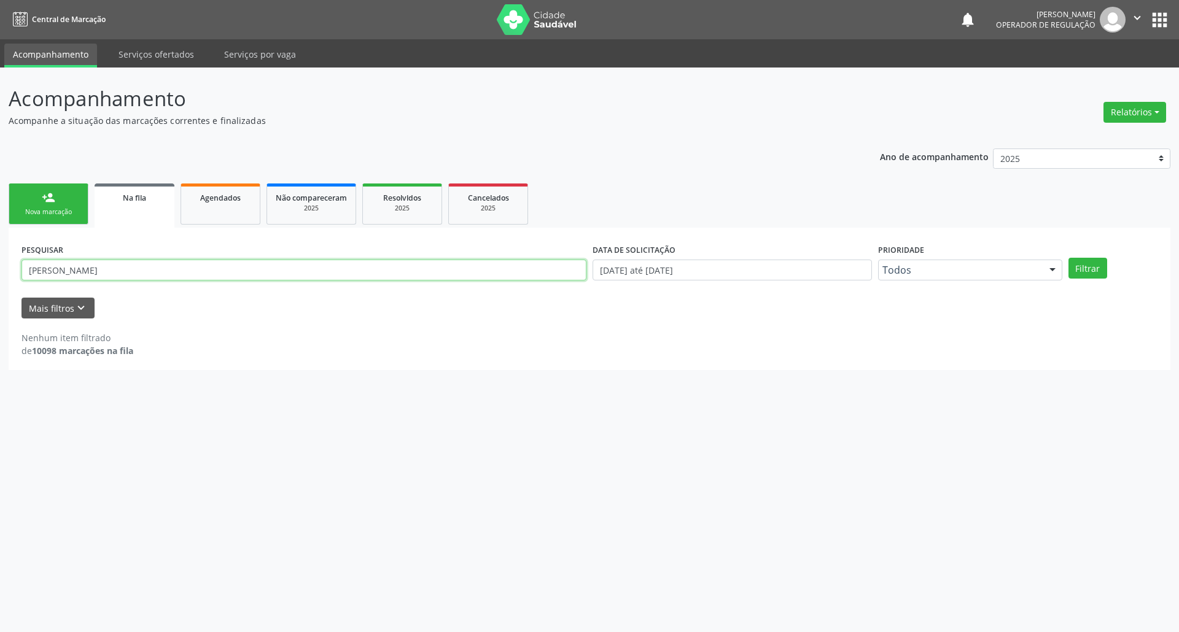
click at [90, 274] on input "CARLOS ANDRRE" at bounding box center [303, 270] width 565 height 21
type input "CARLOS ANDRE"
click at [1068, 258] on button "Filtrar" at bounding box center [1087, 268] width 39 height 21
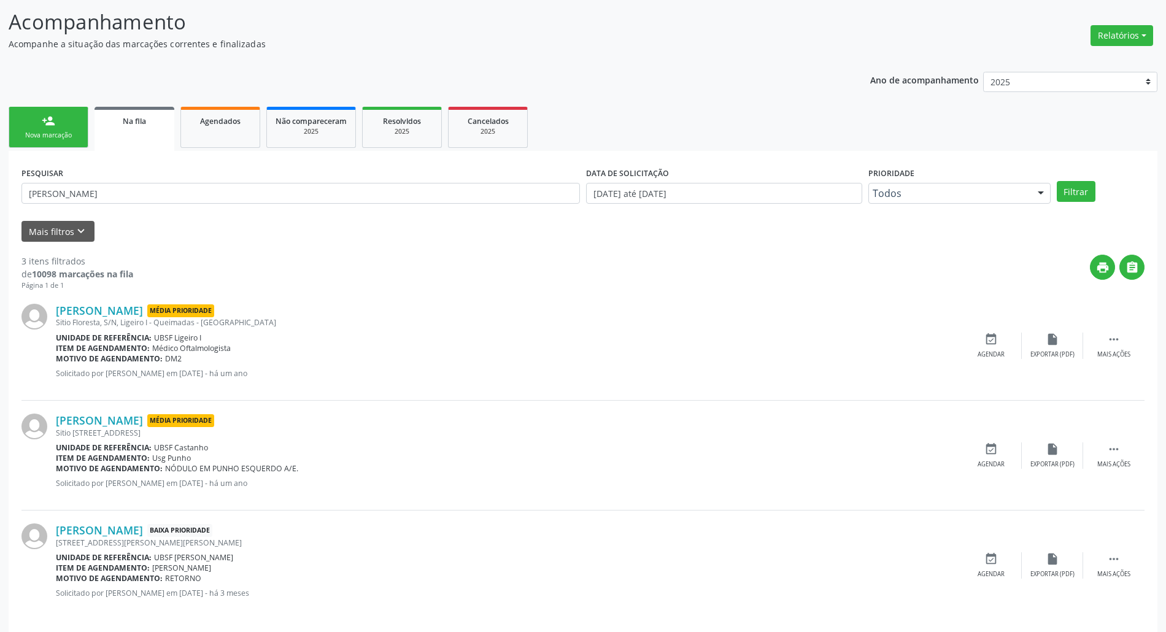
scroll to position [87, 0]
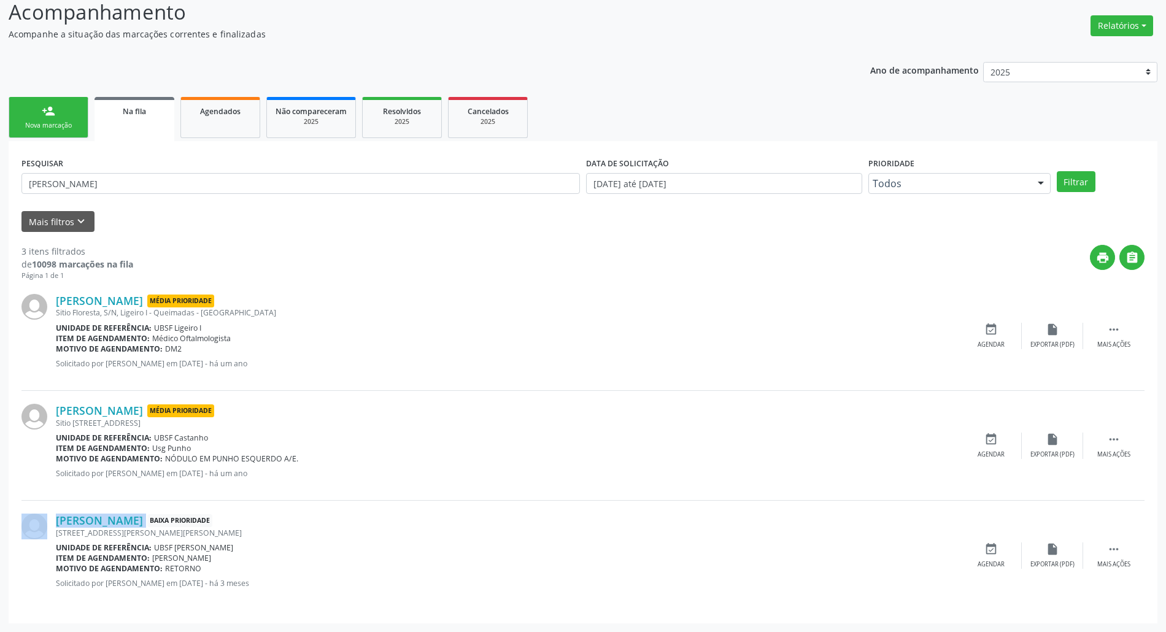
drag, startPoint x: 53, startPoint y: 521, endPoint x: 275, endPoint y: 523, distance: 222.2
click at [275, 523] on div "Carlos André Gervásio Rodrigues da Costa Baixa Prioridade Rua Manoel Alexandre …" at bounding box center [582, 555] width 1123 height 109
copy div "Carlos André Gervásio Rodrigues da Costa"
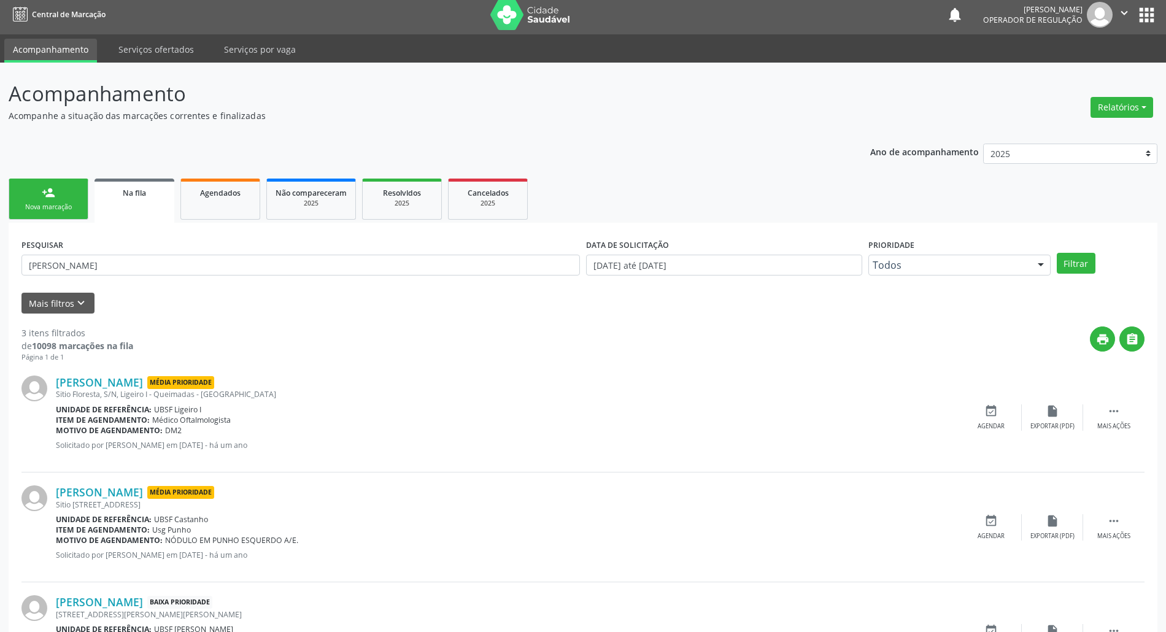
click at [53, 224] on div "PESQUISAR CARLOS ANDRE DATA DE SOLICITAÇÃO 01/01/2021 até 29/08/2025 Prioridade…" at bounding box center [583, 464] width 1149 height 482
click at [41, 203] on div "Nova marcação" at bounding box center [48, 207] width 61 height 9
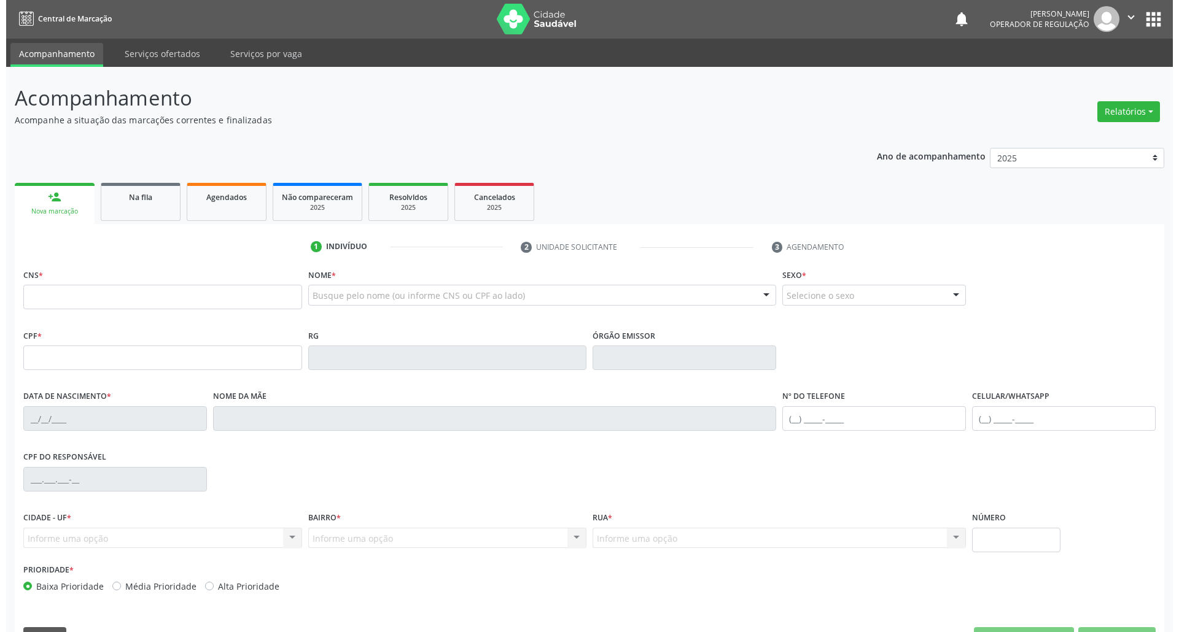
scroll to position [0, 0]
click at [140, 216] on link "Na fila" at bounding box center [135, 203] width 80 height 38
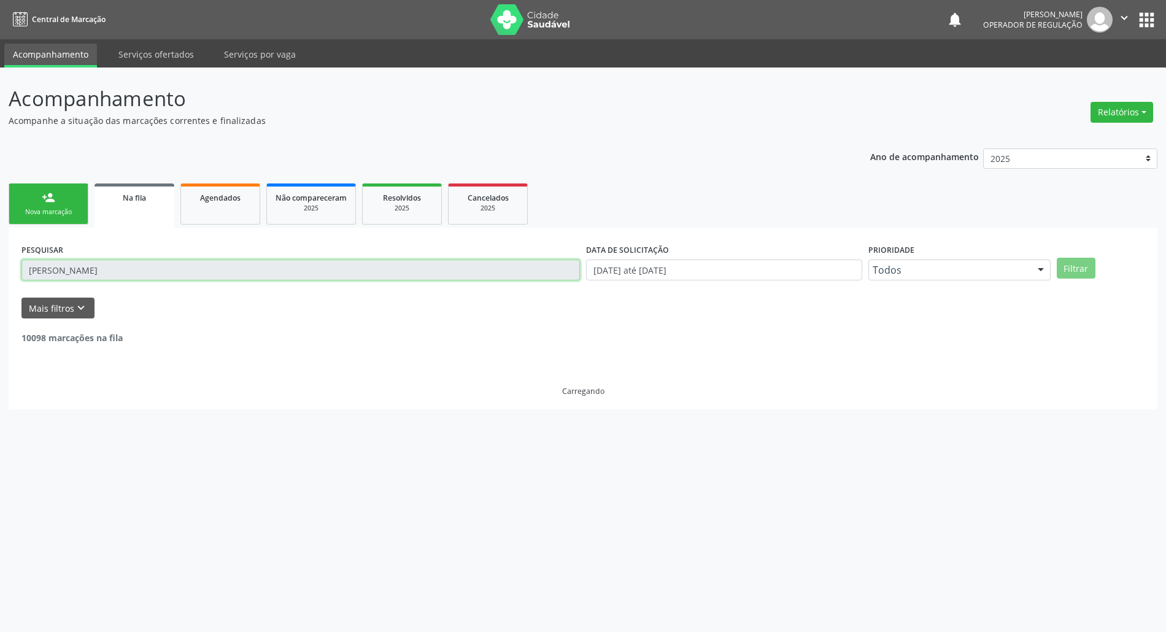
click at [107, 274] on input "CARLOS ANDRE" at bounding box center [300, 270] width 559 height 21
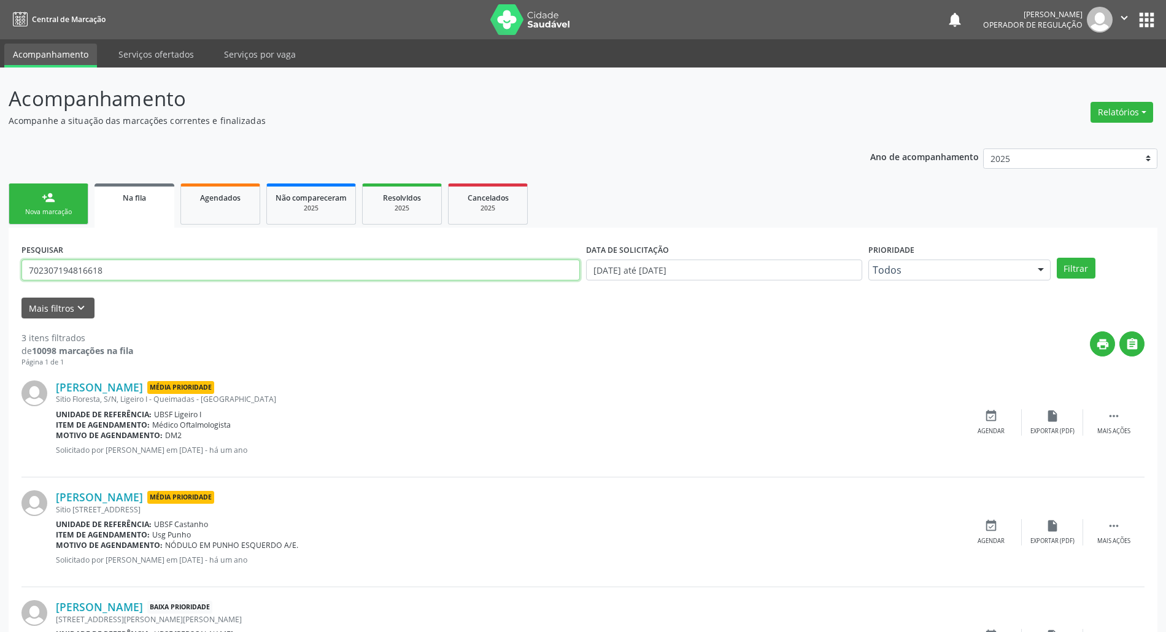
type input "702307194816618"
click at [1057, 258] on button "Filtrar" at bounding box center [1076, 268] width 39 height 21
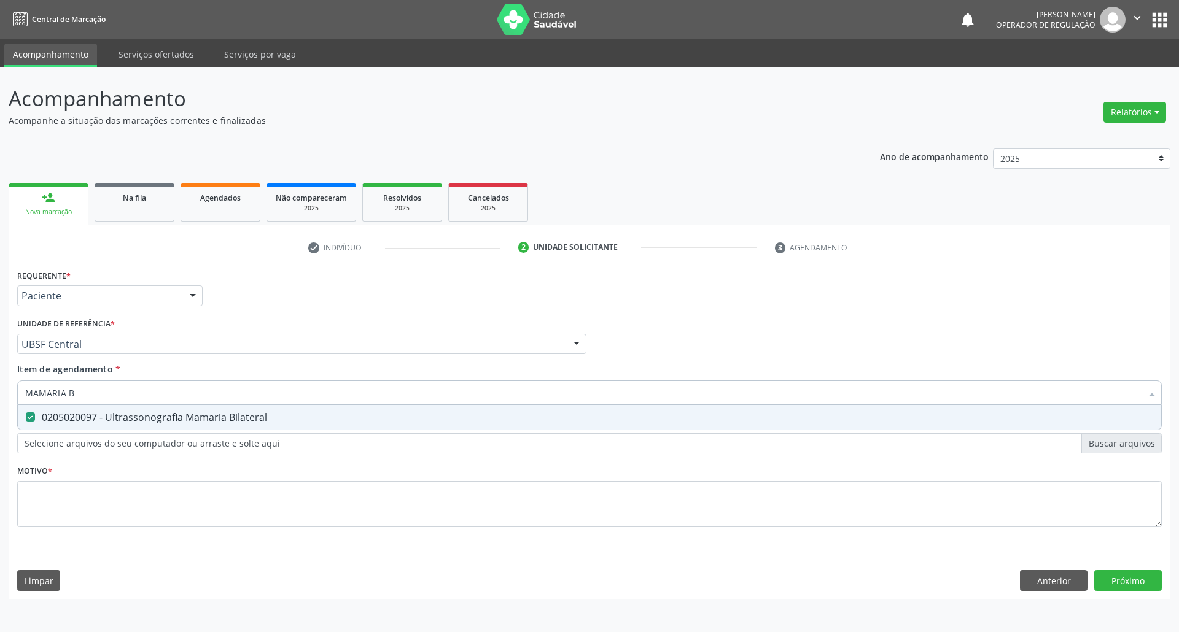
click at [150, 533] on div "Requerente * Paciente Médico(a) Enfermeiro(a) Paciente Nenhum resultado encontr…" at bounding box center [589, 405] width 1144 height 278
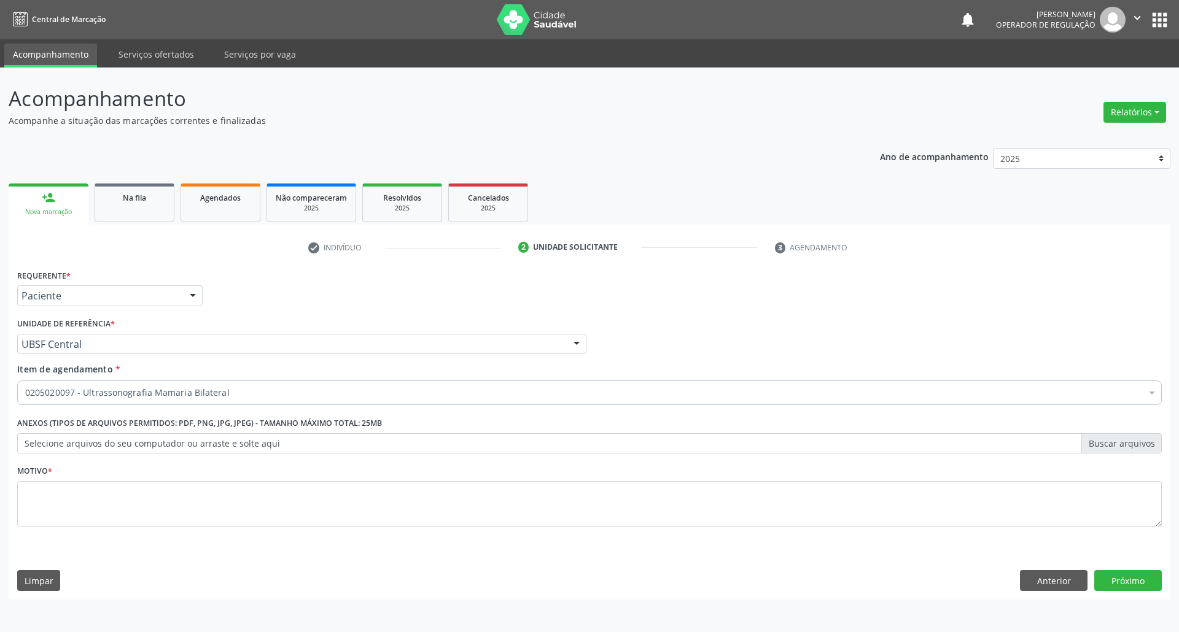
drag, startPoint x: 150, startPoint y: 533, endPoint x: 524, endPoint y: 511, distance: 374.5
click at [137, 511] on li "Não selecionados" at bounding box center [589, 511] width 1143 height 33
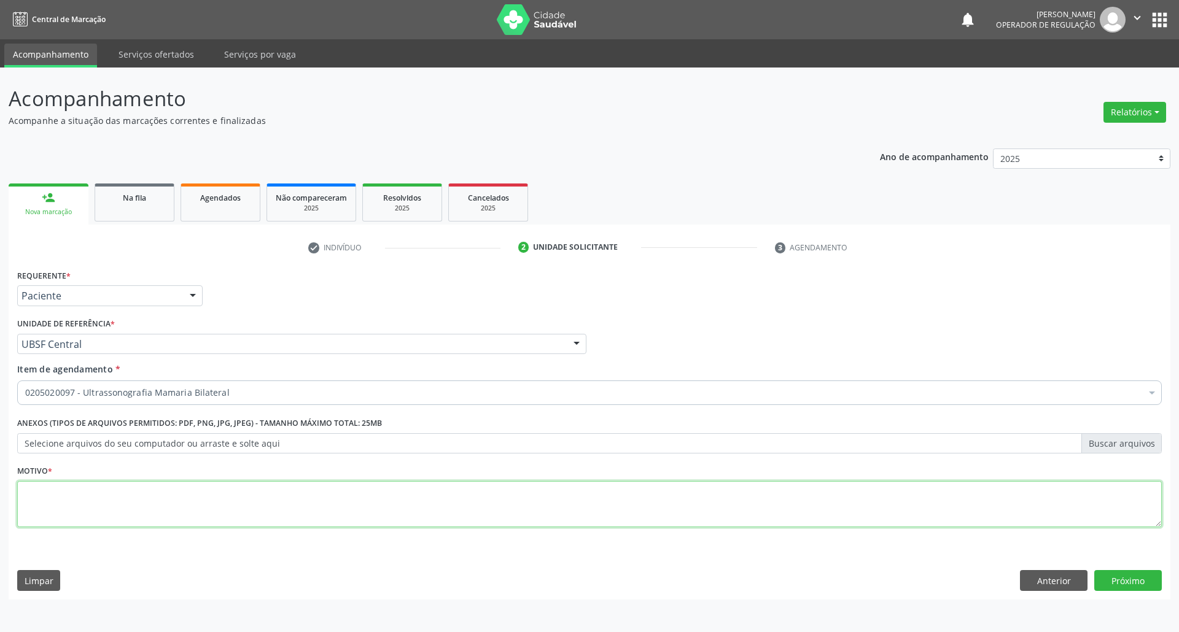
click at [554, 489] on textarea at bounding box center [589, 504] width 1144 height 47
type textarea "AAA"
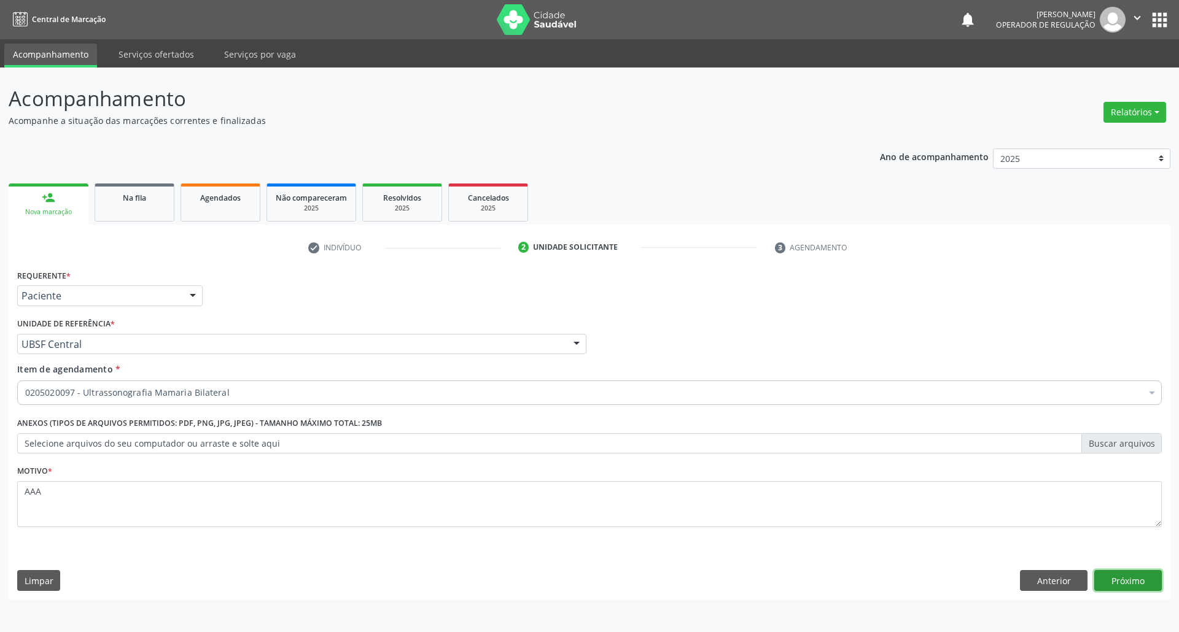
click at [1160, 584] on button "Próximo" at bounding box center [1128, 580] width 68 height 21
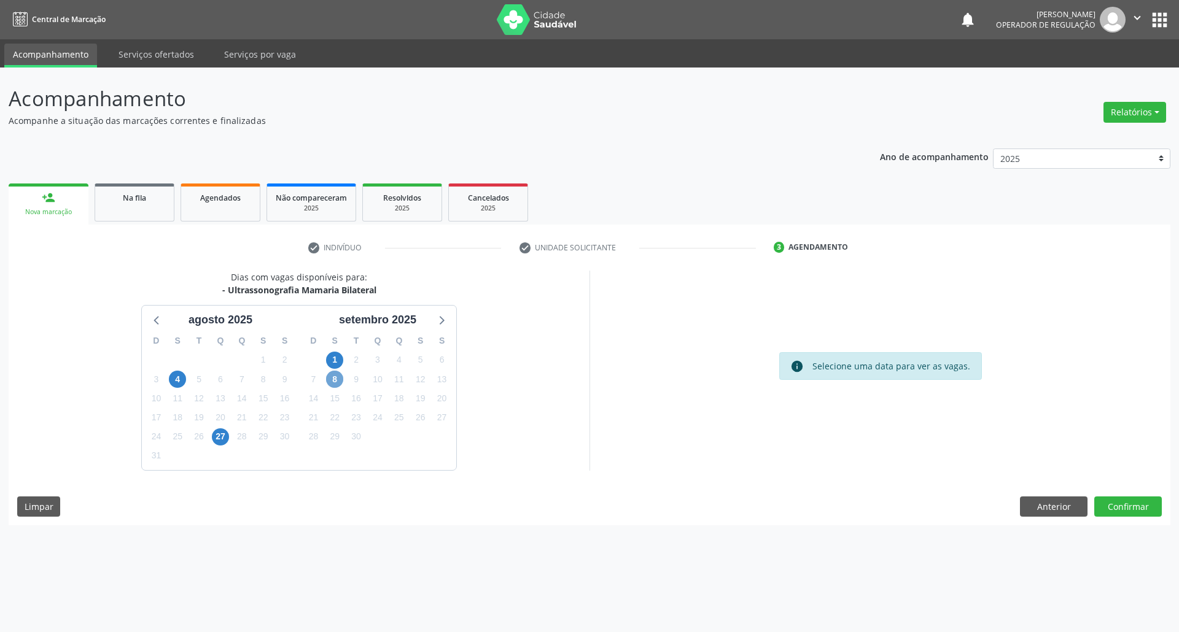
click at [331, 384] on span "8" at bounding box center [334, 379] width 17 height 17
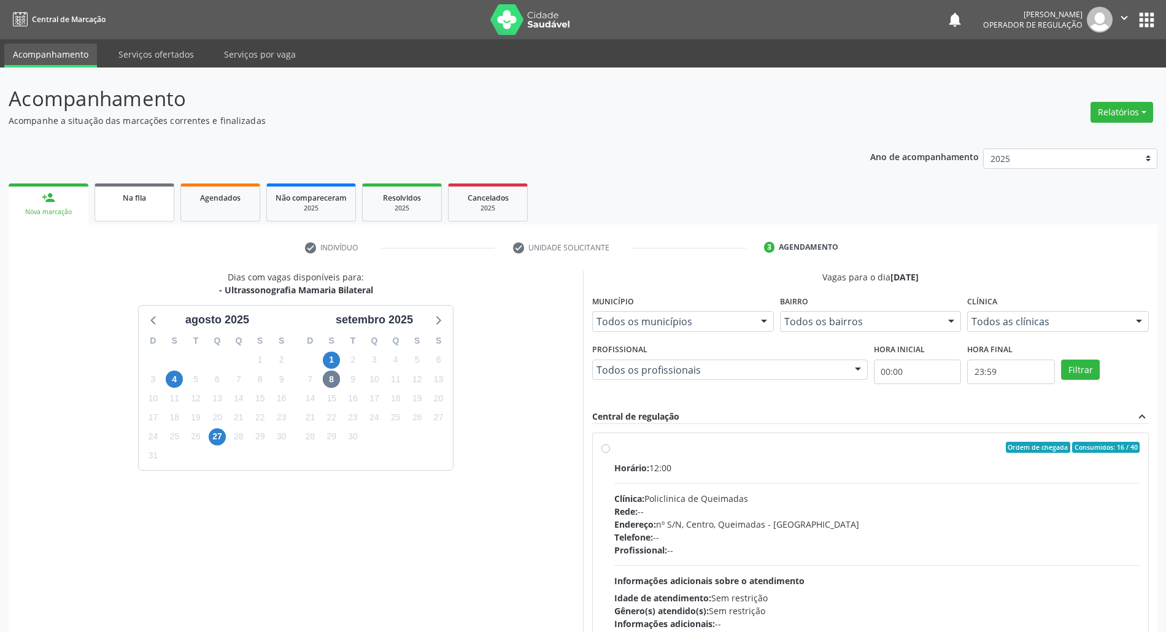
click at [123, 200] on span "Na fila" at bounding box center [134, 198] width 23 height 10
